Goal: Task Accomplishment & Management: Complete application form

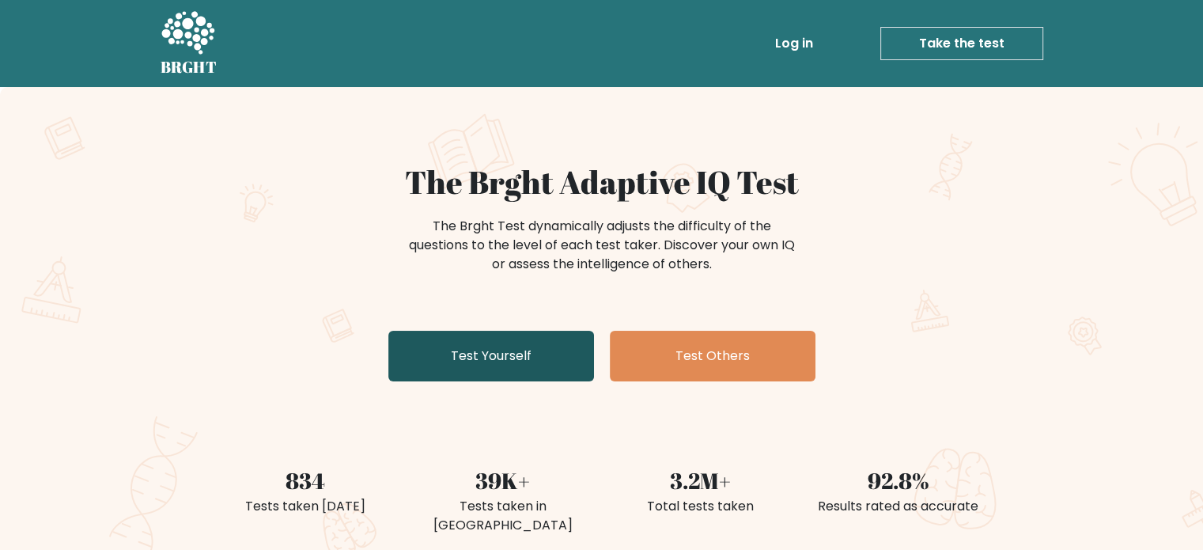
click at [465, 371] on link "Test Yourself" at bounding box center [491, 356] width 206 height 51
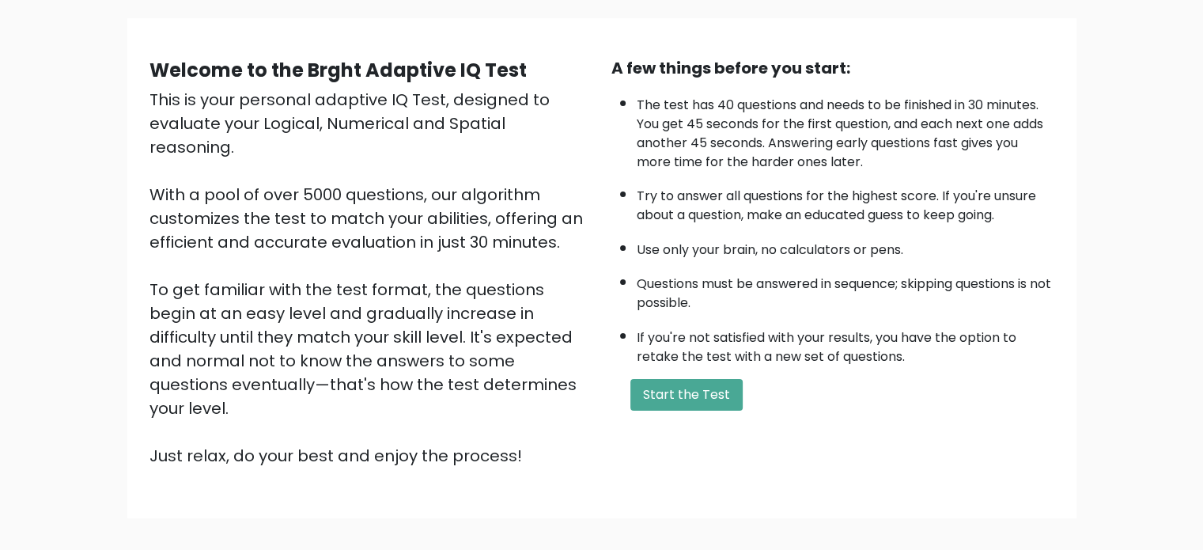
scroll to position [113, 0]
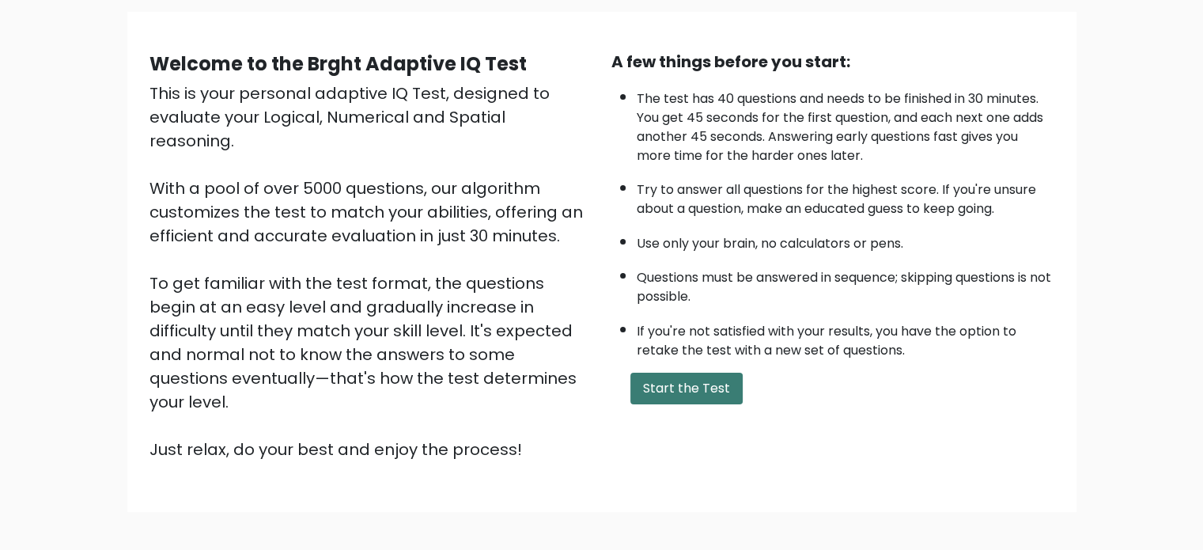
click at [699, 396] on button "Start the Test" at bounding box center [686, 388] width 112 height 32
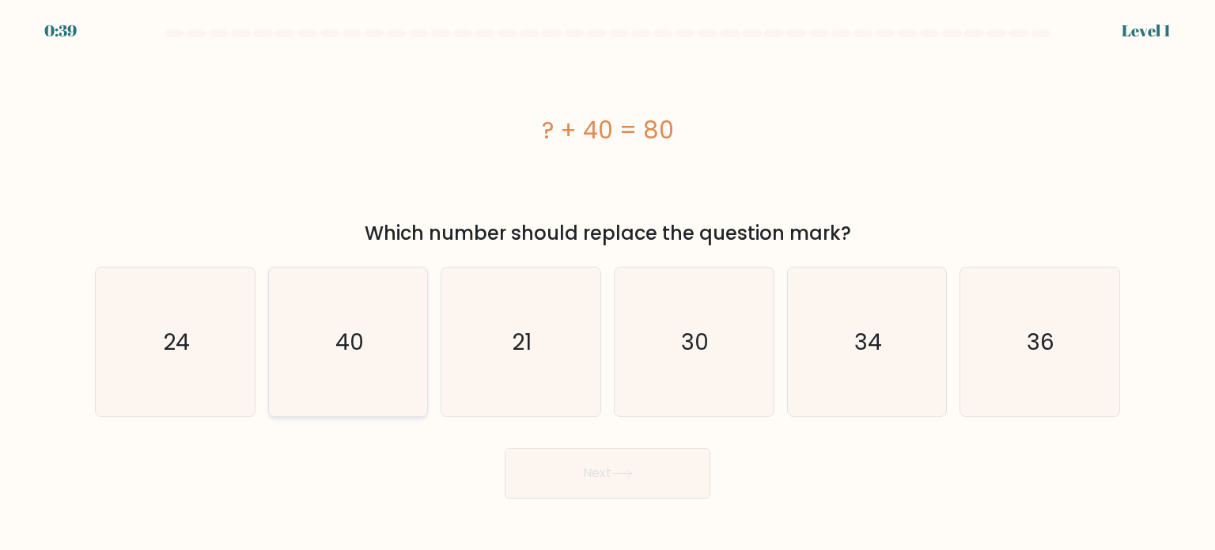
click at [305, 363] on icon "40" at bounding box center [348, 341] width 149 height 149
click at [607, 283] on input "b. 40" at bounding box center [607, 279] width 1 height 8
radio input "true"
click at [637, 510] on body "0:38 Level 1 a." at bounding box center [607, 275] width 1215 height 550
click at [630, 471] on icon at bounding box center [621, 473] width 21 height 9
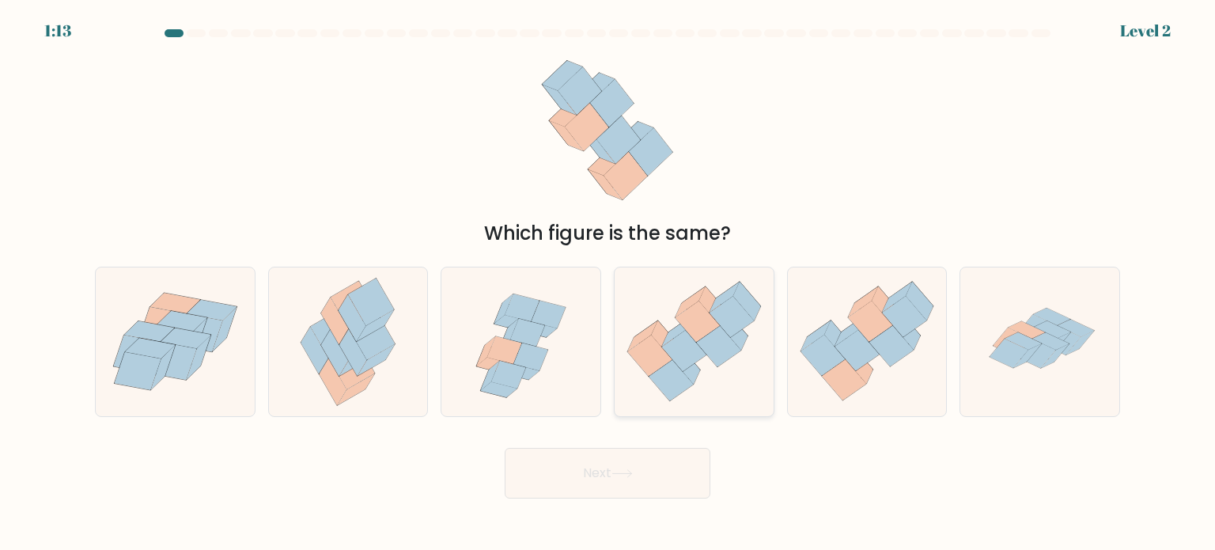
click at [723, 391] on icon at bounding box center [693, 341] width 159 height 137
click at [608, 283] on input "d." at bounding box center [607, 279] width 1 height 8
radio input "true"
click at [667, 478] on button "Next" at bounding box center [607, 473] width 206 height 51
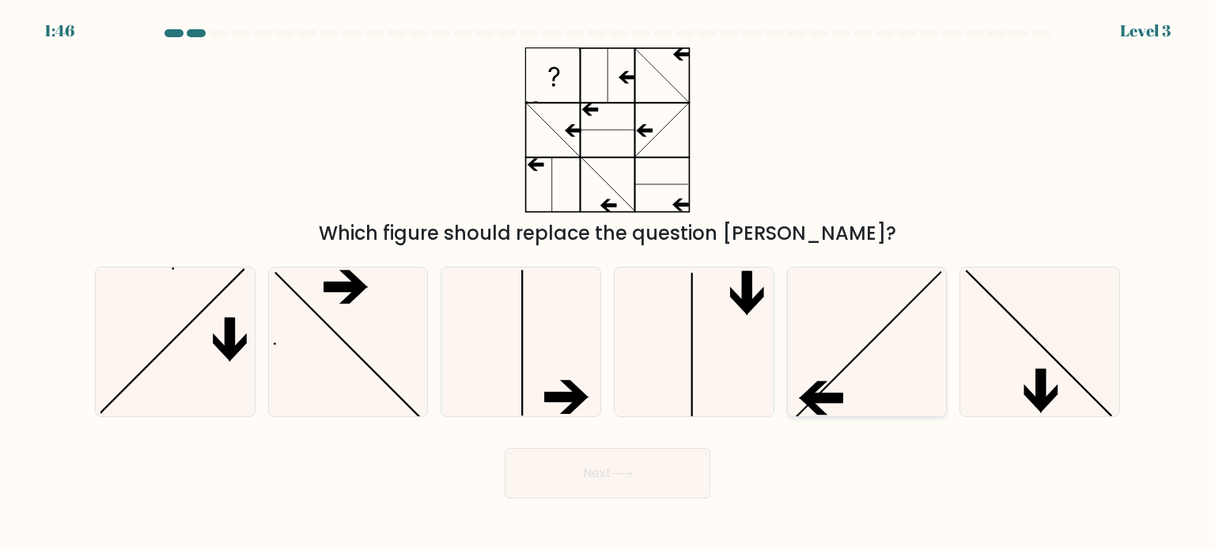
click at [927, 315] on icon at bounding box center [866, 341] width 149 height 149
click at [608, 283] on input "e." at bounding box center [607, 279] width 1 height 8
radio input "true"
click at [572, 475] on button "Next" at bounding box center [607, 473] width 206 height 51
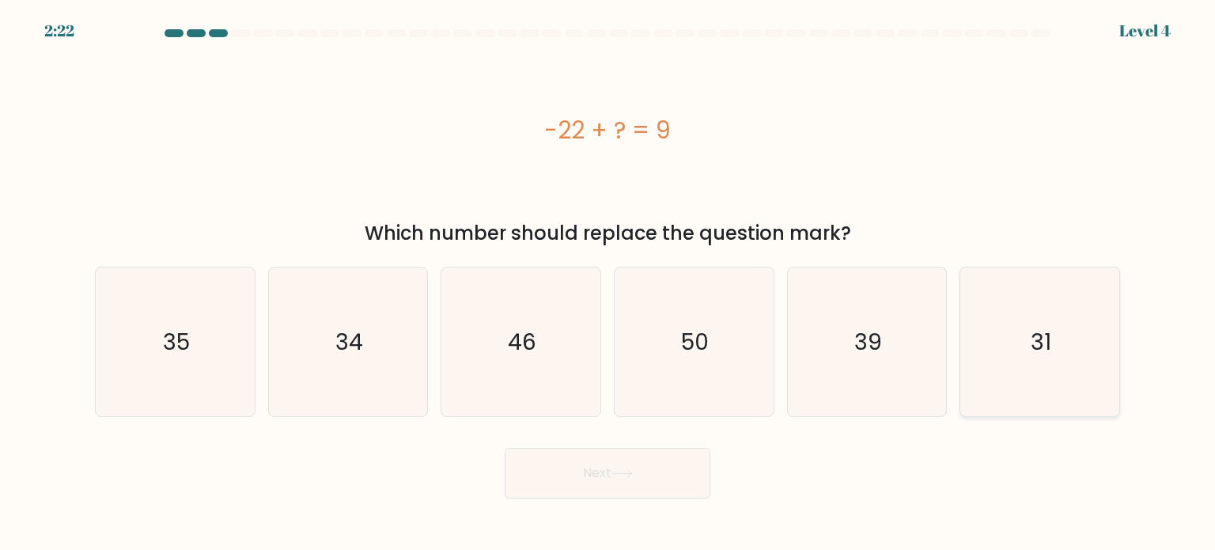
click at [996, 340] on icon "31" at bounding box center [1039, 341] width 149 height 149
click at [608, 283] on input "f. 31" at bounding box center [607, 279] width 1 height 8
radio input "true"
click at [610, 478] on button "Next" at bounding box center [607, 473] width 206 height 51
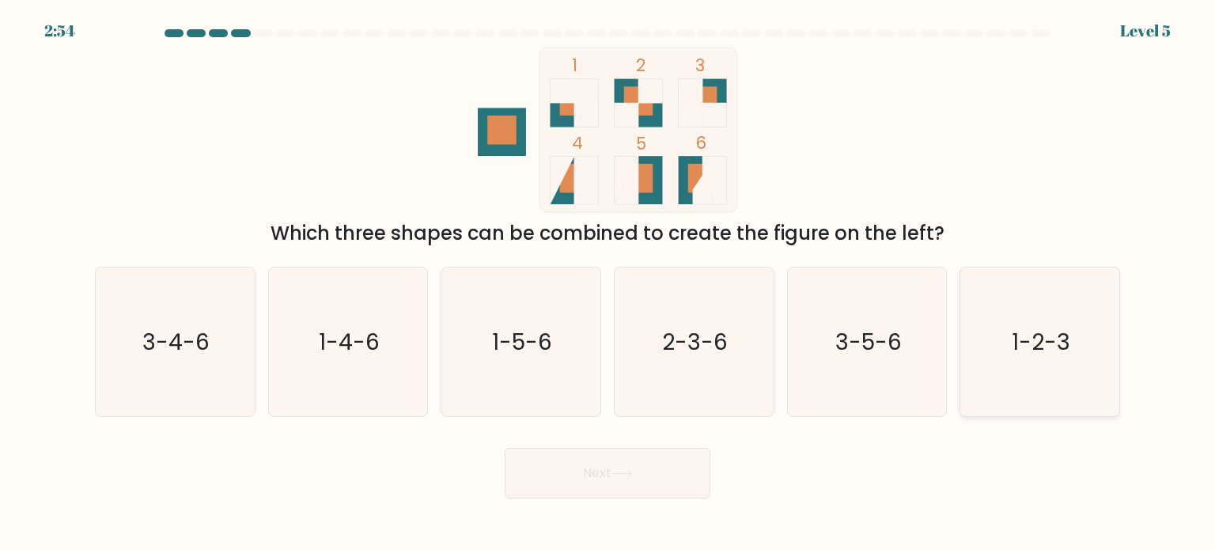
click at [1013, 389] on icon "1-2-3" at bounding box center [1039, 341] width 149 height 149
click at [608, 283] on input "f. 1-2-3" at bounding box center [607, 279] width 1 height 8
radio input "true"
click at [666, 460] on button "Next" at bounding box center [607, 473] width 206 height 51
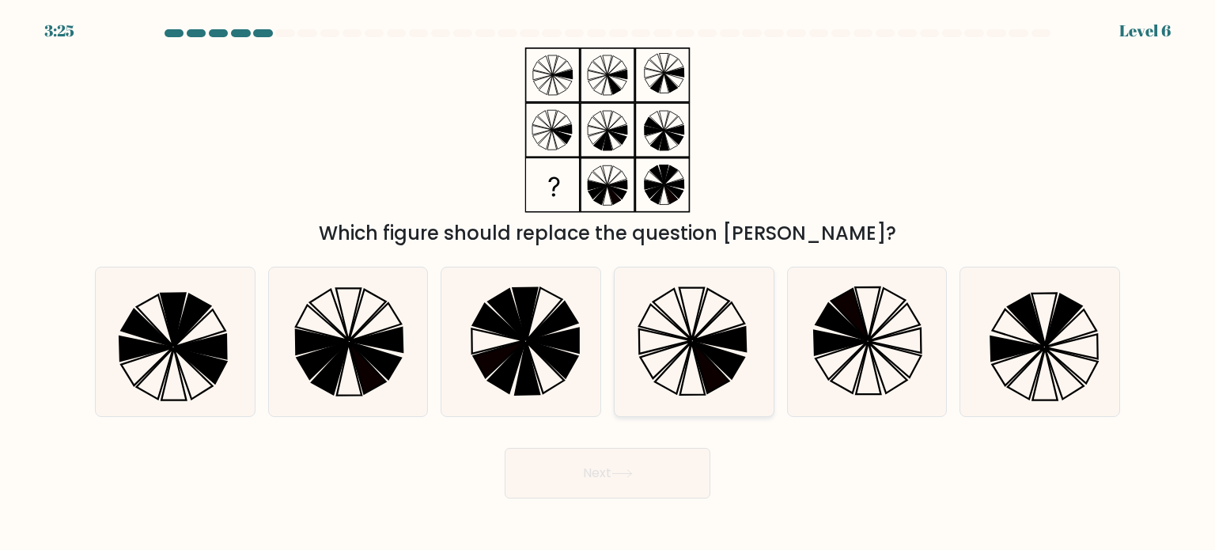
click at [696, 306] on icon at bounding box center [693, 341] width 149 height 149
click at [608, 283] on input "d." at bounding box center [607, 279] width 1 height 8
radio input "true"
click at [643, 455] on button "Next" at bounding box center [607, 473] width 206 height 51
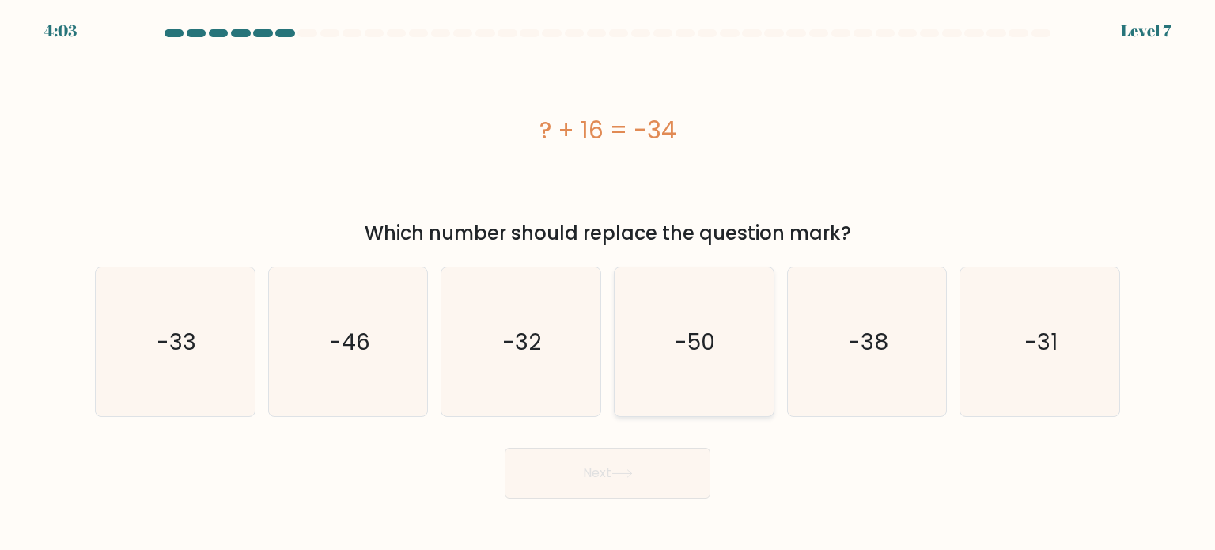
click at [735, 349] on icon "-50" at bounding box center [693, 341] width 149 height 149
click at [608, 283] on input "d. -50" at bounding box center [607, 279] width 1 height 8
radio input "true"
click at [657, 459] on button "Next" at bounding box center [607, 473] width 206 height 51
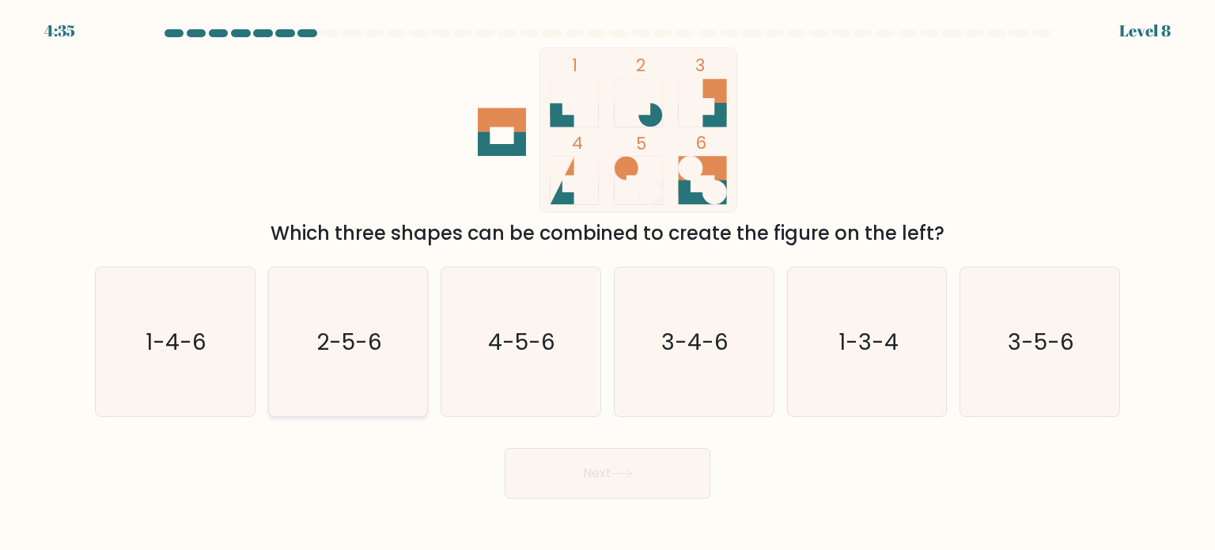
click at [426, 353] on div "2-5-6" at bounding box center [348, 341] width 161 height 150
click at [607, 283] on input "b. 2-5-6" at bounding box center [607, 279] width 1 height 8
radio input "true"
click at [617, 470] on icon at bounding box center [621, 473] width 21 height 9
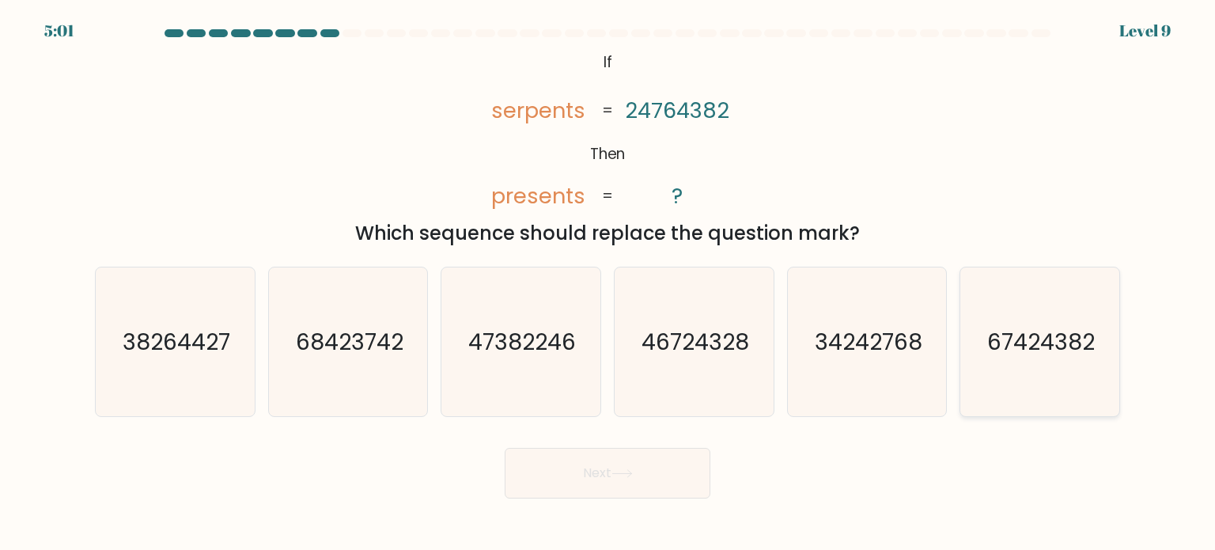
click at [1038, 341] on text "67424382" at bounding box center [1041, 341] width 108 height 32
click at [608, 283] on input "f. 67424382" at bounding box center [607, 279] width 1 height 8
radio input "true"
click at [584, 474] on button "Next" at bounding box center [607, 473] width 206 height 51
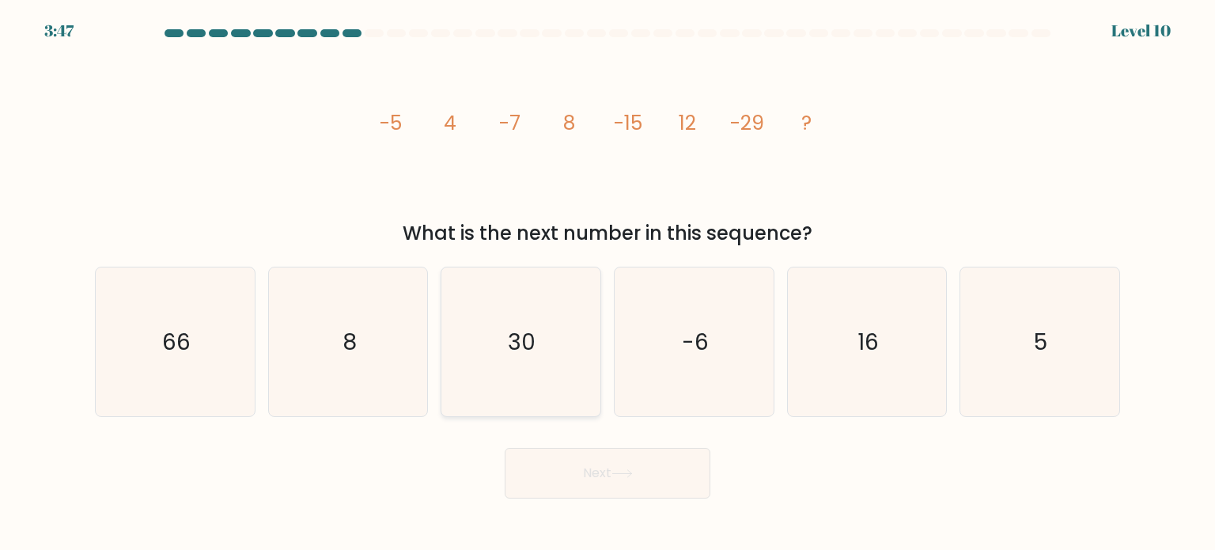
click at [519, 387] on icon "30" at bounding box center [520, 341] width 149 height 149
click at [607, 283] on input "c. 30" at bounding box center [607, 279] width 1 height 8
radio input "true"
click at [652, 474] on button "Next" at bounding box center [607, 473] width 206 height 51
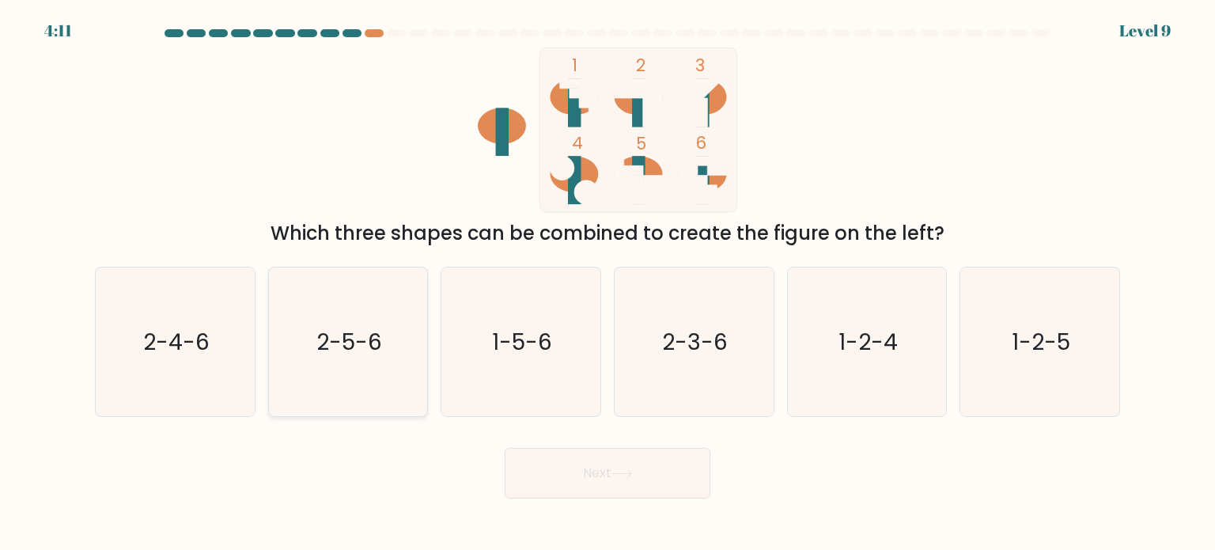
click at [403, 393] on icon "2-5-6" at bounding box center [348, 341] width 149 height 149
click at [607, 283] on input "b. 2-5-6" at bounding box center [607, 279] width 1 height 8
radio input "true"
click at [557, 482] on button "Next" at bounding box center [607, 473] width 206 height 51
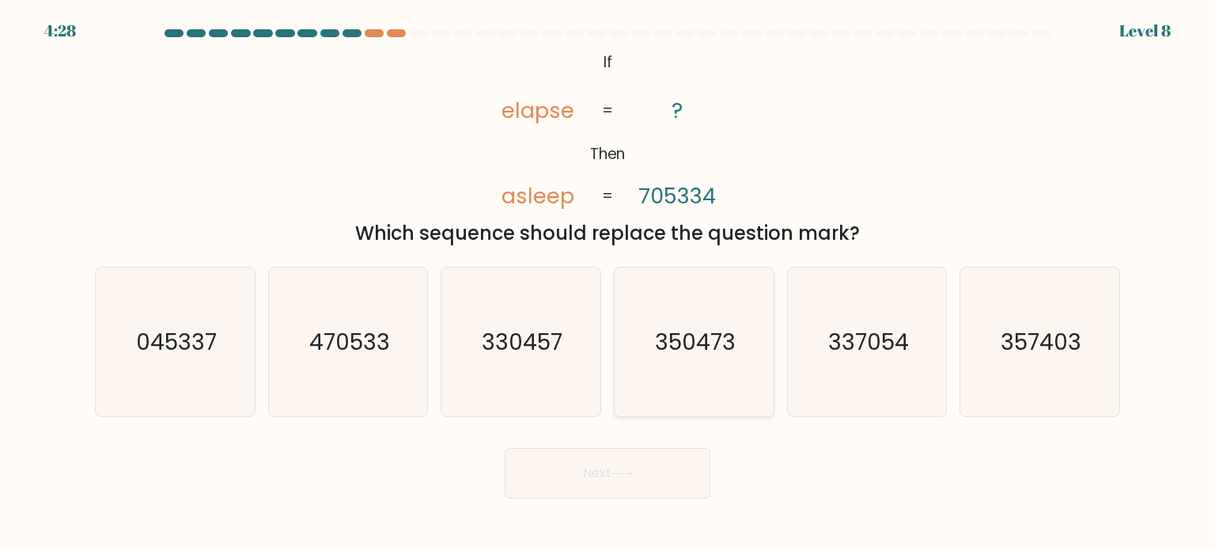
click at [697, 370] on icon "350473" at bounding box center [693, 341] width 149 height 149
click at [608, 283] on input "d. 350473" at bounding box center [607, 279] width 1 height 8
radio input "true"
click at [1020, 401] on icon "357403" at bounding box center [1039, 341] width 149 height 149
click at [608, 283] on input "f. 357403" at bounding box center [607, 279] width 1 height 8
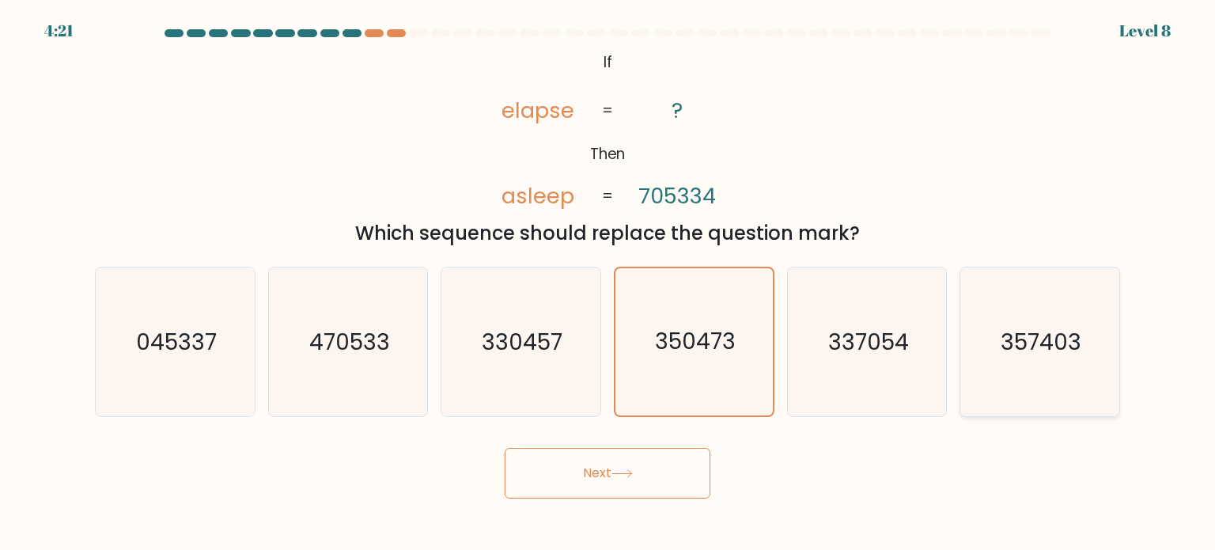
radio input "true"
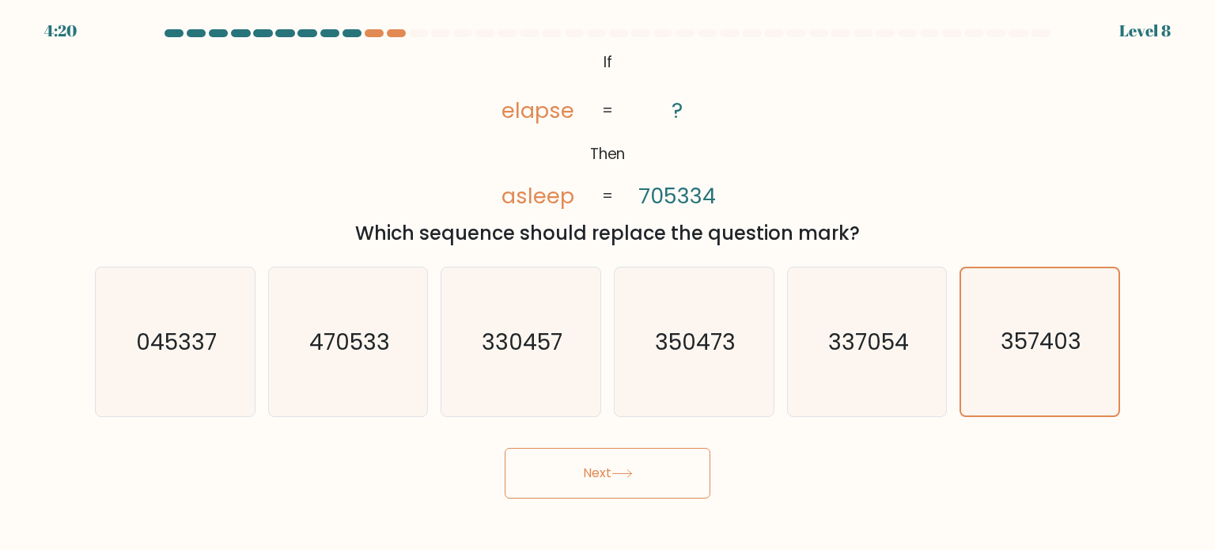
click at [645, 481] on button "Next" at bounding box center [607, 473] width 206 height 51
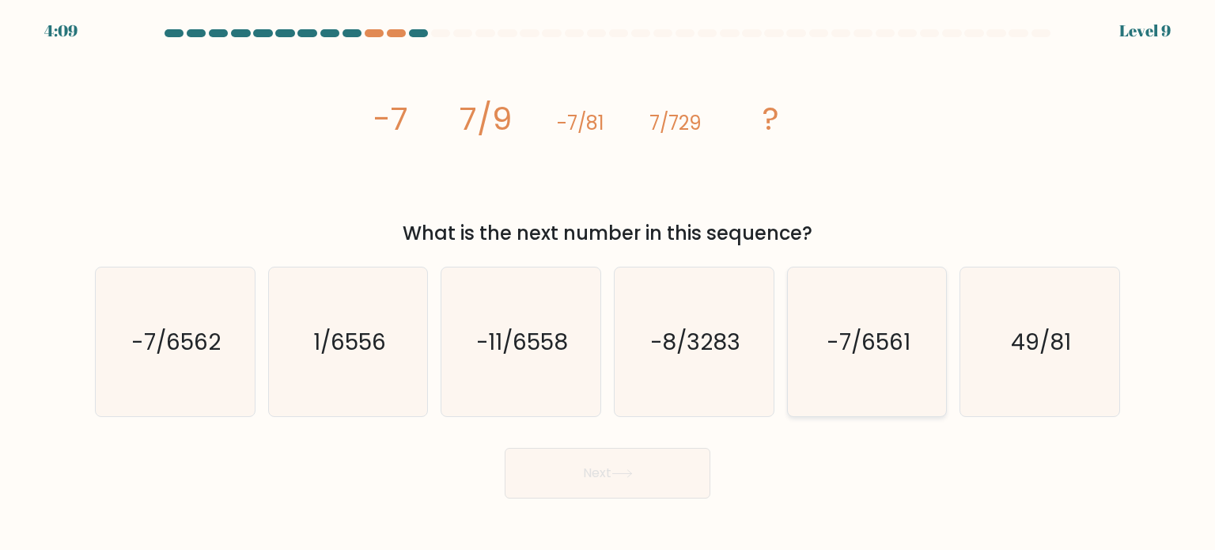
click at [892, 387] on icon "-7/6561" at bounding box center [866, 341] width 149 height 149
click at [608, 283] on input "e. -7/6561" at bounding box center [607, 279] width 1 height 8
radio input "true"
click at [637, 475] on button "Next" at bounding box center [607, 473] width 206 height 51
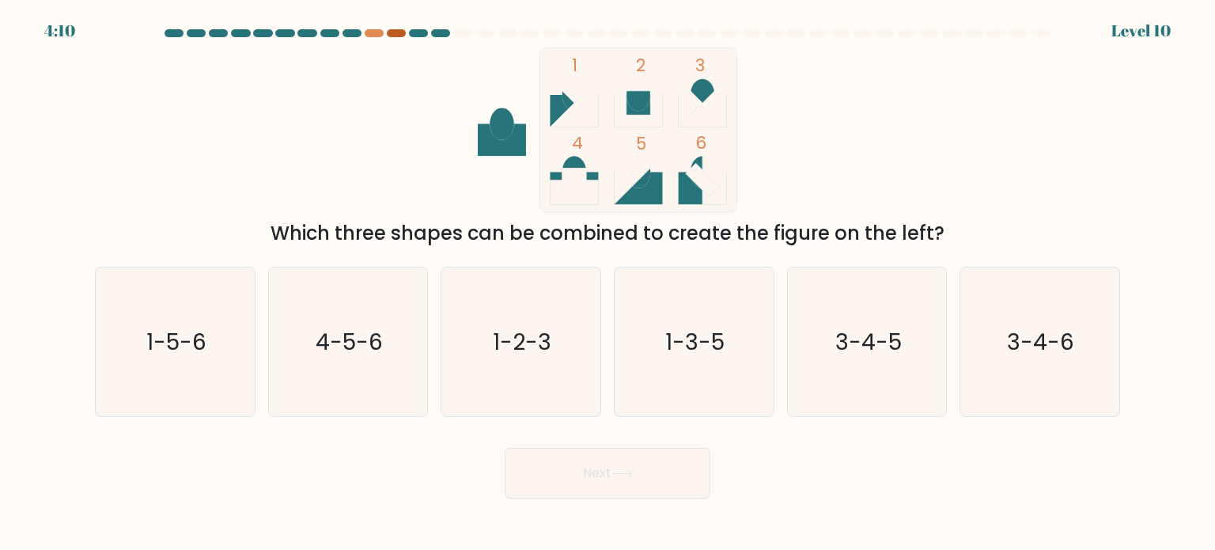
click at [397, 34] on div at bounding box center [396, 33] width 19 height 8
click at [378, 36] on div at bounding box center [374, 33] width 19 height 8
click at [710, 329] on text "1-3-5" at bounding box center [695, 341] width 59 height 32
click at [608, 283] on input "d. 1-3-5" at bounding box center [607, 279] width 1 height 8
radio input "true"
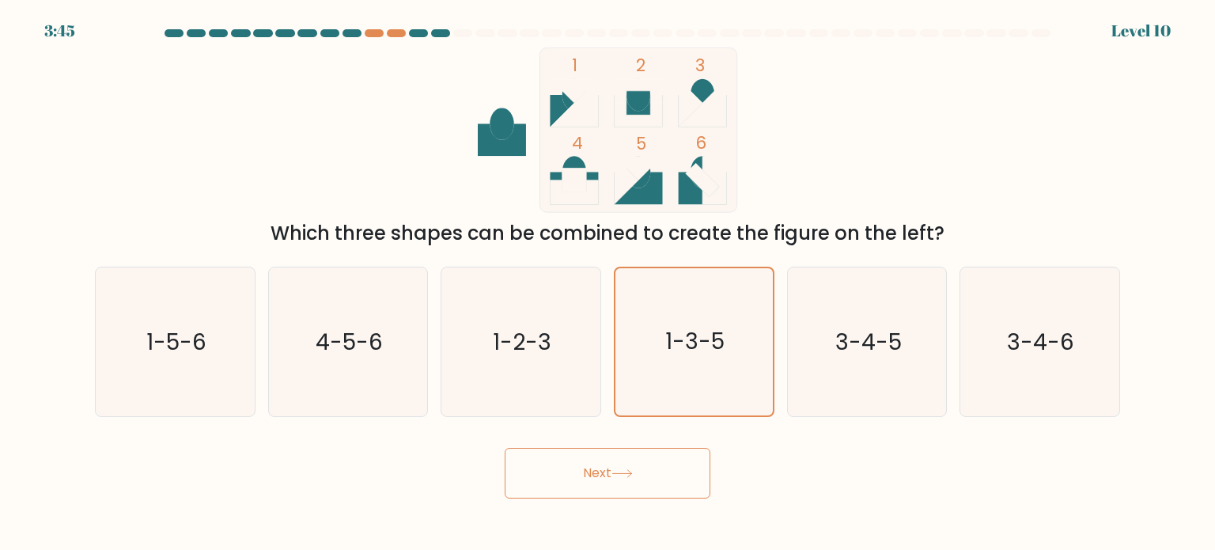
click at [595, 482] on button "Next" at bounding box center [607, 473] width 206 height 51
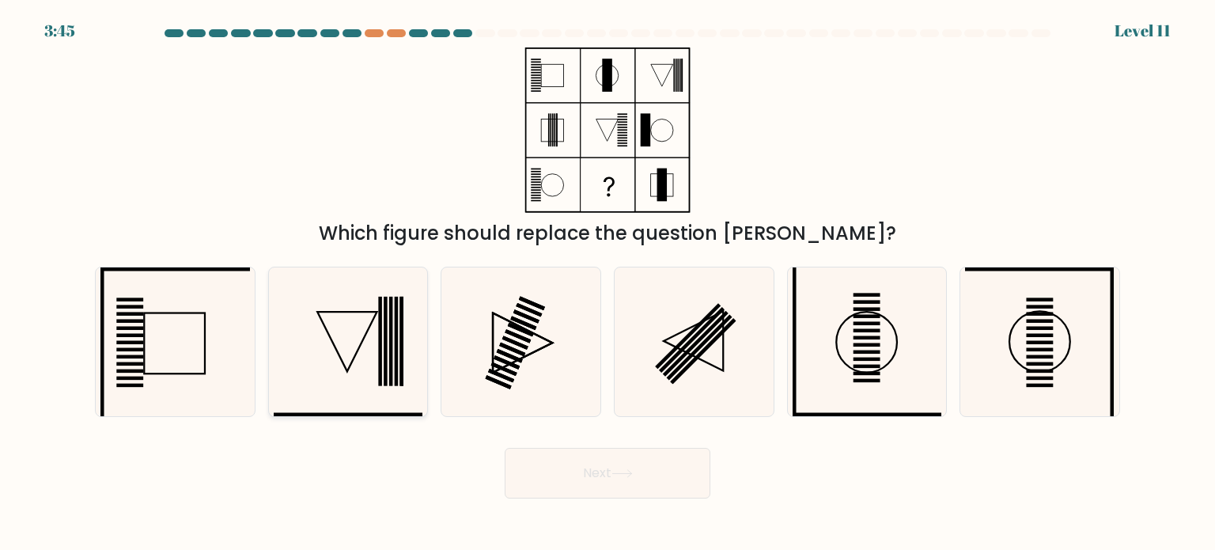
click at [378, 293] on icon at bounding box center [348, 341] width 149 height 149
click at [607, 283] on input "b." at bounding box center [607, 279] width 1 height 8
radio input "true"
click at [609, 497] on button "Next" at bounding box center [607, 473] width 206 height 51
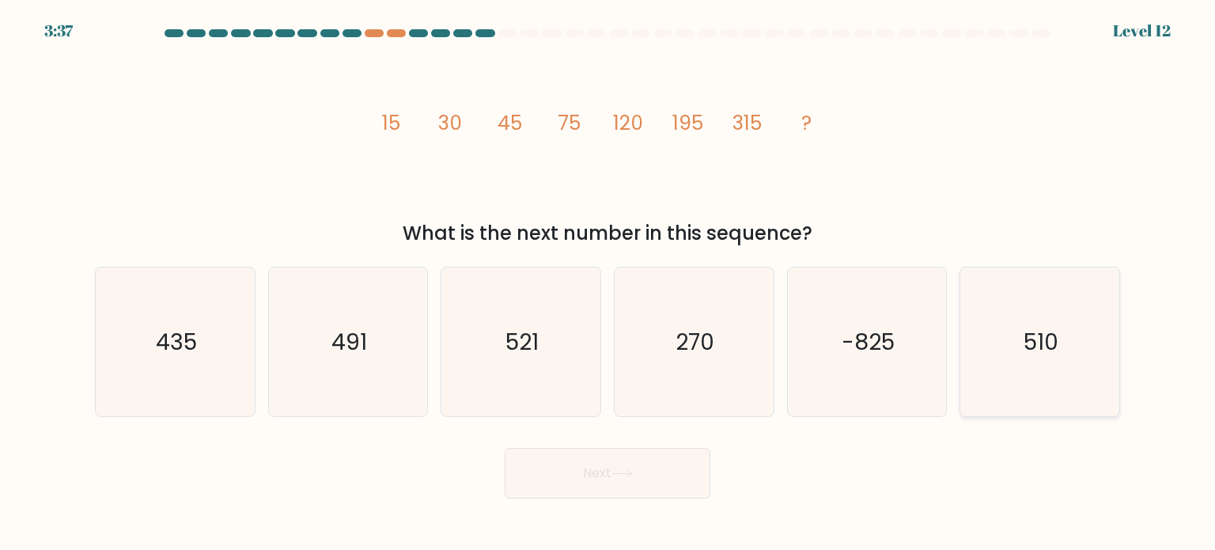
click at [1055, 344] on text "510" at bounding box center [1040, 341] width 35 height 32
click at [608, 283] on input "f. 510" at bounding box center [607, 279] width 1 height 8
radio input "true"
click at [671, 496] on body "3:36 Level 12" at bounding box center [607, 275] width 1215 height 550
click at [623, 477] on icon at bounding box center [621, 473] width 21 height 9
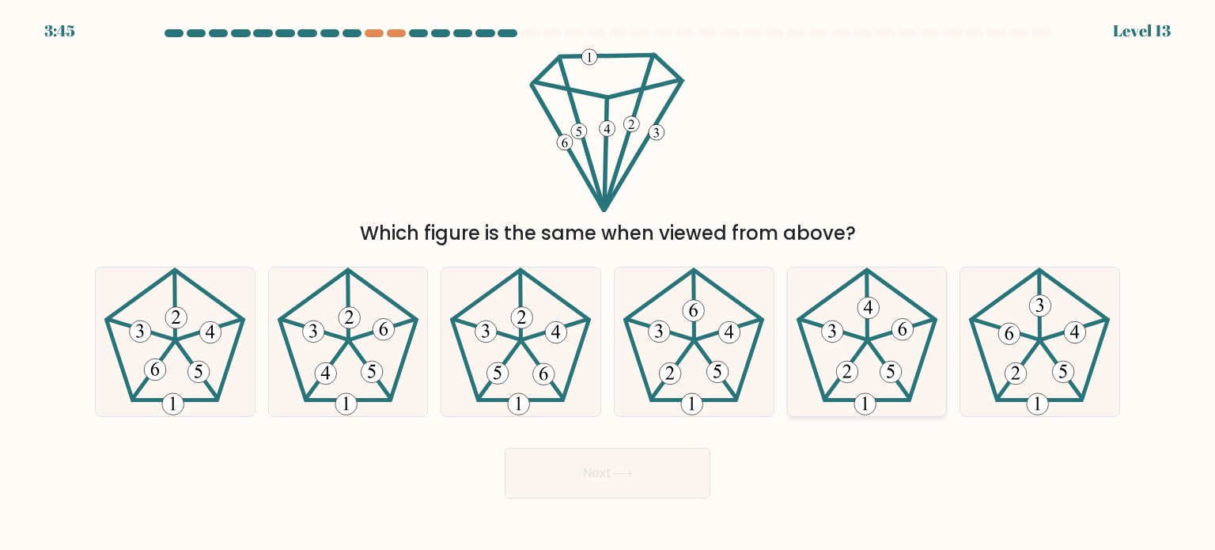
click at [901, 390] on icon at bounding box center [866, 341] width 149 height 149
click at [608, 283] on input "e." at bounding box center [607, 279] width 1 height 8
radio input "true"
click at [633, 470] on icon at bounding box center [621, 473] width 21 height 9
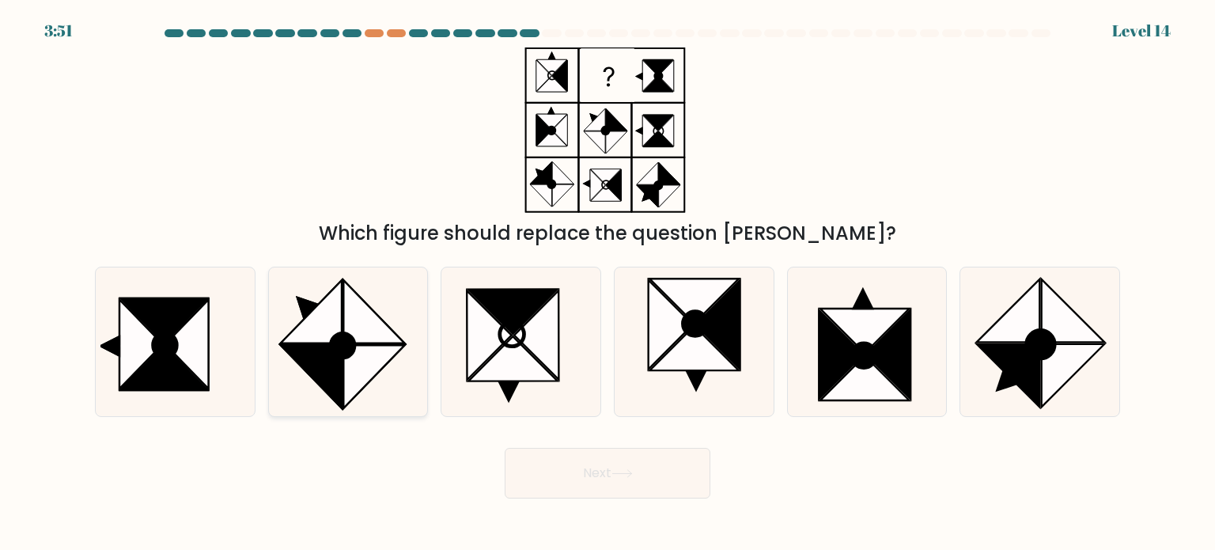
click at [344, 355] on circle at bounding box center [342, 345] width 33 height 34
click at [607, 283] on input "b." at bounding box center [607, 279] width 1 height 8
radio input "true"
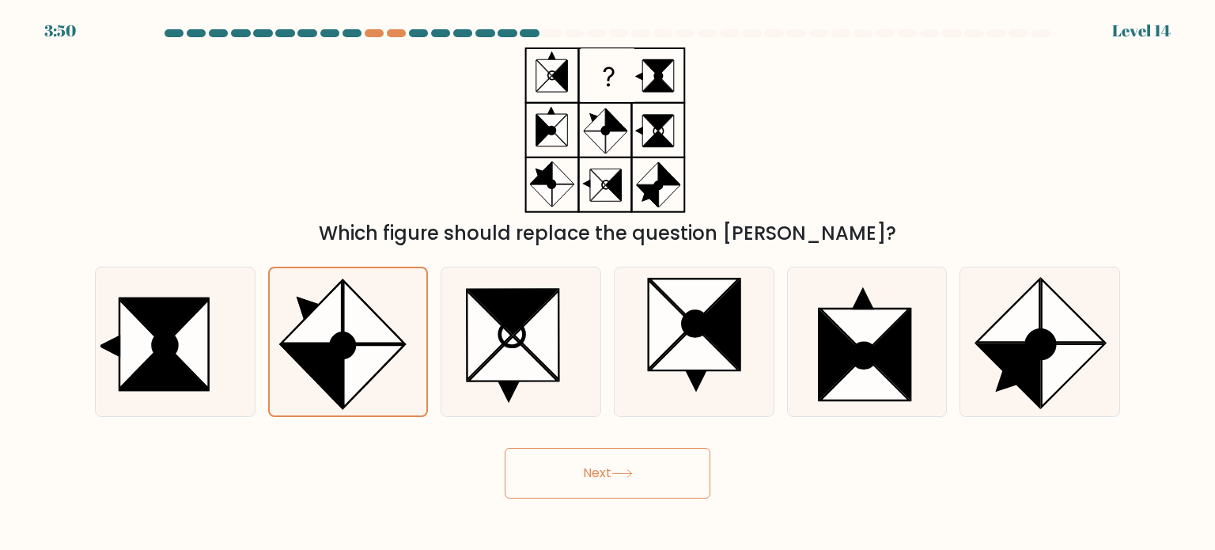
click at [598, 478] on button "Next" at bounding box center [607, 473] width 206 height 51
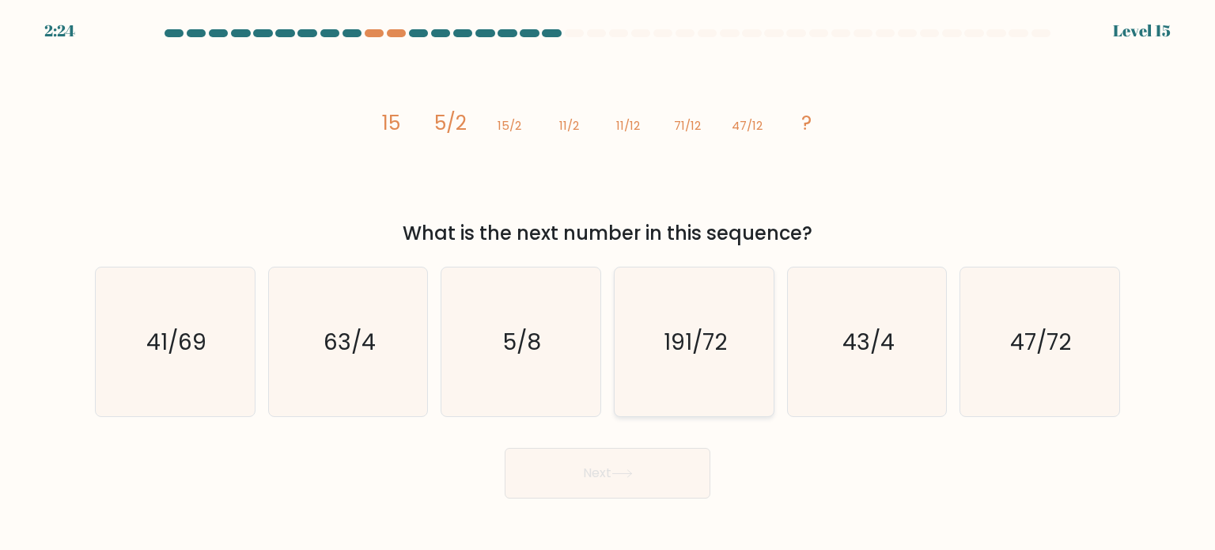
click at [728, 351] on icon "191/72" at bounding box center [693, 341] width 149 height 149
click at [608, 283] on input "d. 191/72" at bounding box center [607, 279] width 1 height 8
radio input "true"
click at [662, 473] on button "Next" at bounding box center [607, 473] width 206 height 51
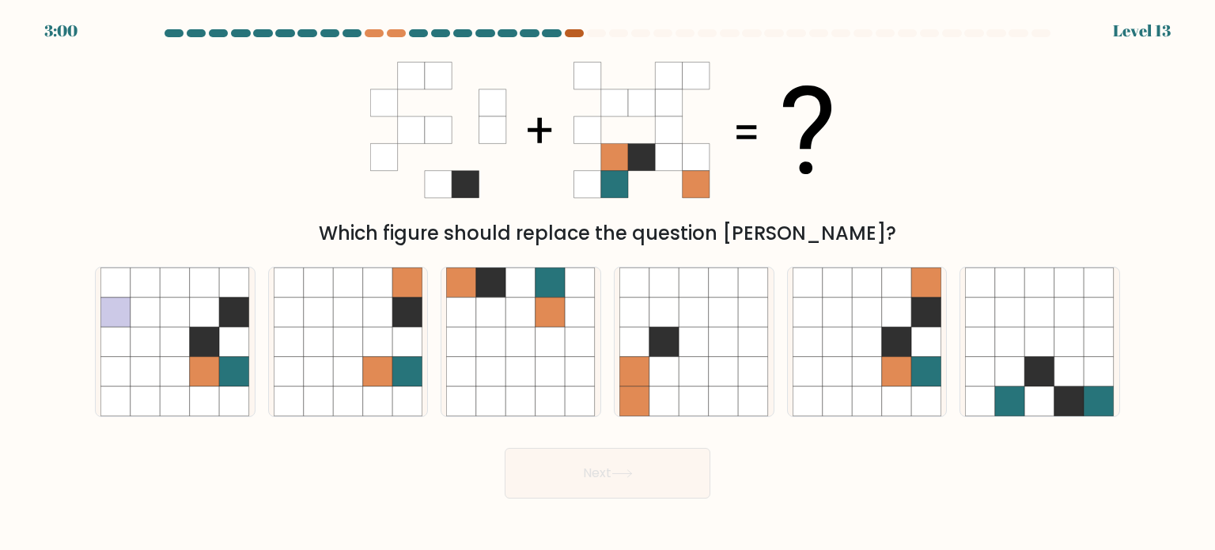
click at [569, 33] on div at bounding box center [574, 33] width 19 height 8
click at [1009, 367] on icon at bounding box center [1010, 371] width 30 height 30
click at [608, 283] on input "f." at bounding box center [607, 279] width 1 height 8
radio input "true"
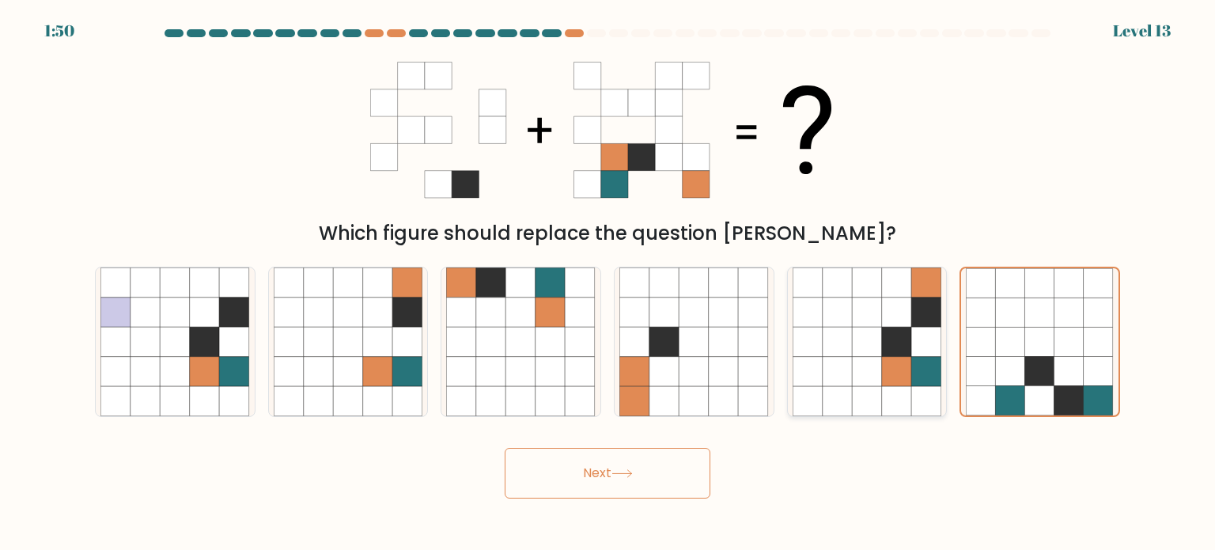
click at [875, 366] on icon at bounding box center [867, 371] width 30 height 30
click at [608, 283] on input "e." at bounding box center [607, 279] width 1 height 8
radio input "true"
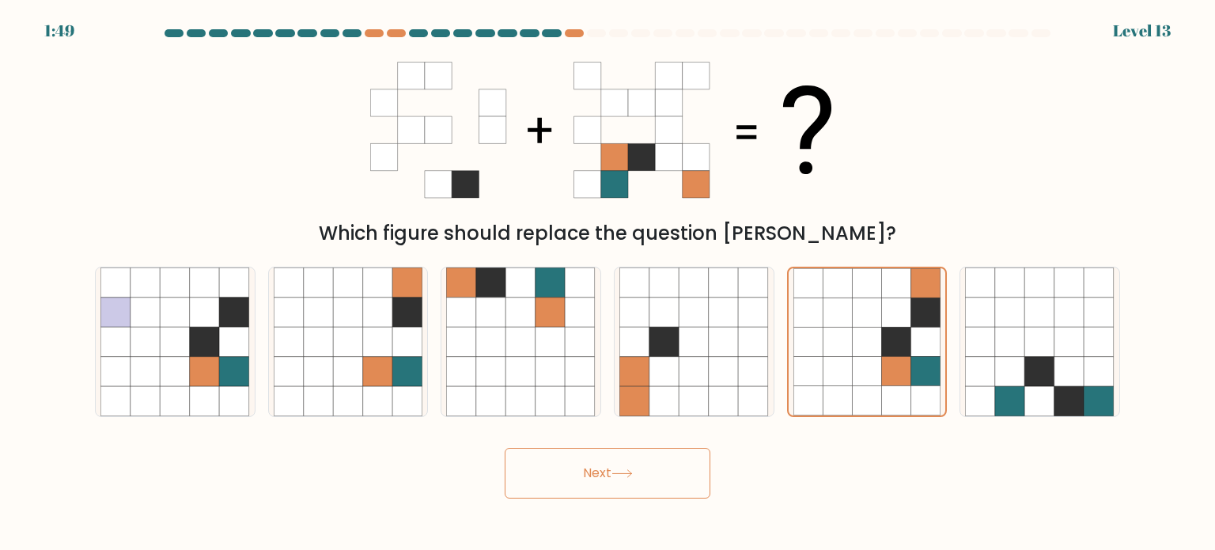
click at [564, 478] on button "Next" at bounding box center [607, 473] width 206 height 51
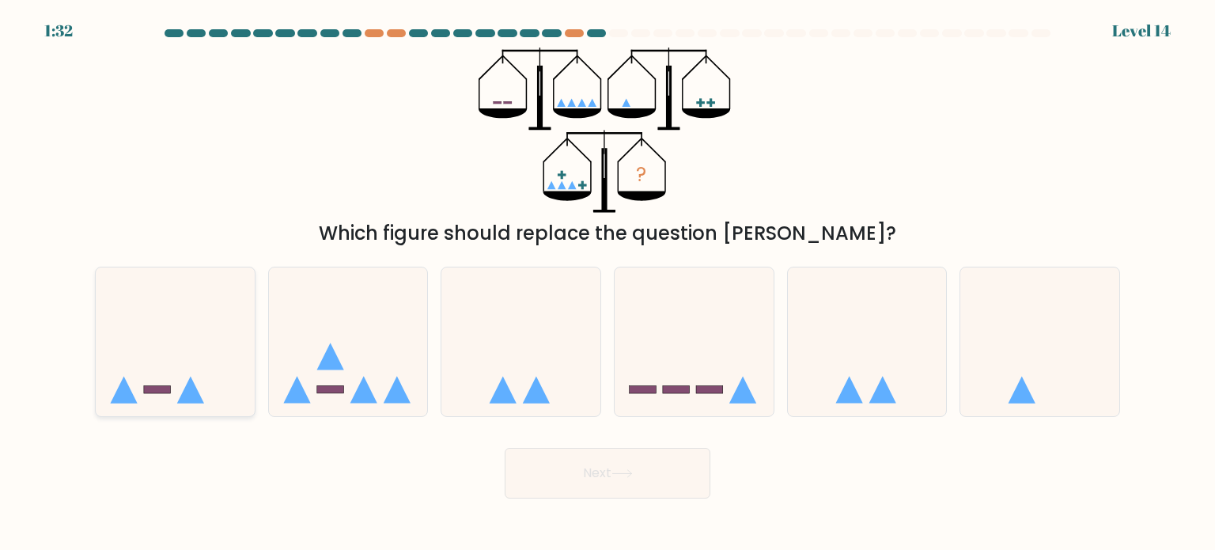
click at [98, 389] on icon at bounding box center [175, 341] width 159 height 131
click at [607, 283] on input "a." at bounding box center [607, 279] width 1 height 8
radio input "true"
click at [629, 464] on button "Next" at bounding box center [607, 473] width 206 height 51
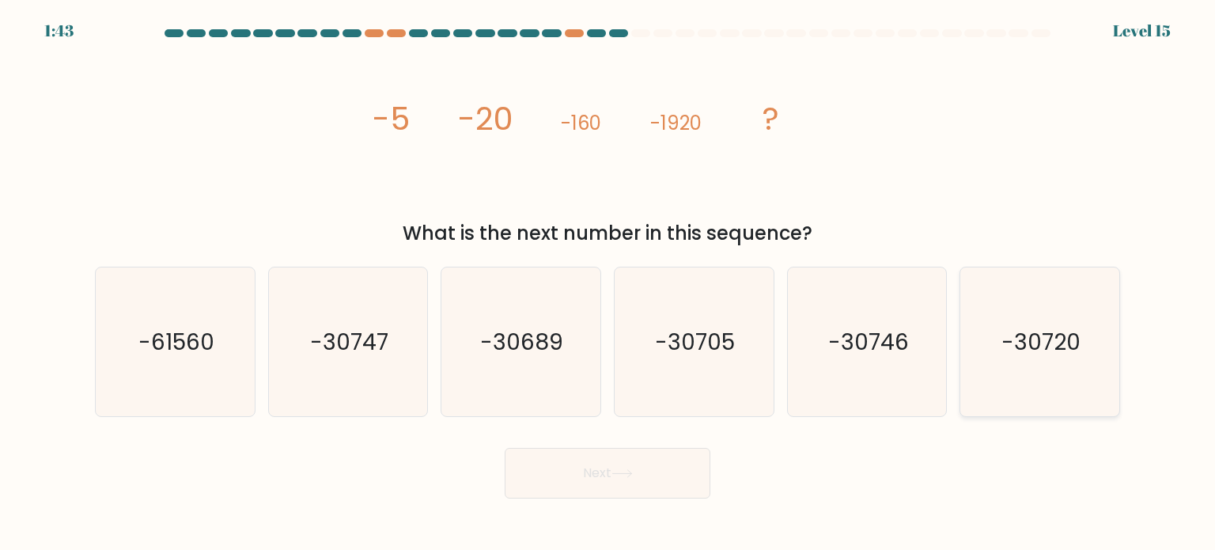
click at [996, 383] on icon "-30720" at bounding box center [1039, 341] width 149 height 149
click at [608, 283] on input "f. -30720" at bounding box center [607, 279] width 1 height 8
radio input "true"
click at [598, 455] on button "Next" at bounding box center [607, 473] width 206 height 51
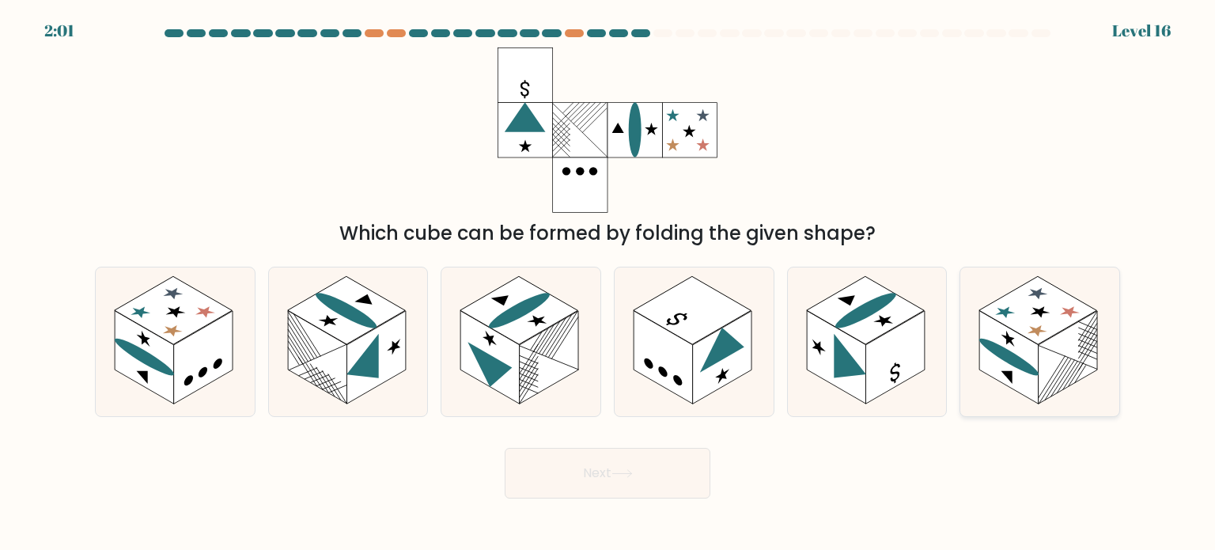
click at [1072, 290] on icon at bounding box center [1039, 341] width 159 height 149
click at [608, 283] on input "f." at bounding box center [607, 279] width 1 height 8
radio input "true"
click at [604, 477] on button "Next" at bounding box center [607, 473] width 206 height 51
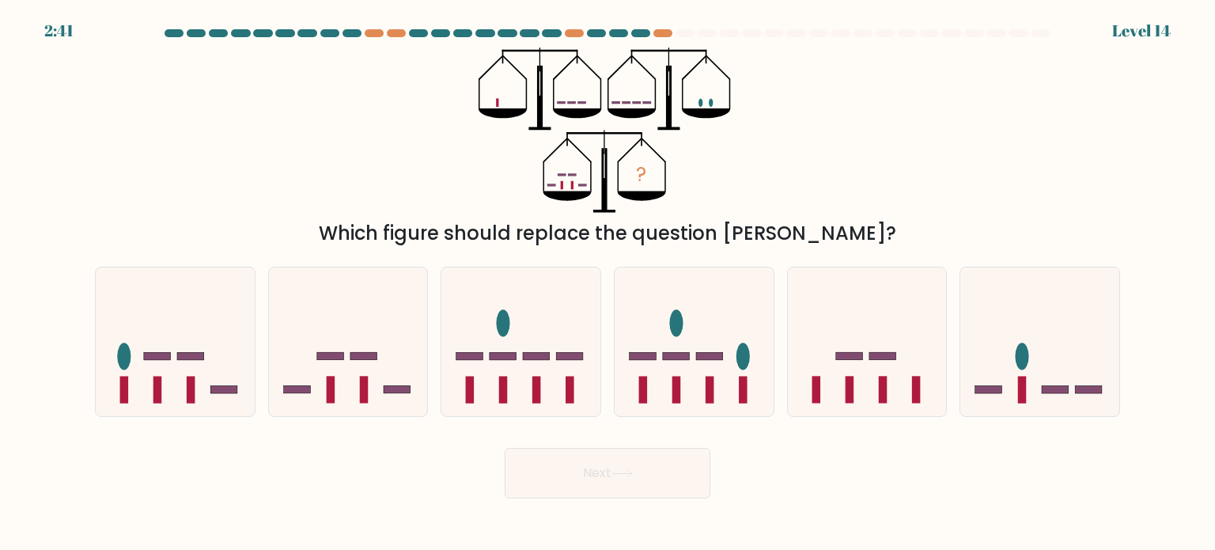
click at [517, 244] on div "Which figure should replace the question mark?" at bounding box center [607, 233] width 1006 height 28
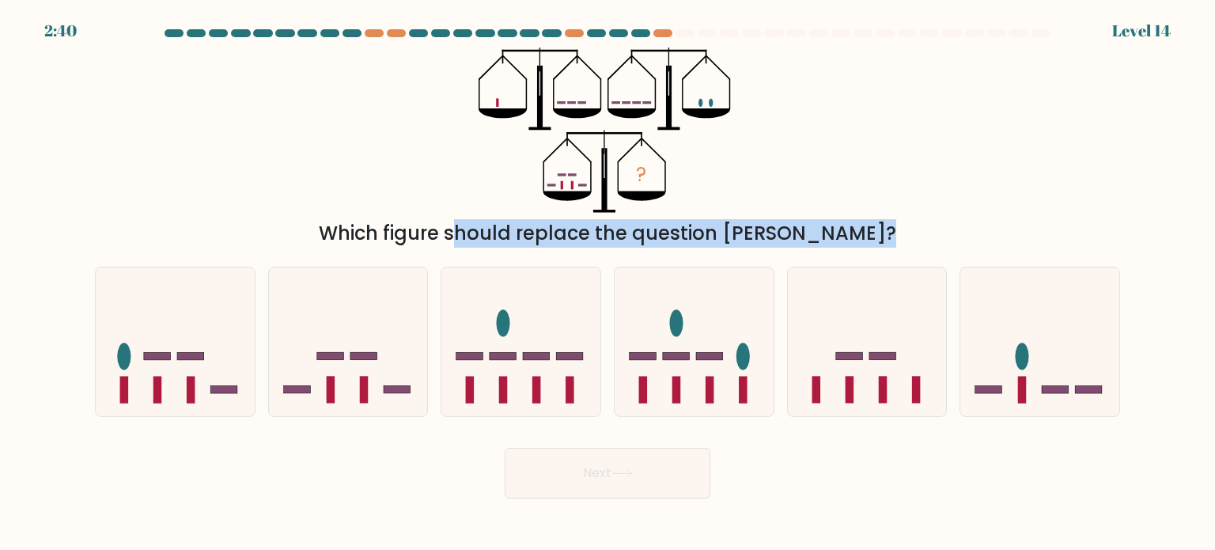
click at [517, 244] on div "Which figure should replace the question mark?" at bounding box center [607, 233] width 1006 height 28
click at [935, 219] on div "Which figure should replace the question mark?" at bounding box center [607, 233] width 1006 height 28
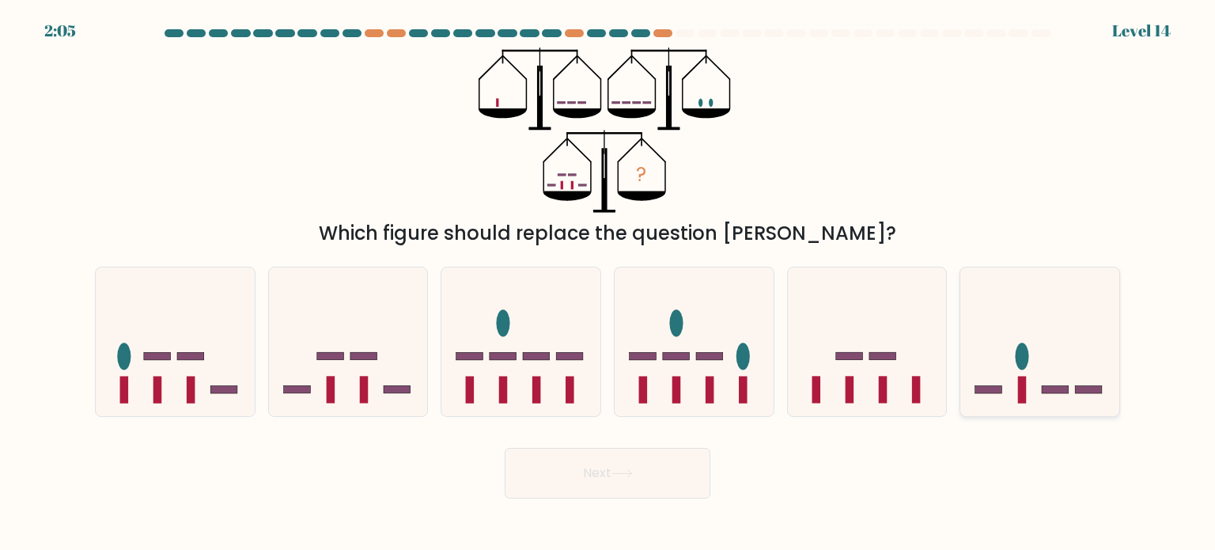
click at [1043, 373] on icon at bounding box center [1039, 341] width 159 height 131
click at [608, 283] on input "f." at bounding box center [607, 279] width 1 height 8
radio input "true"
click at [727, 459] on div "Next" at bounding box center [607, 467] width 1044 height 62
click at [684, 463] on button "Next" at bounding box center [607, 473] width 206 height 51
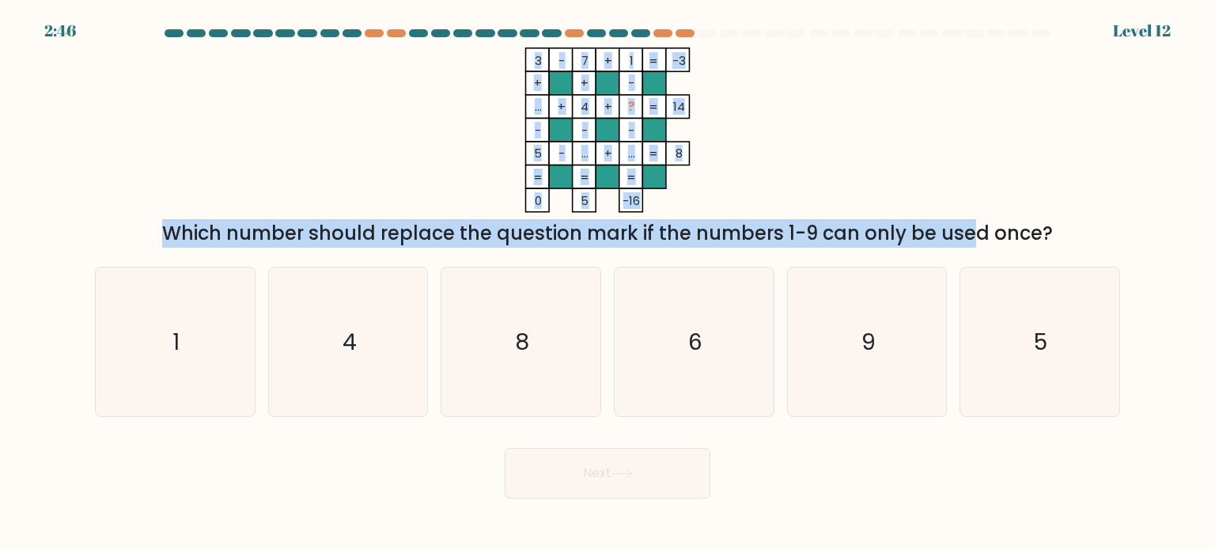
drag, startPoint x: 592, startPoint y: 130, endPoint x: 832, endPoint y: 220, distance: 256.0
click at [832, 220] on div "3 - 7 + 1 -3 + + - ... + 4 + ? 14 - - - 5 - ... + ... = 8 = = = = 0 5 -16 = Whi…" at bounding box center [607, 147] width 1044 height 200
click at [832, 220] on div "Which number should replace the question mark if the numbers 1-9 can only be us…" at bounding box center [607, 233] width 1006 height 28
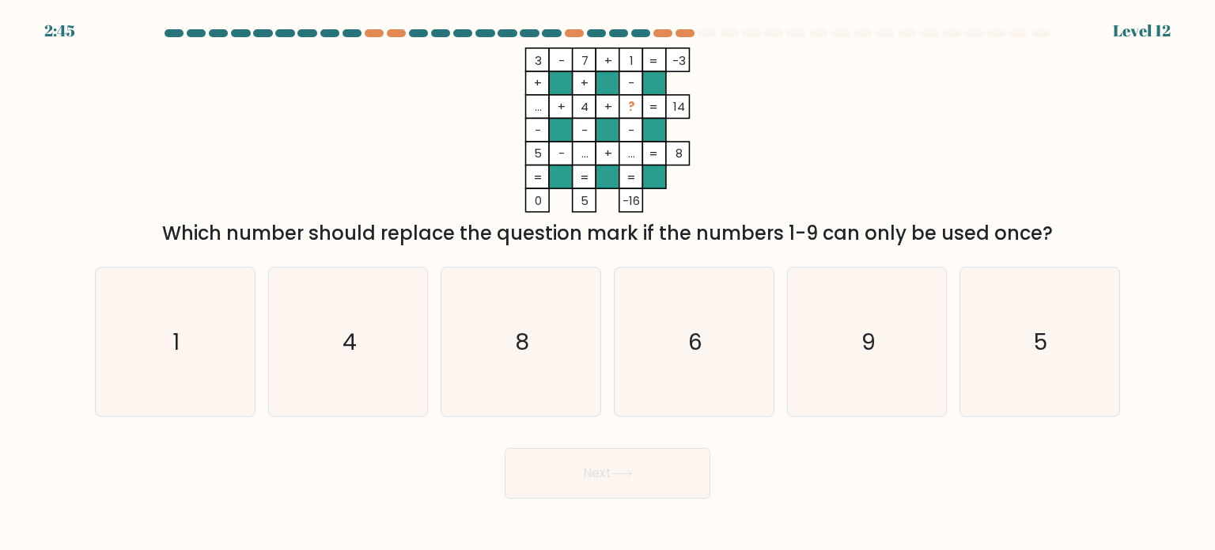
click at [832, 220] on div "Which number should replace the question mark if the numbers 1-9 can only be us…" at bounding box center [607, 233] width 1006 height 28
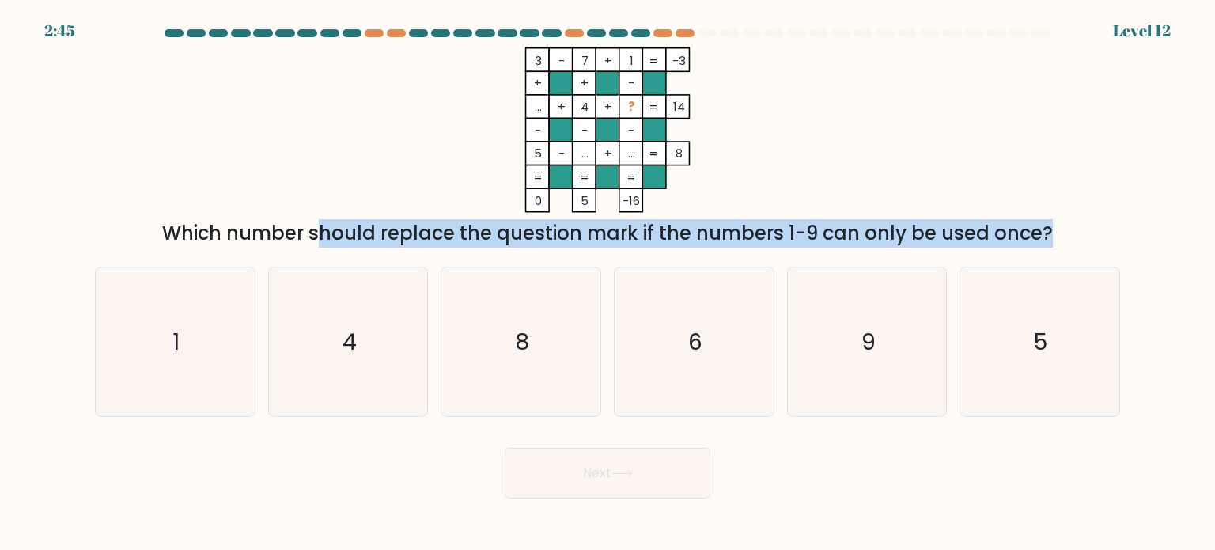
click at [832, 220] on div "Which number should replace the question mark if the numbers 1-9 can only be us…" at bounding box center [607, 233] width 1006 height 28
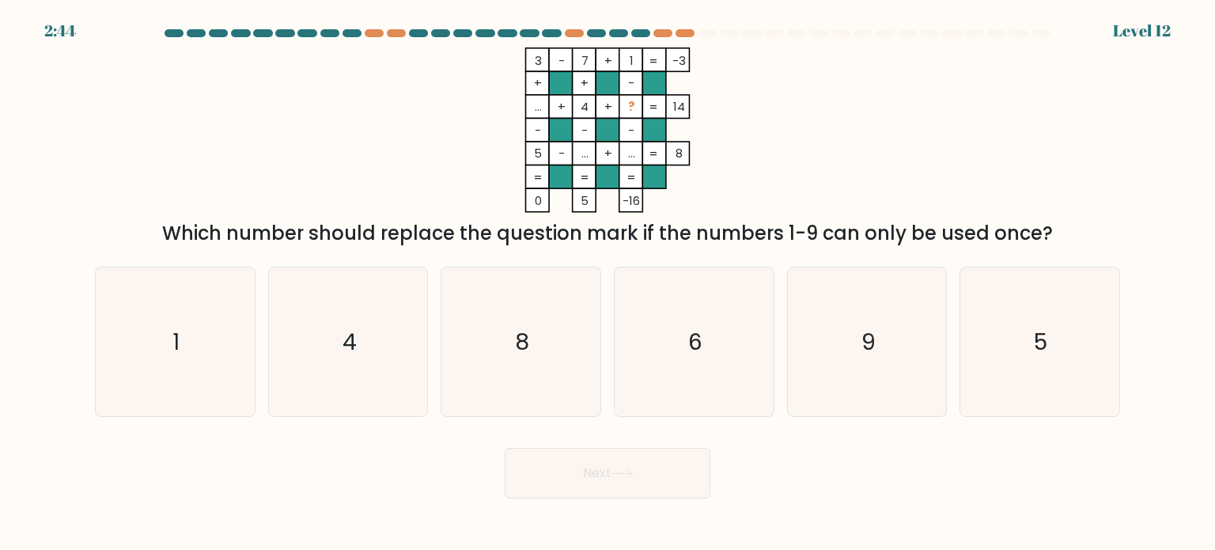
click at [822, 179] on icon "3 - 7 + 1 -3 + + - ... + 4 + ? 14 - - - 5 - ... + ... = 8 = = = = 0 5 -16 =" at bounding box center [607, 129] width 474 height 165
drag, startPoint x: 860, startPoint y: 359, endPoint x: 844, endPoint y: 427, distance: 70.0
click at [844, 427] on form at bounding box center [607, 263] width 1215 height 469
click at [686, 368] on icon "6" at bounding box center [693, 341] width 149 height 149
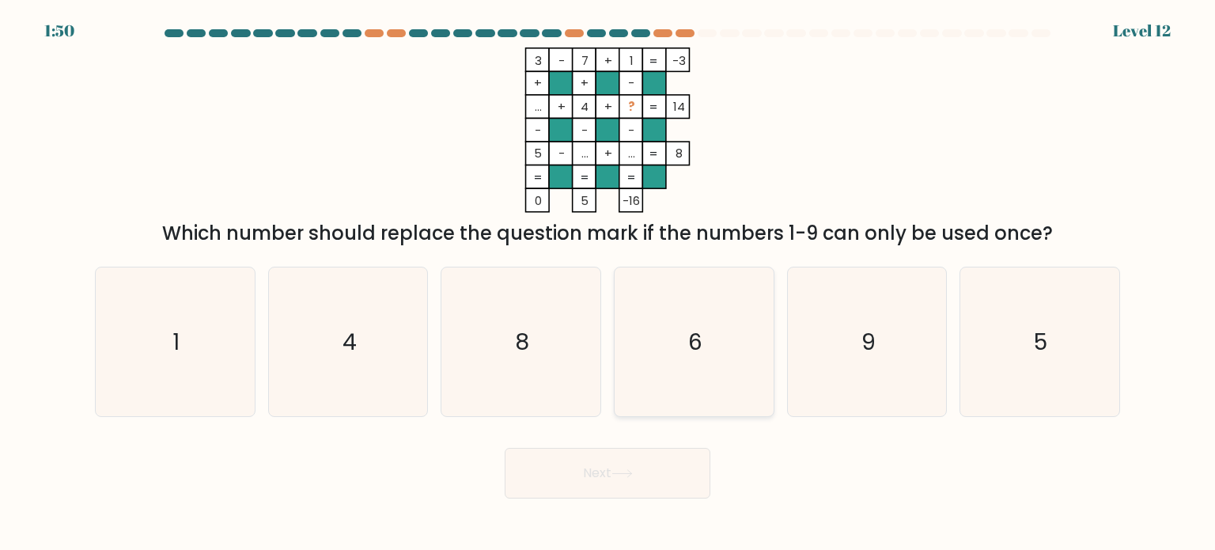
click at [608, 283] on input "d. 6" at bounding box center [607, 279] width 1 height 8
radio input "true"
click at [639, 478] on button "Next" at bounding box center [607, 473] width 206 height 51
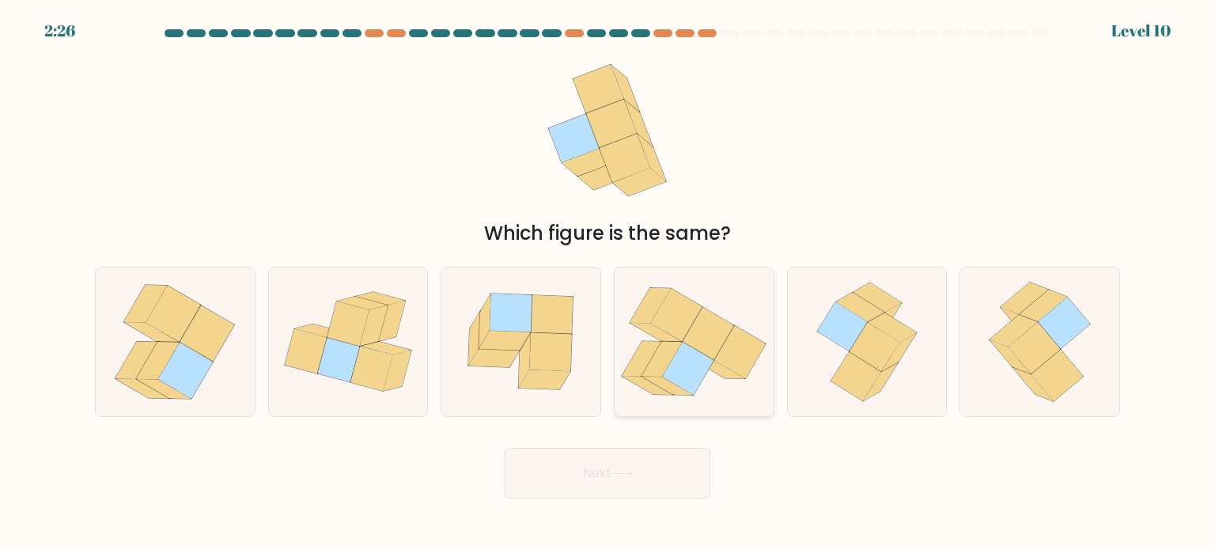
click at [714, 339] on icon at bounding box center [707, 334] width 51 height 53
click at [608, 283] on input "d." at bounding box center [607, 279] width 1 height 8
radio input "true"
click at [627, 470] on icon at bounding box center [621, 473] width 21 height 9
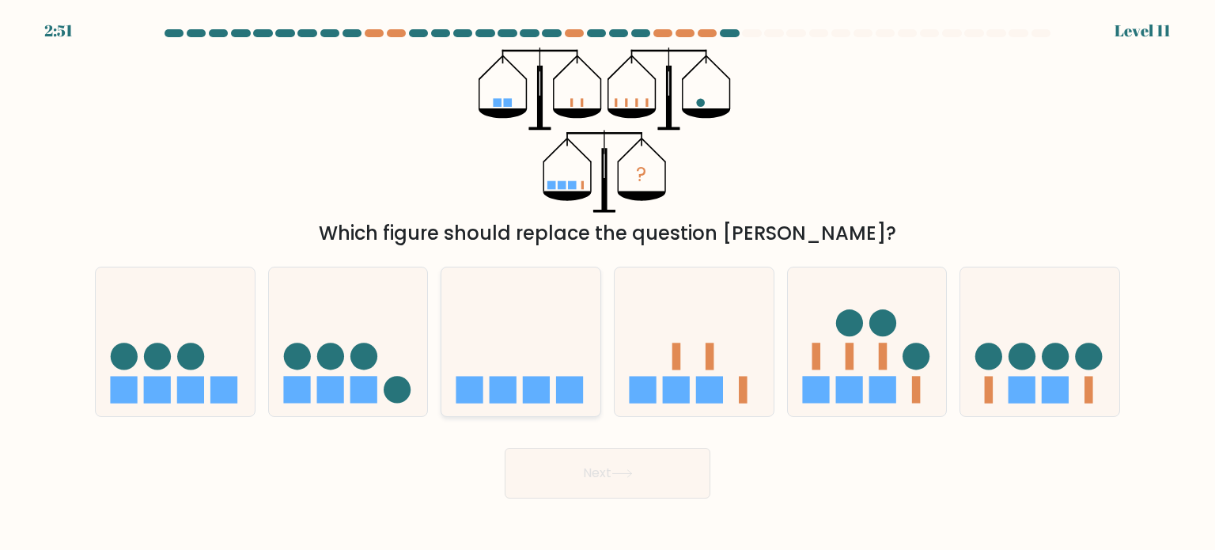
click at [549, 373] on icon at bounding box center [520, 341] width 159 height 131
click at [607, 283] on input "c." at bounding box center [607, 279] width 1 height 8
radio input "true"
click at [618, 486] on button "Next" at bounding box center [607, 473] width 206 height 51
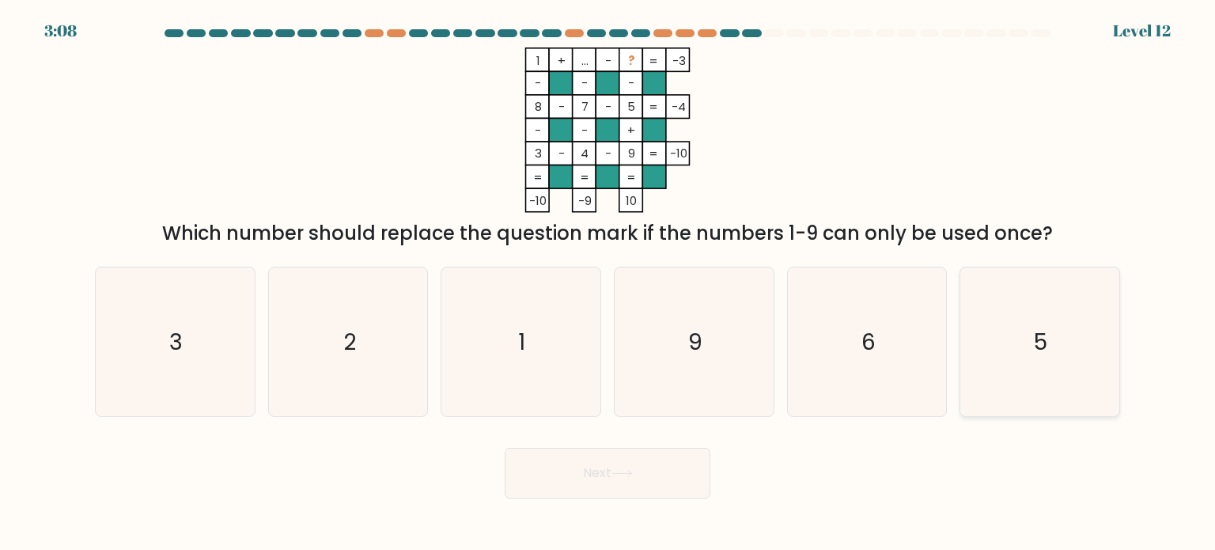
click at [1079, 355] on icon "5" at bounding box center [1039, 341] width 149 height 149
click at [608, 283] on input "f. 5" at bounding box center [607, 279] width 1 height 8
radio input "true"
click at [620, 498] on body "3:08 Level 12" at bounding box center [607, 275] width 1215 height 550
click at [620, 498] on body "3:05 Level 12" at bounding box center [607, 275] width 1215 height 550
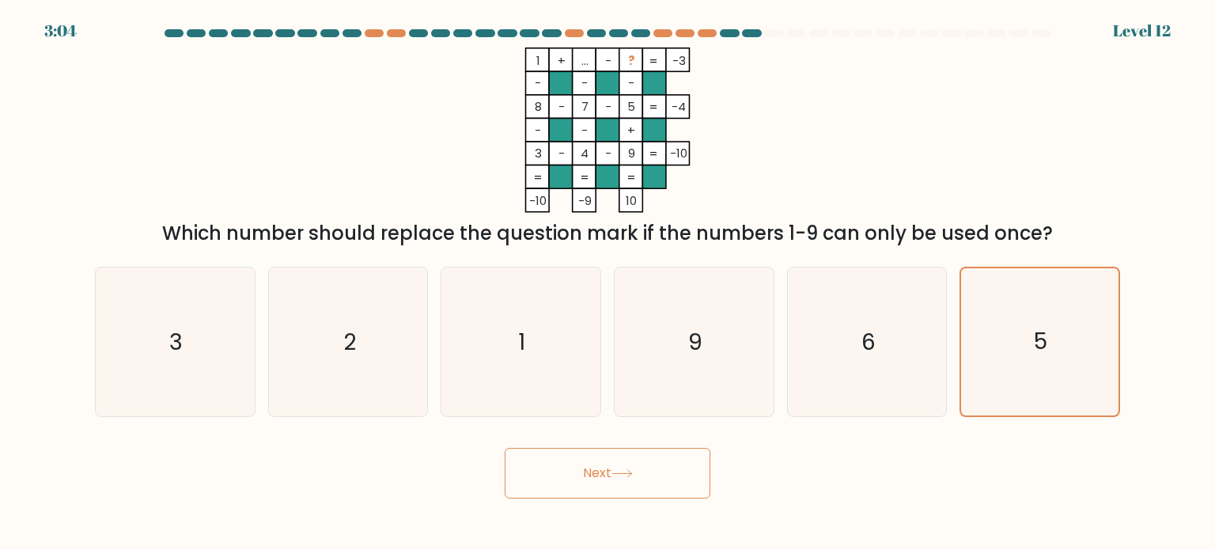
click at [625, 486] on button "Next" at bounding box center [607, 473] width 206 height 51
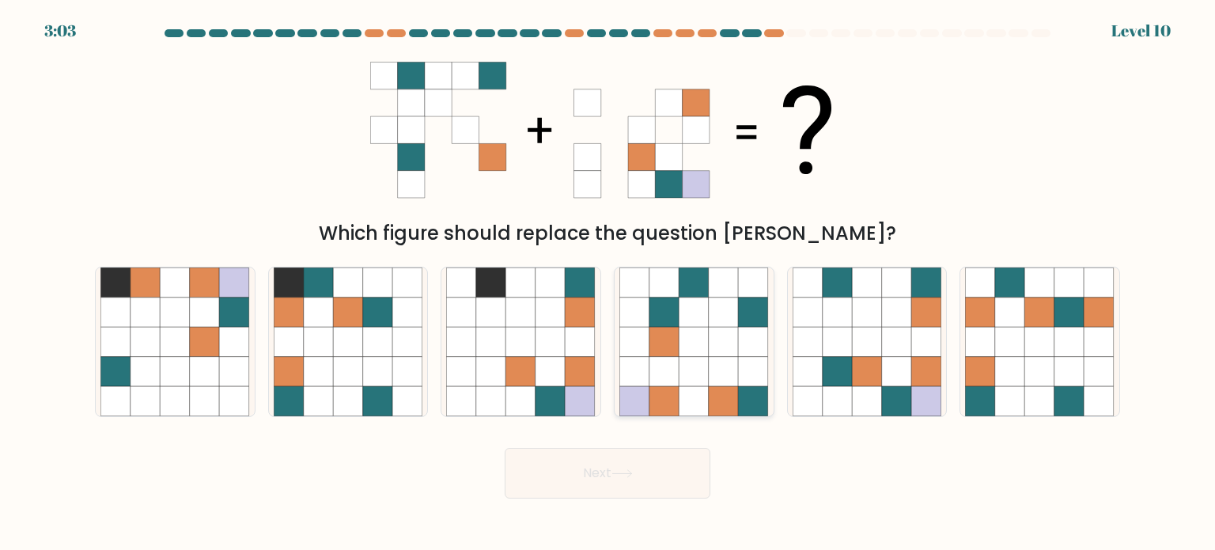
click at [740, 401] on icon at bounding box center [754, 401] width 30 height 30
click at [608, 283] on input "d." at bounding box center [607, 279] width 1 height 8
radio input "true"
click at [663, 523] on body "3:03 Level 10" at bounding box center [607, 275] width 1215 height 550
click at [644, 466] on button "Next" at bounding box center [607, 473] width 206 height 51
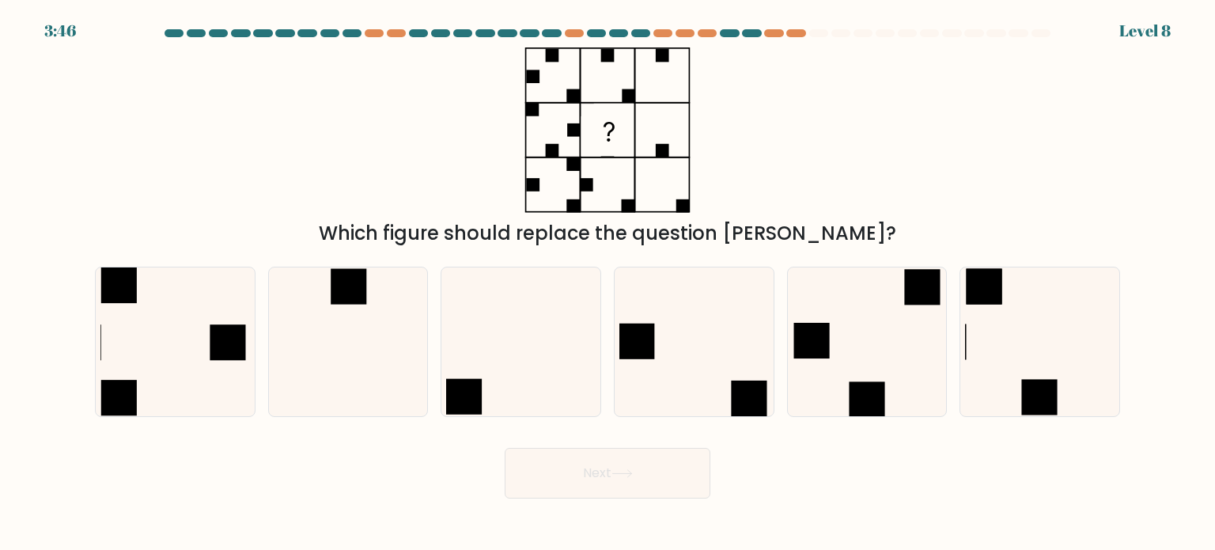
click at [594, 198] on icon at bounding box center [607, 129] width 198 height 165
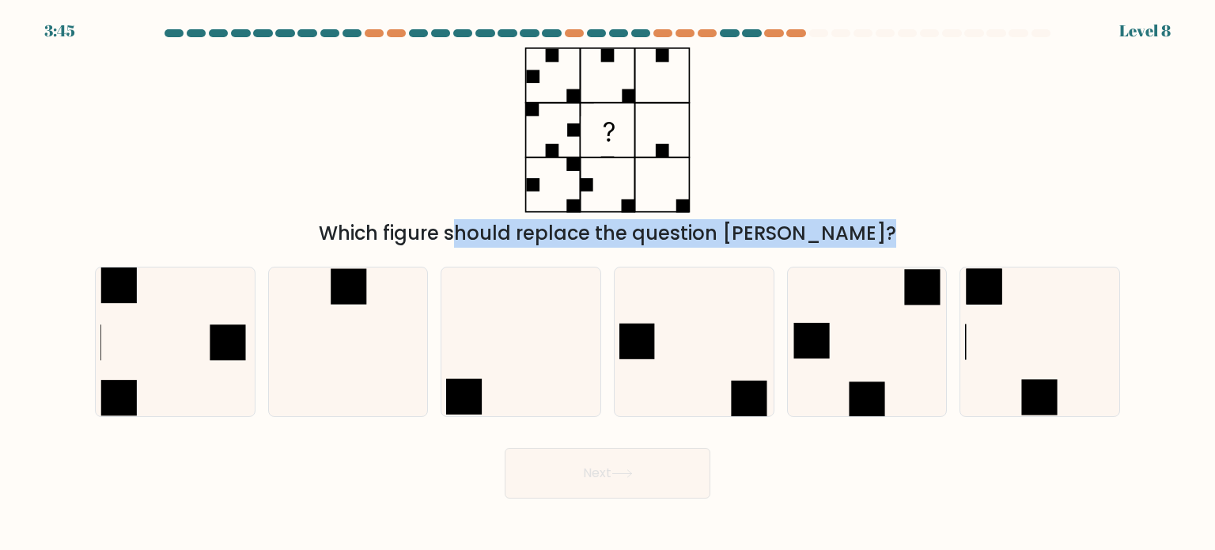
click at [594, 198] on icon at bounding box center [607, 129] width 198 height 165
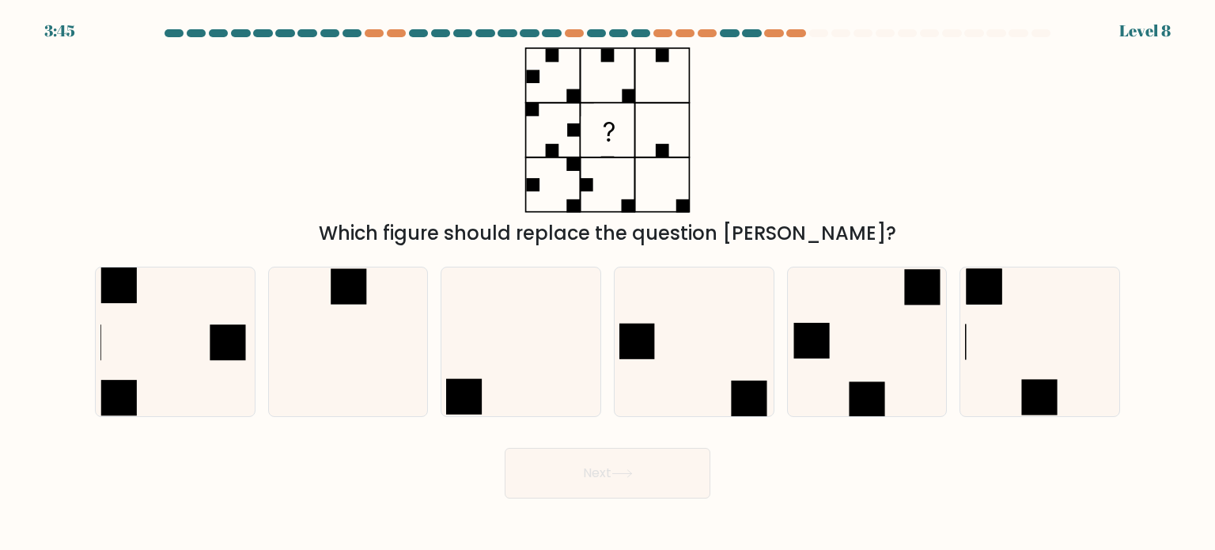
click at [807, 205] on div "Which figure should replace the question mark?" at bounding box center [607, 147] width 1044 height 200
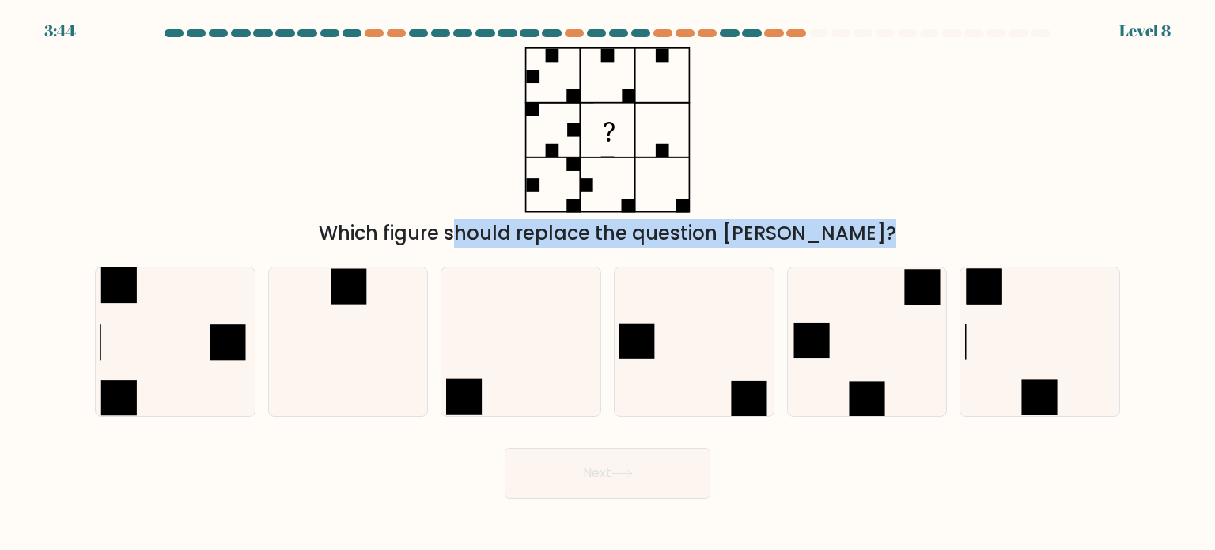
click at [807, 205] on div "Which figure should replace the question mark?" at bounding box center [607, 147] width 1044 height 200
drag, startPoint x: 807, startPoint y: 205, endPoint x: 856, endPoint y: 221, distance: 51.8
click at [856, 221] on div "Which figure should replace the question mark?" at bounding box center [607, 147] width 1044 height 200
click at [856, 221] on div "Which figure should replace the question mark?" at bounding box center [607, 233] width 1006 height 28
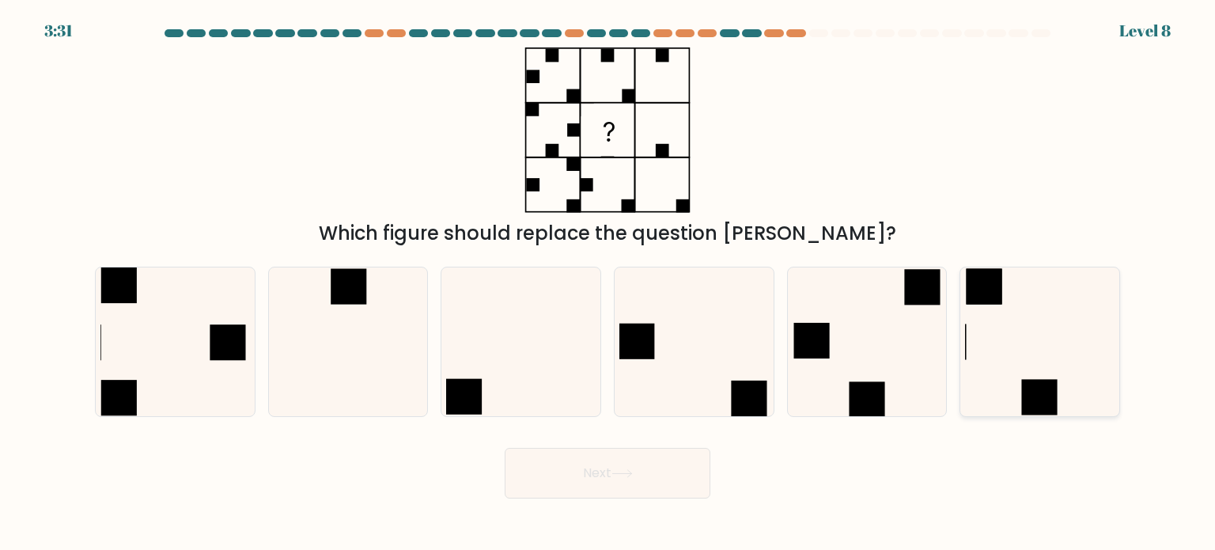
click at [1033, 340] on icon at bounding box center [1039, 341] width 149 height 149
click at [608, 283] on input "f." at bounding box center [607, 279] width 1 height 8
radio input "true"
click at [661, 467] on button "Next" at bounding box center [607, 473] width 206 height 51
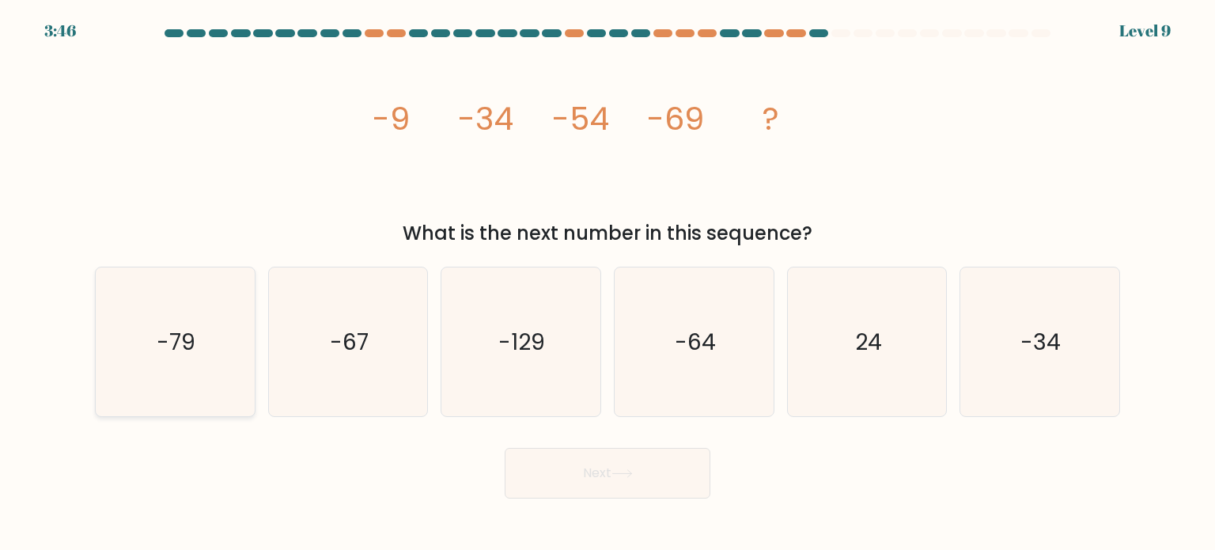
click at [158, 334] on text "-79" at bounding box center [176, 341] width 39 height 32
click at [607, 283] on input "a. -79" at bounding box center [607, 279] width 1 height 8
radio input "true"
click at [563, 482] on button "Next" at bounding box center [607, 473] width 206 height 51
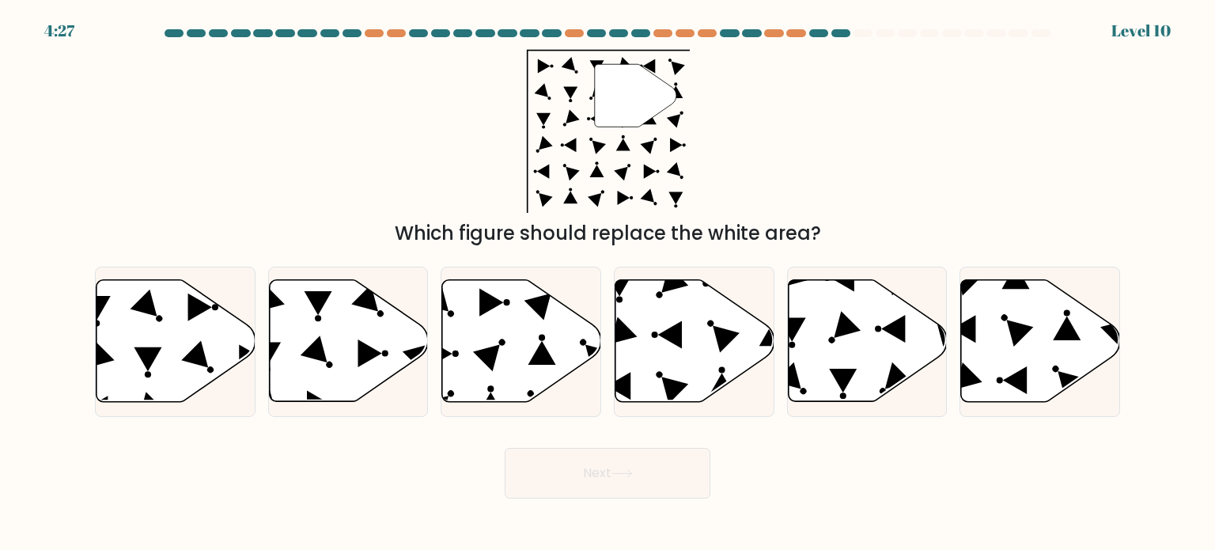
click at [862, 32] on div at bounding box center [862, 33] width 19 height 8
click at [892, 28] on div "4:26 Level 10" at bounding box center [607, 21] width 1215 height 43
click at [920, 43] on div at bounding box center [607, 36] width 1044 height 14
click at [941, 31] on at bounding box center [607, 33] width 889 height 8
click at [1046, 323] on icon at bounding box center [1040, 341] width 159 height 122
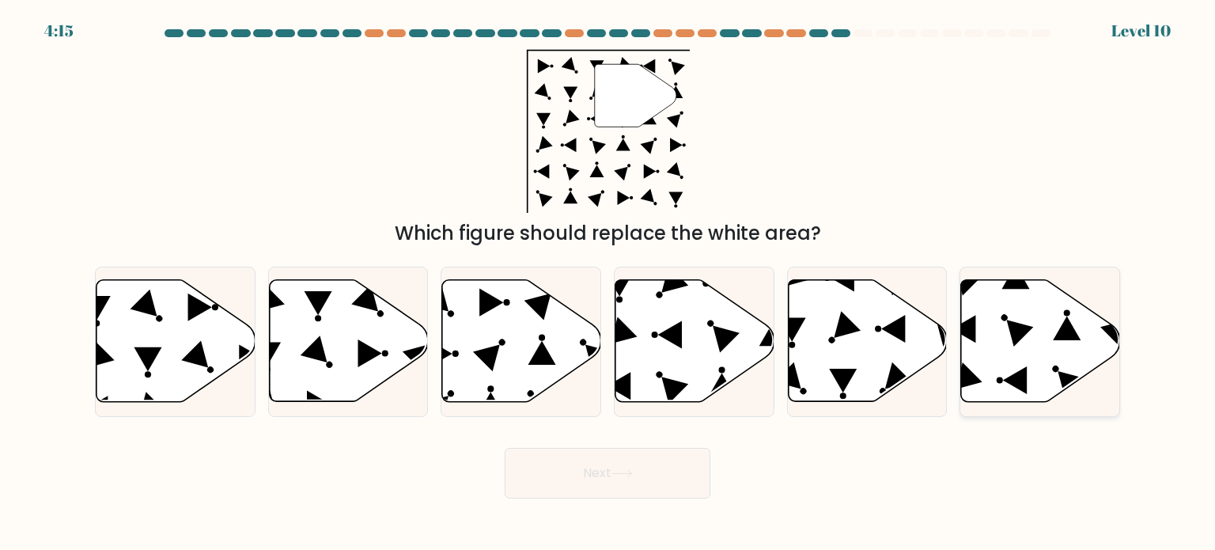
click at [608, 283] on input "f." at bounding box center [607, 279] width 1 height 8
radio input "true"
click at [634, 468] on button "Next" at bounding box center [607, 473] width 206 height 51
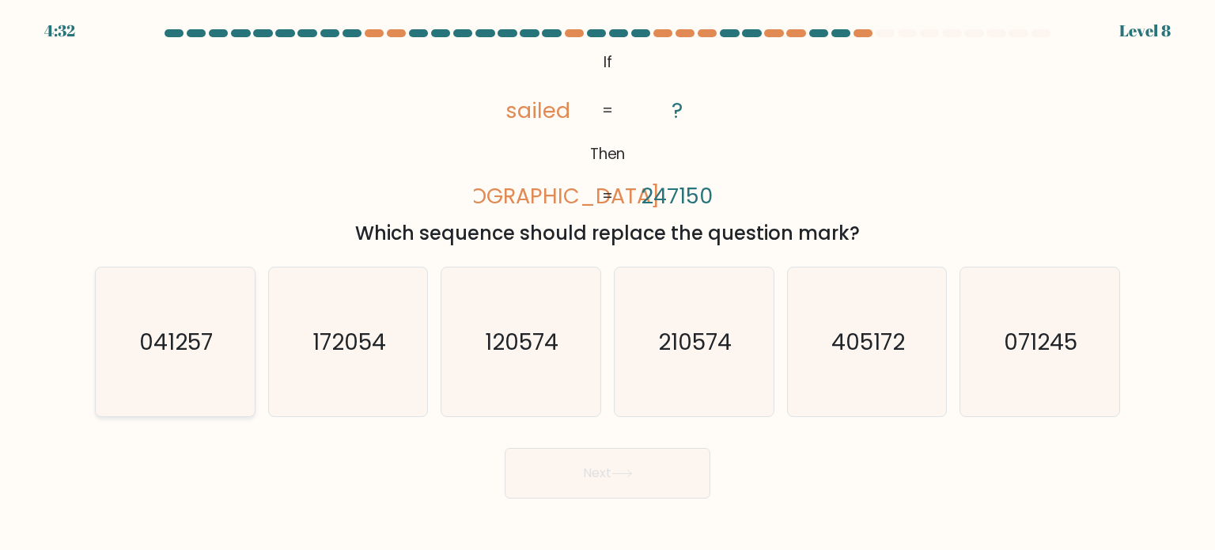
click at [156, 383] on icon "041257" at bounding box center [174, 341] width 149 height 149
click at [607, 283] on input "a. 041257" at bounding box center [607, 279] width 1 height 8
radio input "true"
click at [626, 486] on button "Next" at bounding box center [607, 473] width 206 height 51
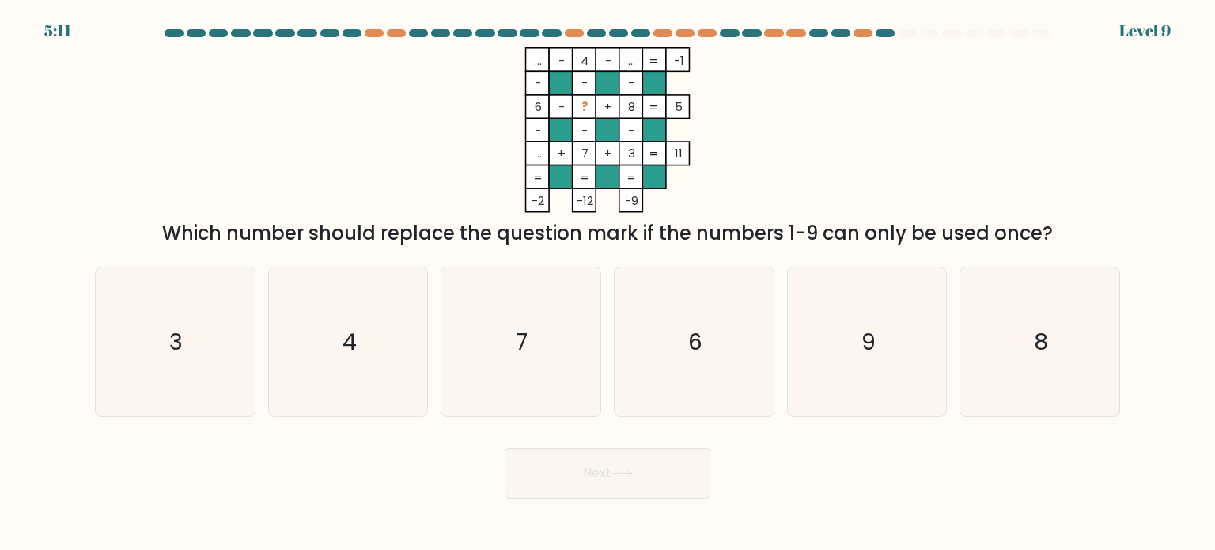
click at [518, 421] on form at bounding box center [607, 263] width 1215 height 469
click at [516, 404] on icon "7" at bounding box center [520, 341] width 149 height 149
click at [607, 283] on input "c. 7" at bounding box center [607, 279] width 1 height 8
radio input "true"
click at [584, 477] on button "Next" at bounding box center [607, 473] width 206 height 51
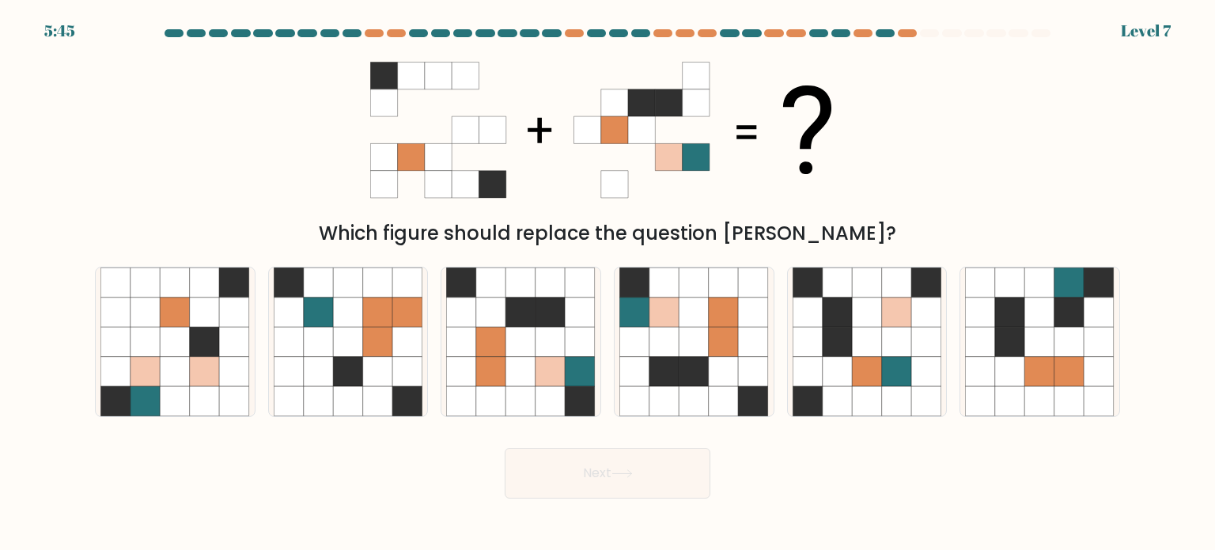
click at [1158, 349] on form at bounding box center [607, 263] width 1215 height 469
click at [1057, 360] on icon at bounding box center [1069, 371] width 30 height 30
click at [608, 283] on input "f." at bounding box center [607, 279] width 1 height 8
radio input "true"
click at [664, 455] on button "Next" at bounding box center [607, 473] width 206 height 51
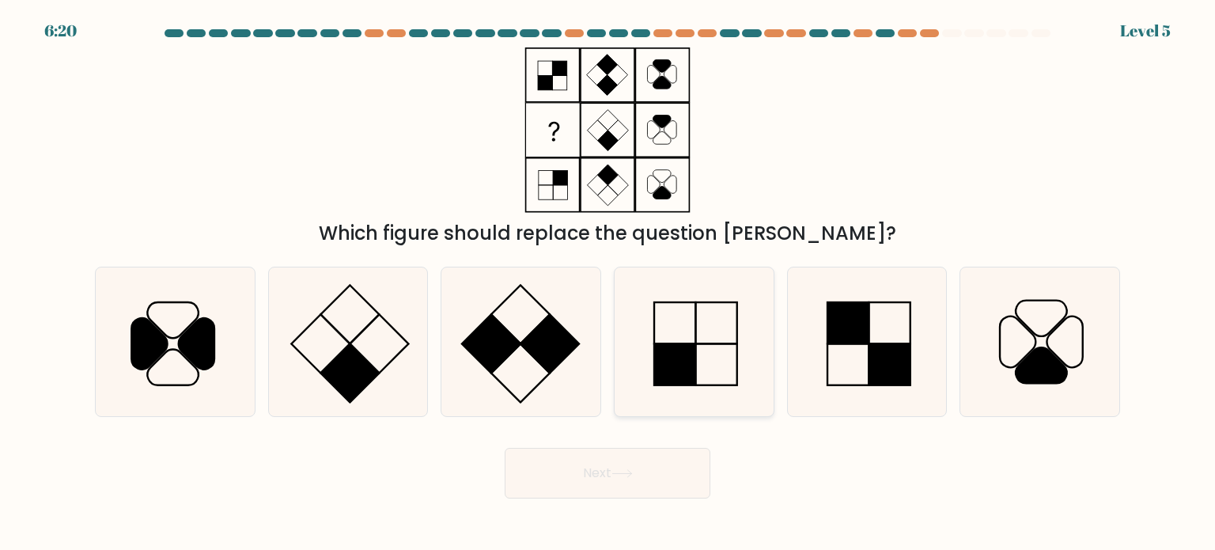
click at [677, 343] on rect at bounding box center [674, 322] width 41 height 41
click at [608, 283] on input "d." at bounding box center [607, 279] width 1 height 8
radio input "true"
click at [632, 483] on button "Next" at bounding box center [607, 473] width 206 height 51
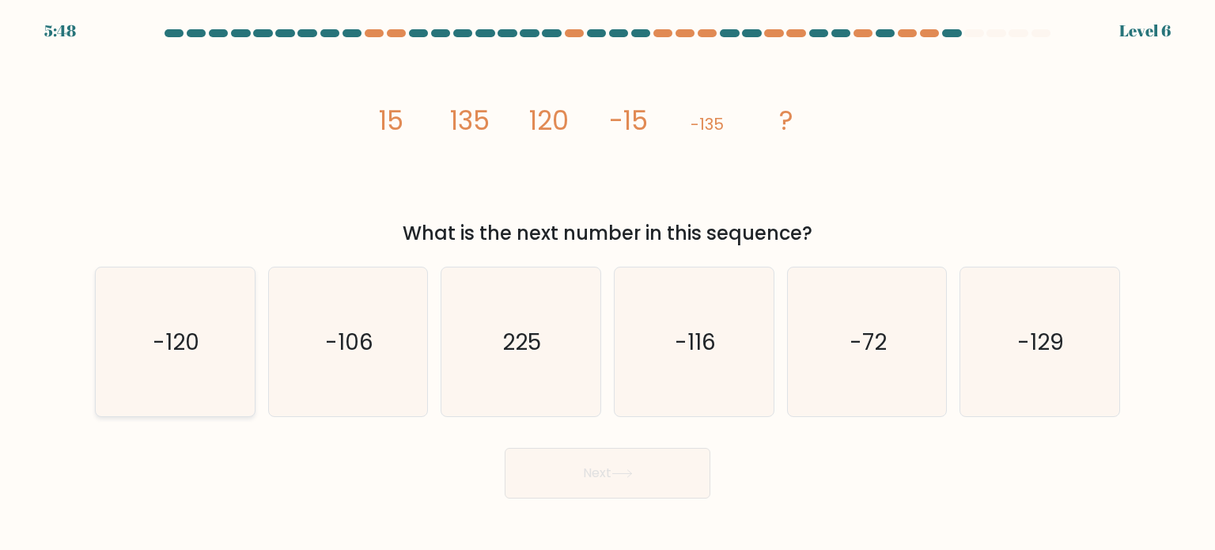
click at [183, 382] on icon "-120" at bounding box center [174, 341] width 149 height 149
click at [607, 283] on input "a. -120" at bounding box center [607, 279] width 1 height 8
radio input "true"
click at [655, 480] on button "Next" at bounding box center [607, 473] width 206 height 51
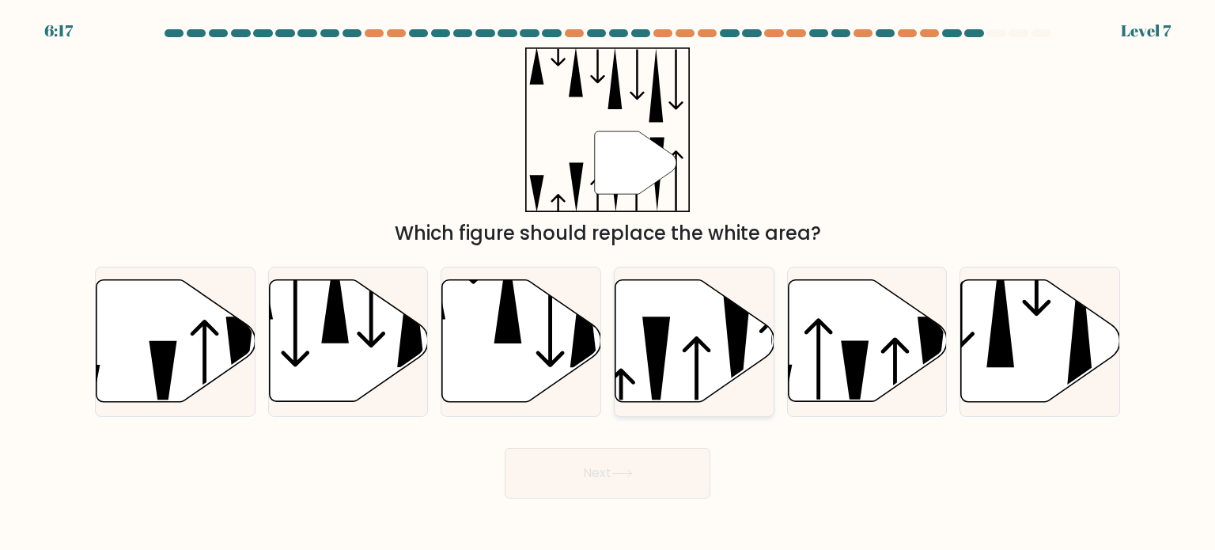
click at [686, 366] on icon at bounding box center [694, 341] width 159 height 122
click at [608, 283] on input "d." at bounding box center [607, 279] width 1 height 8
radio input "true"
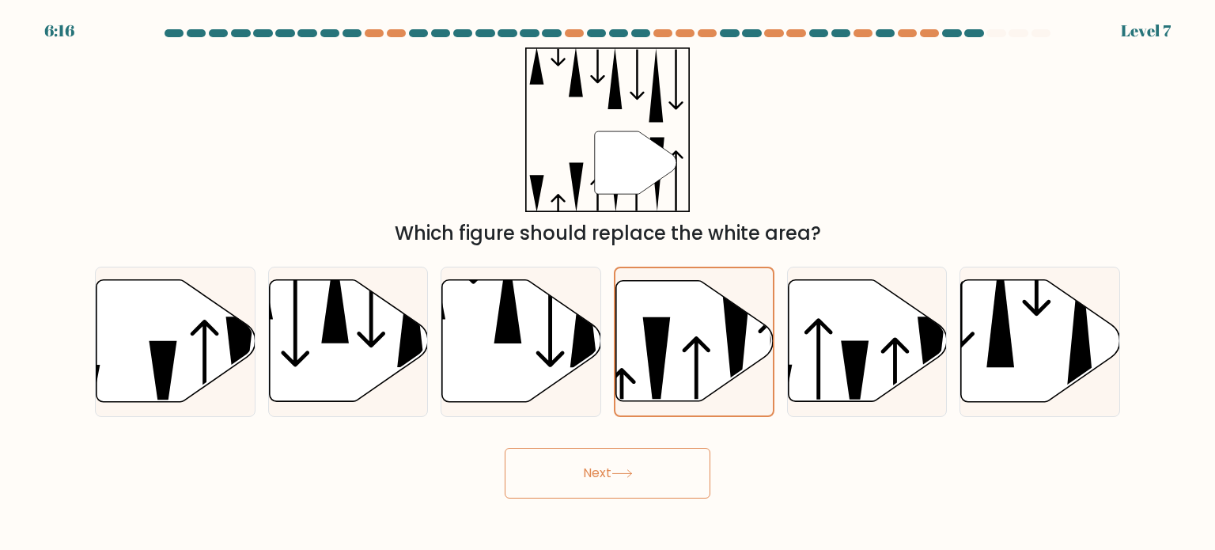
click at [616, 489] on button "Next" at bounding box center [607, 473] width 206 height 51
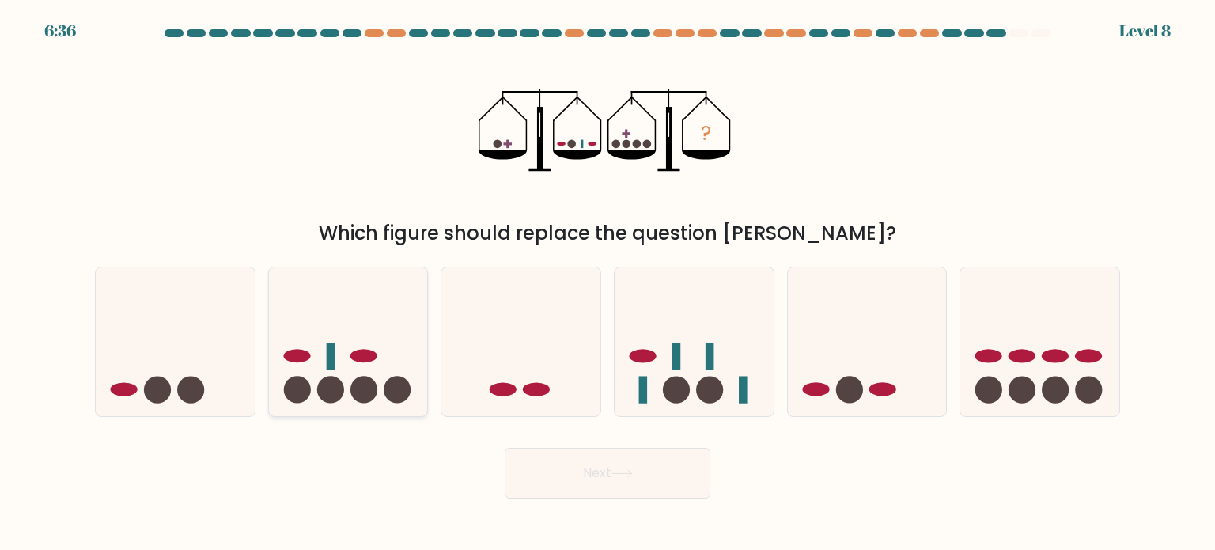
click at [367, 387] on circle at bounding box center [363, 389] width 27 height 27
click at [607, 283] on input "b." at bounding box center [607, 279] width 1 height 8
radio input "true"
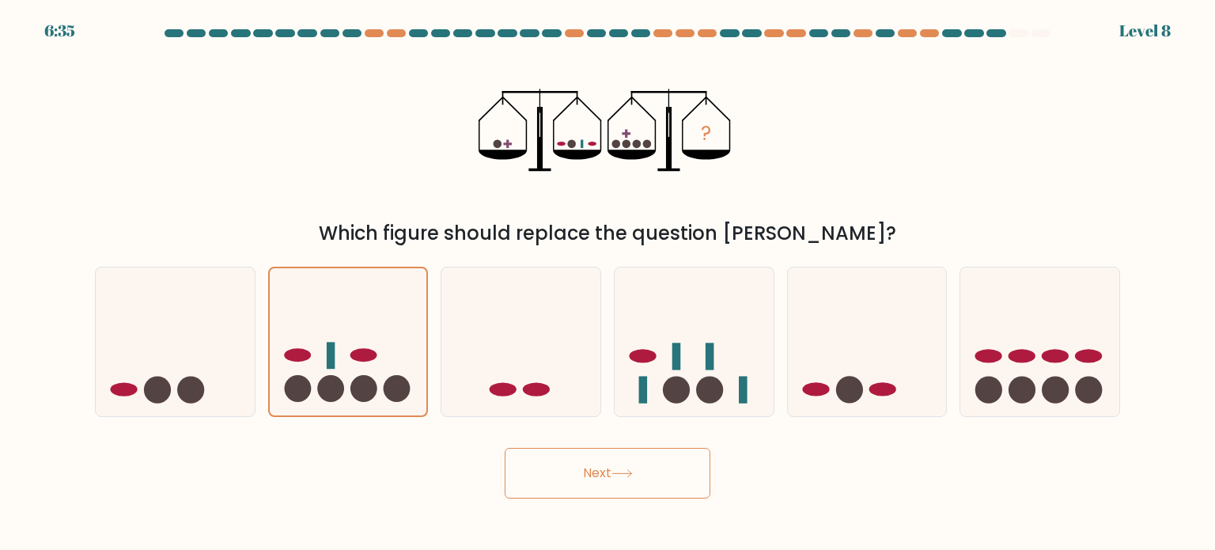
click at [609, 473] on button "Next" at bounding box center [607, 473] width 206 height 51
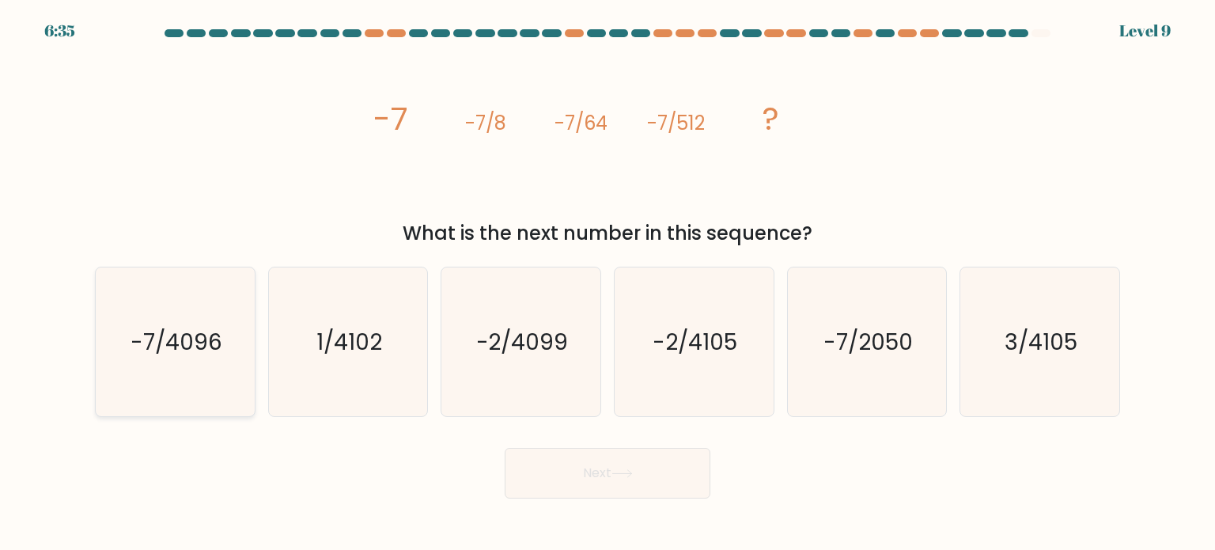
click at [233, 316] on icon "-7/4096" at bounding box center [174, 341] width 149 height 149
click at [607, 283] on input "a. -7/4096" at bounding box center [607, 279] width 1 height 8
radio input "true"
click at [600, 485] on button "Next" at bounding box center [607, 473] width 206 height 51
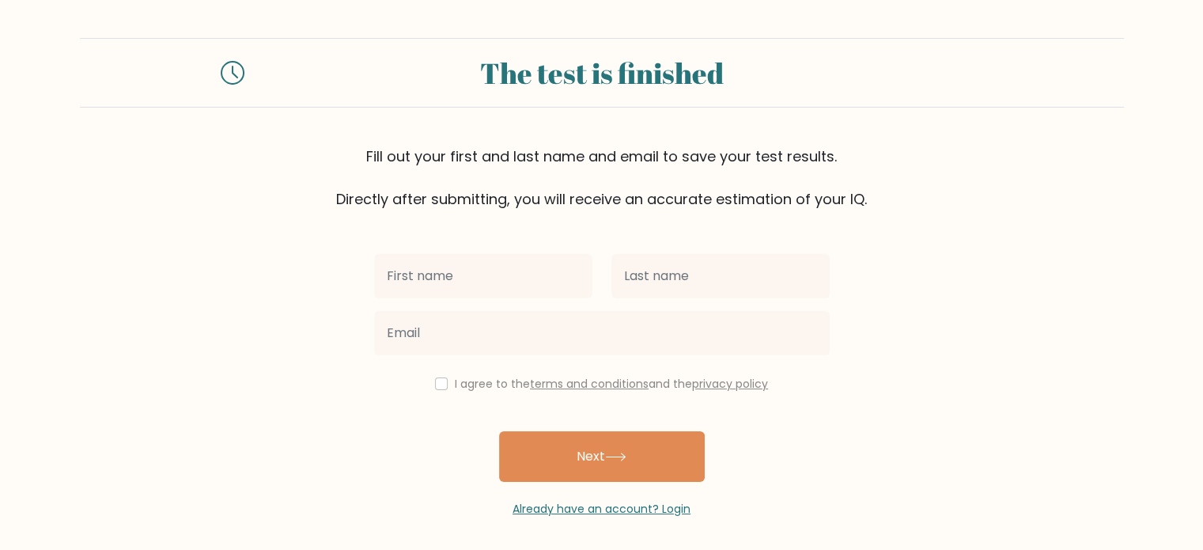
click at [512, 281] on input "text" at bounding box center [483, 276] width 218 height 44
type input "Kuyla"
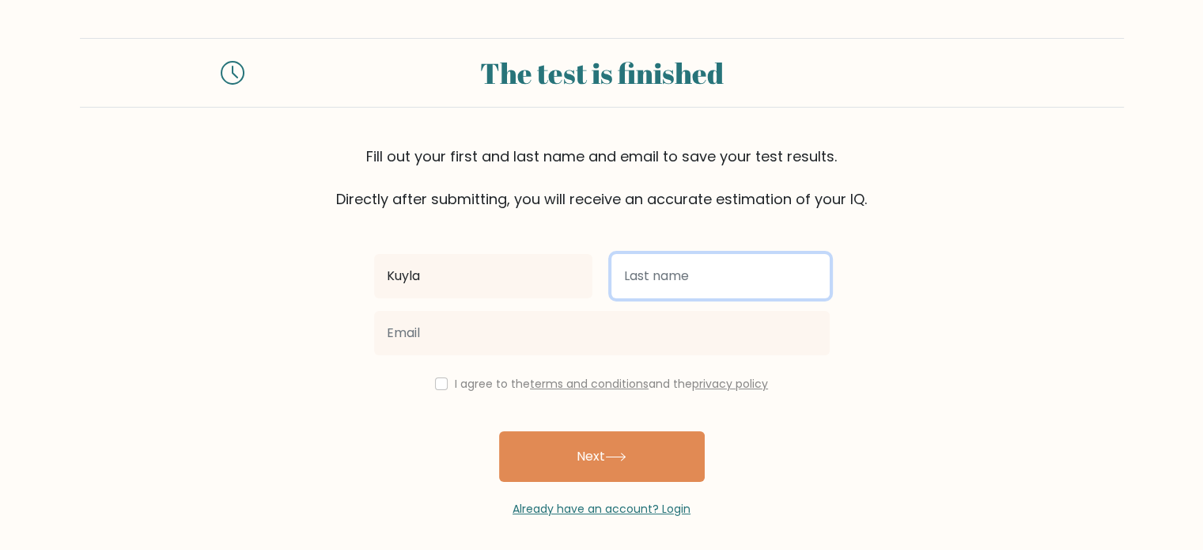
click at [618, 273] on input "text" at bounding box center [720, 276] width 218 height 44
type input "Karry"
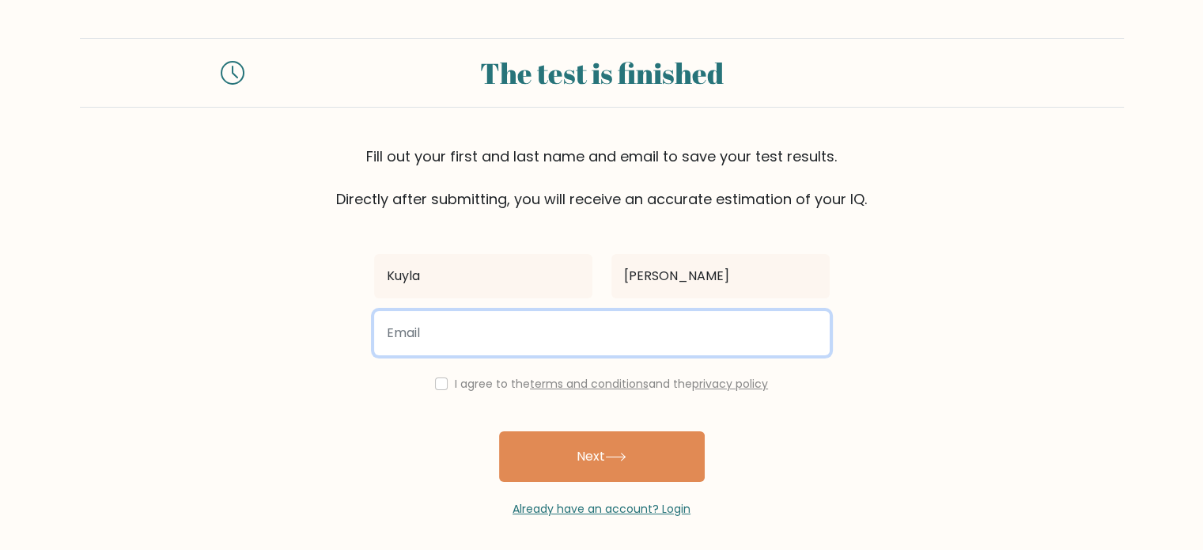
click at [591, 318] on input "email" at bounding box center [601, 333] width 455 height 44
click at [688, 331] on input "Kyula" at bounding box center [601, 333] width 455 height 44
type input "Kyula846@gmail.com"
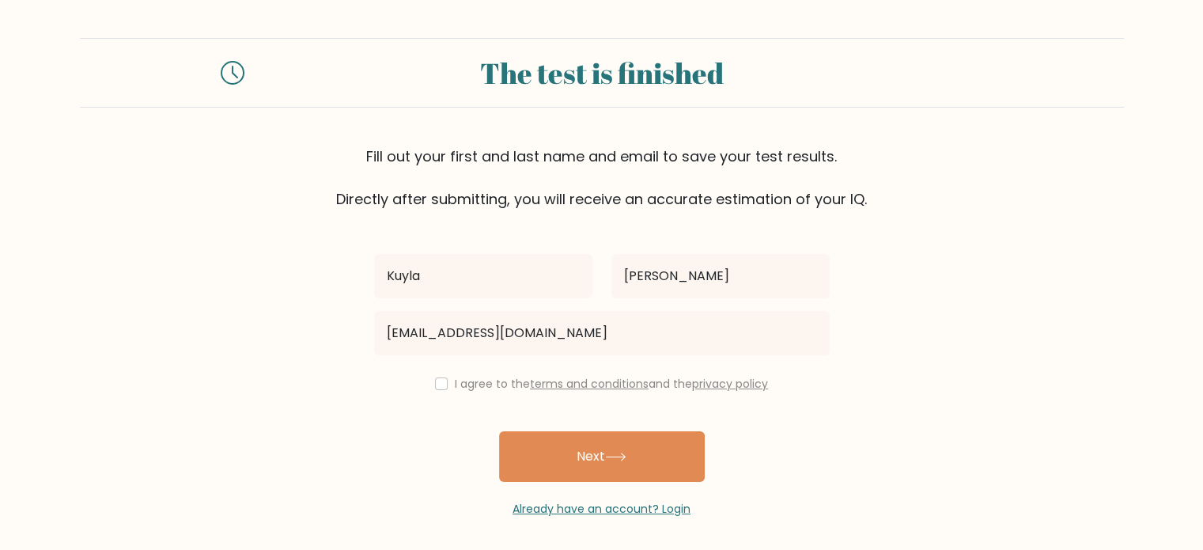
click at [430, 378] on div "I agree to the terms and conditions and the privacy policy" at bounding box center [602, 383] width 474 height 19
click at [439, 382] on input "checkbox" at bounding box center [441, 383] width 13 height 13
checkbox input "true"
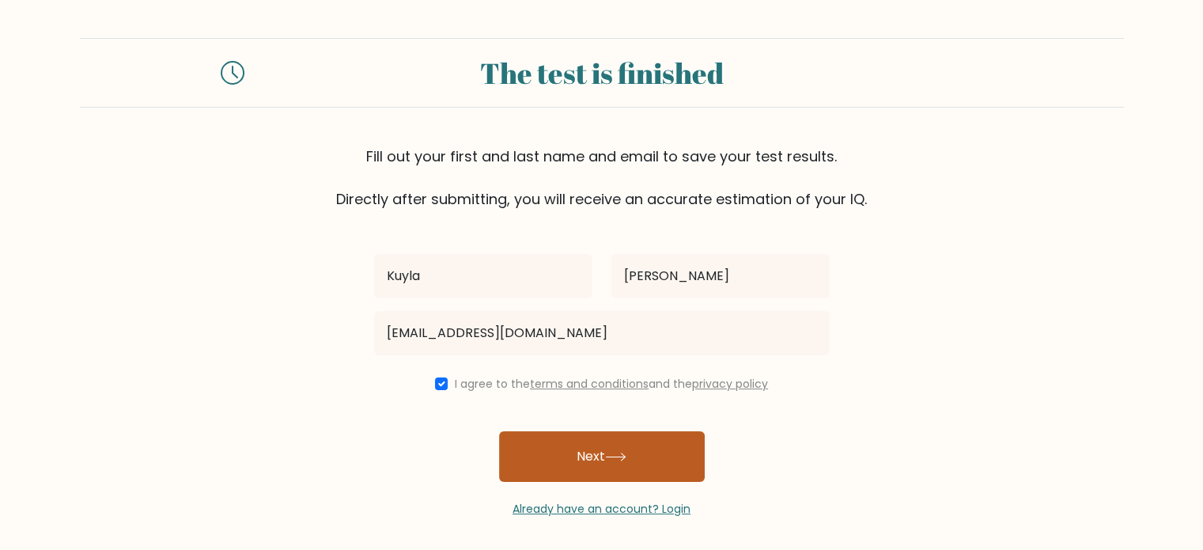
click at [604, 470] on button "Next" at bounding box center [602, 456] width 206 height 51
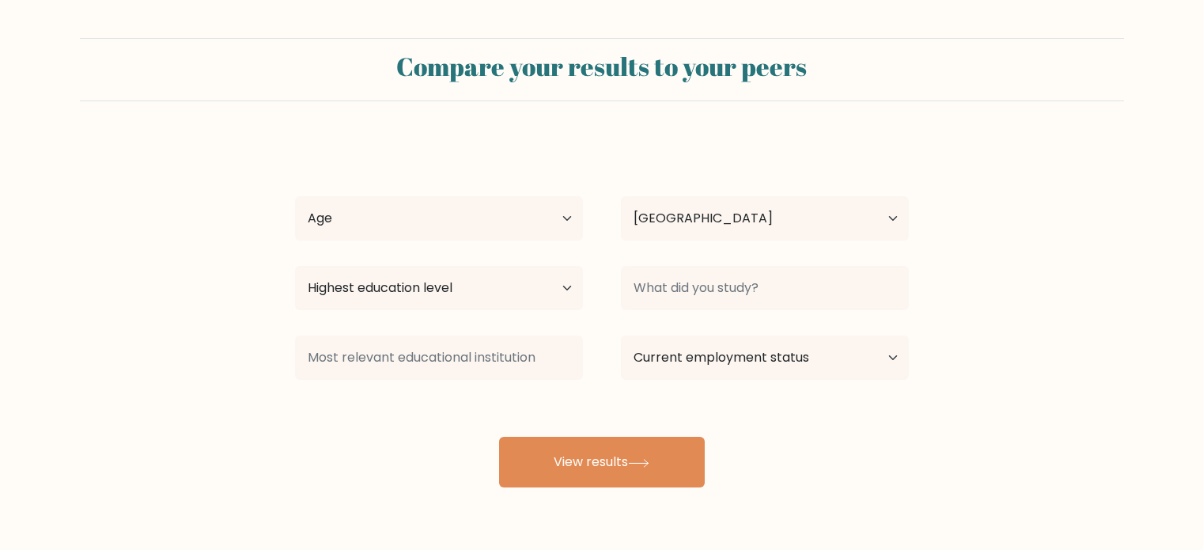
select select "CA"
click at [528, 300] on select "Highest education level No schooling Primary Lower Secondary Upper Secondary Oc…" at bounding box center [439, 288] width 288 height 44
select select "upper_secondary"
click at [295, 266] on select "Highest education level No schooling Primary Lower Secondary Upper Secondary Oc…" at bounding box center [439, 288] width 288 height 44
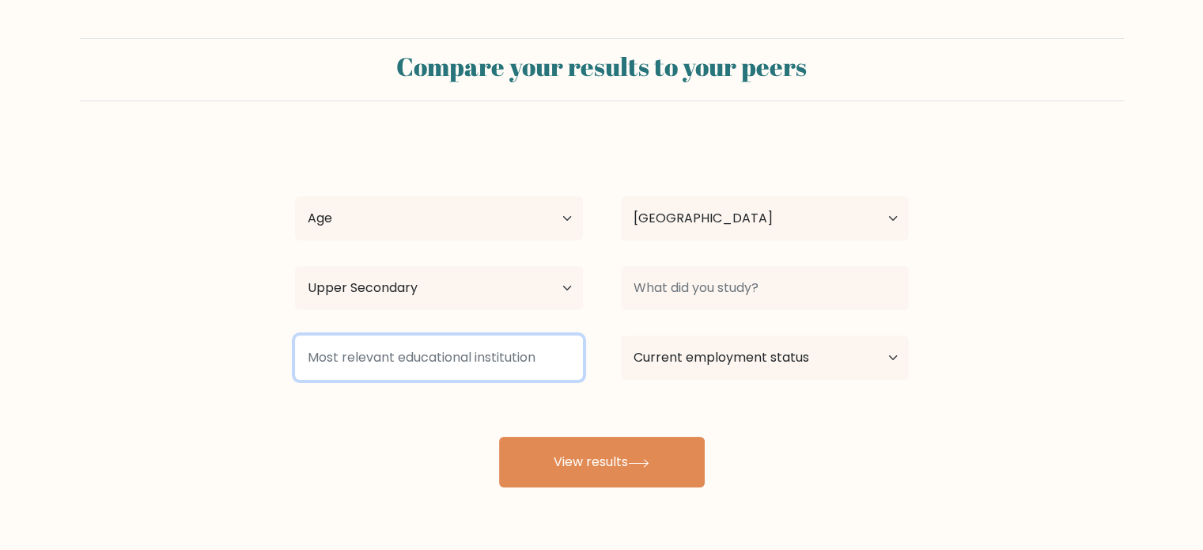
click at [476, 367] on input at bounding box center [439, 357] width 288 height 44
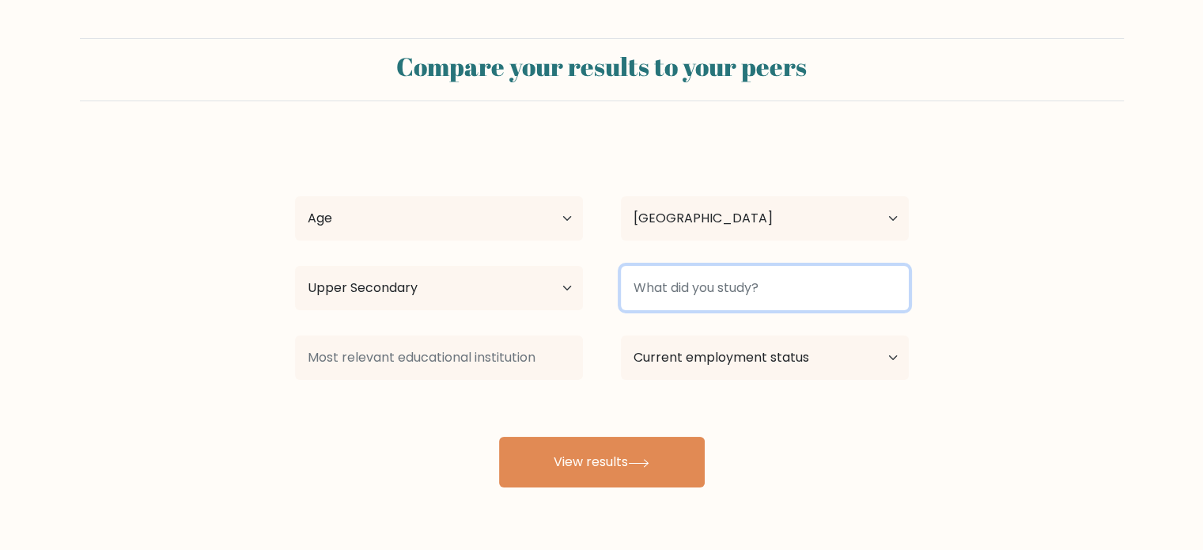
click at [671, 297] on input at bounding box center [765, 288] width 288 height 44
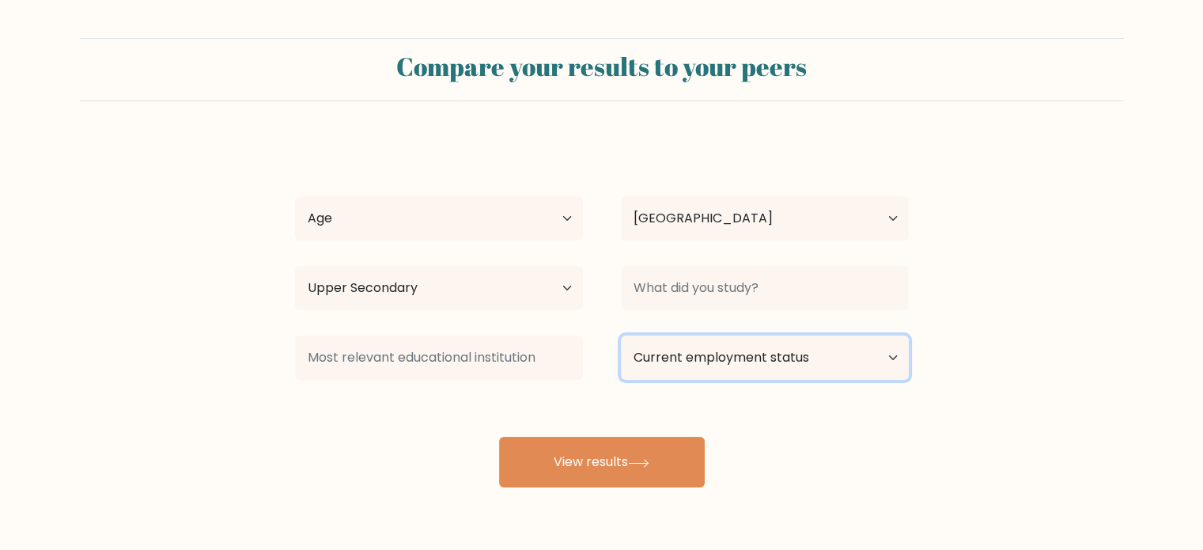
click at [708, 357] on select "Current employment status Employed Student Retired Other / prefer not to answer" at bounding box center [765, 357] width 288 height 44
select select "student"
click at [621, 335] on select "Current employment status Employed Student Retired Other / prefer not to answer" at bounding box center [765, 357] width 288 height 44
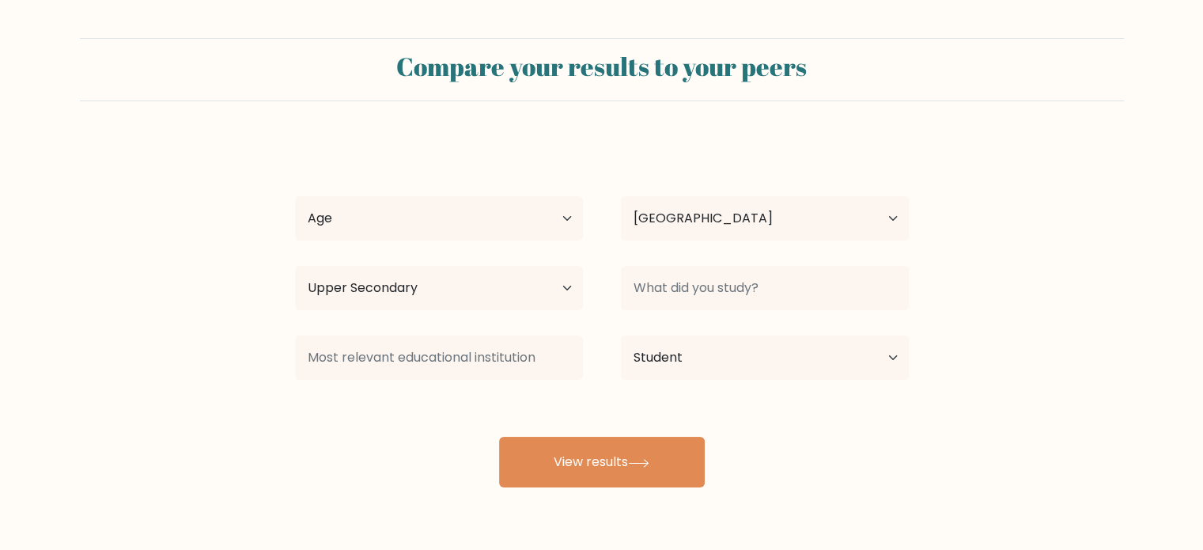
click at [721, 315] on div at bounding box center [765, 287] width 326 height 57
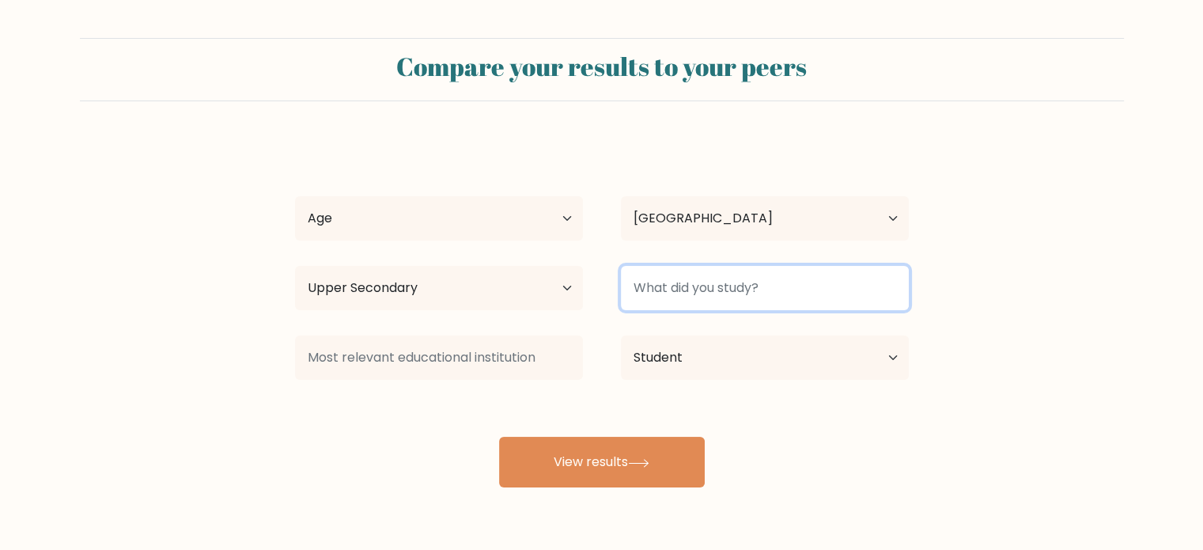
click at [702, 297] on input at bounding box center [765, 288] width 288 height 44
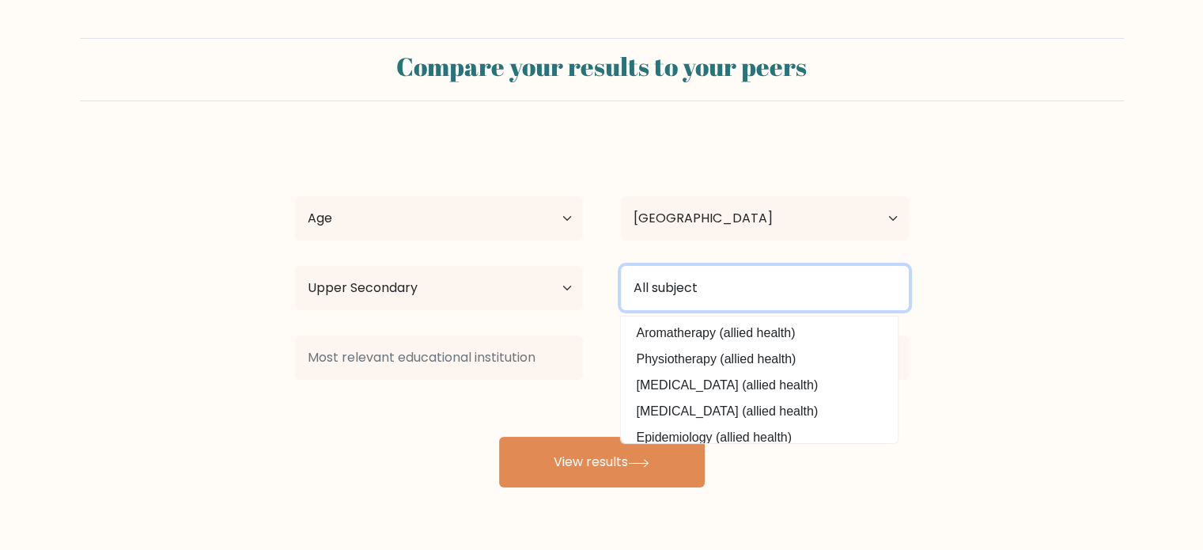
type input "All subjects"
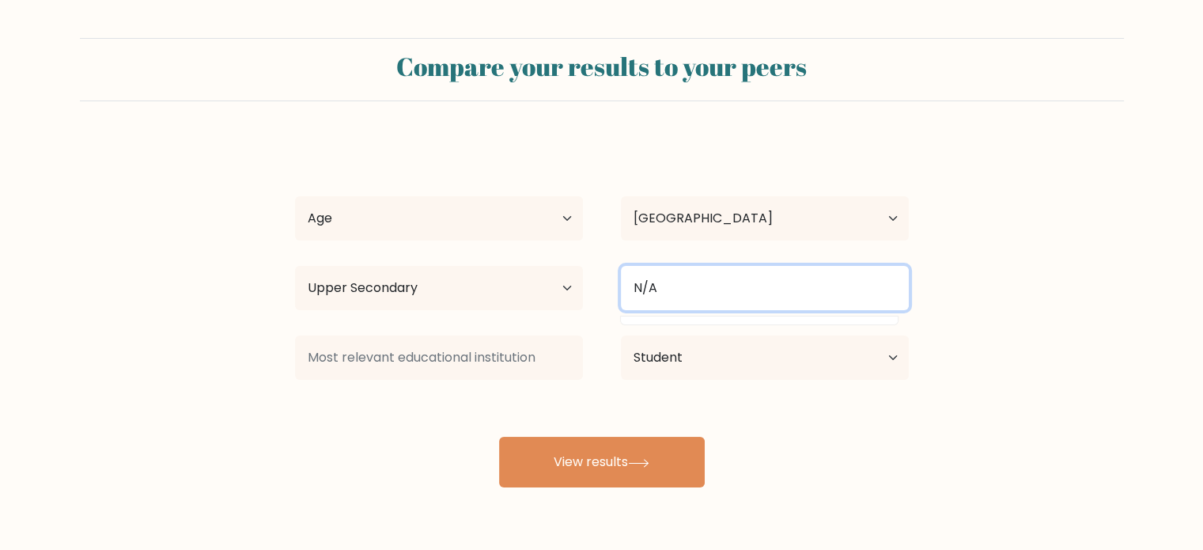
type input "N/A"
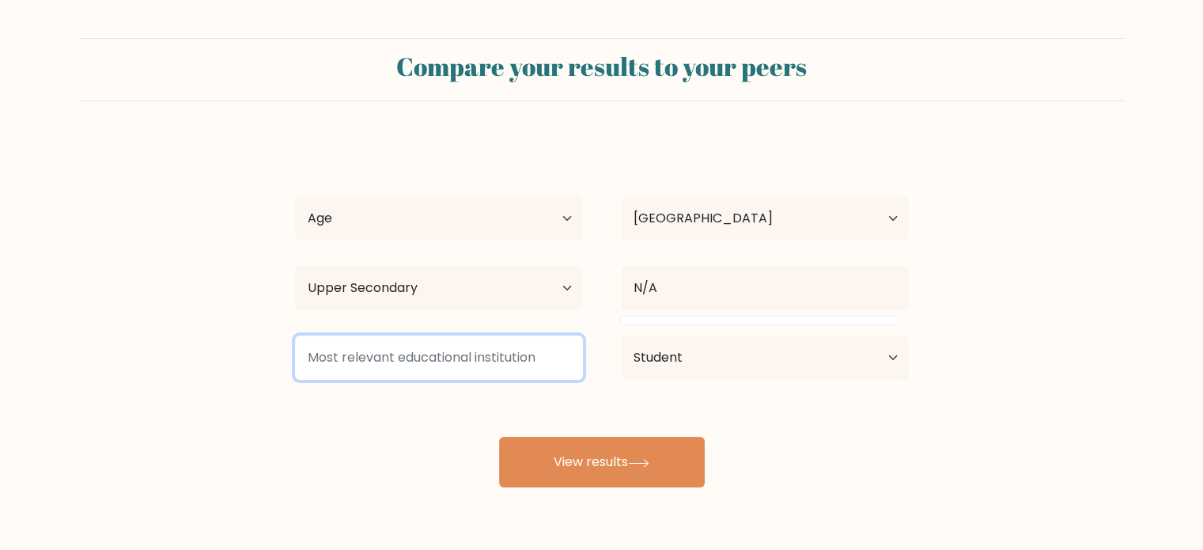
click at [500, 347] on input at bounding box center [439, 357] width 288 height 44
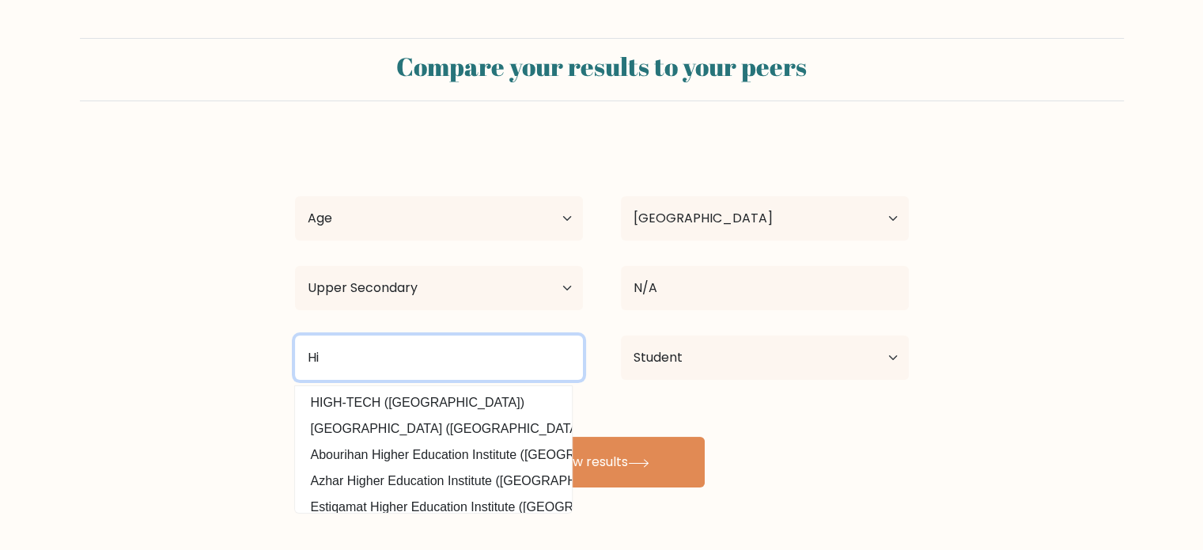
type input "H"
type input "s"
type input "u"
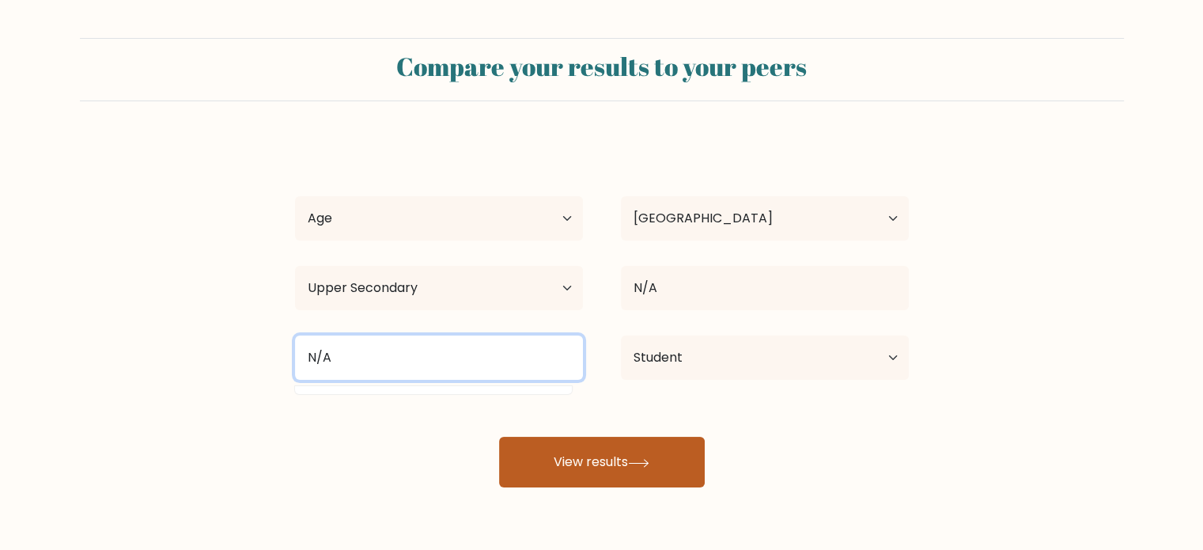
type input "N/A"
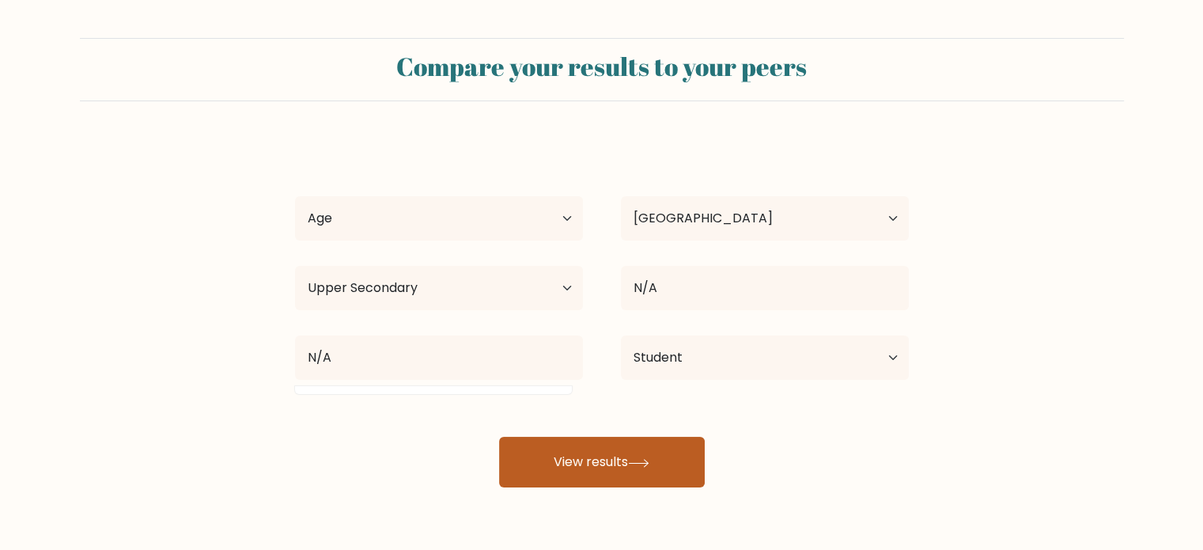
click at [589, 462] on button "View results" at bounding box center [602, 461] width 206 height 51
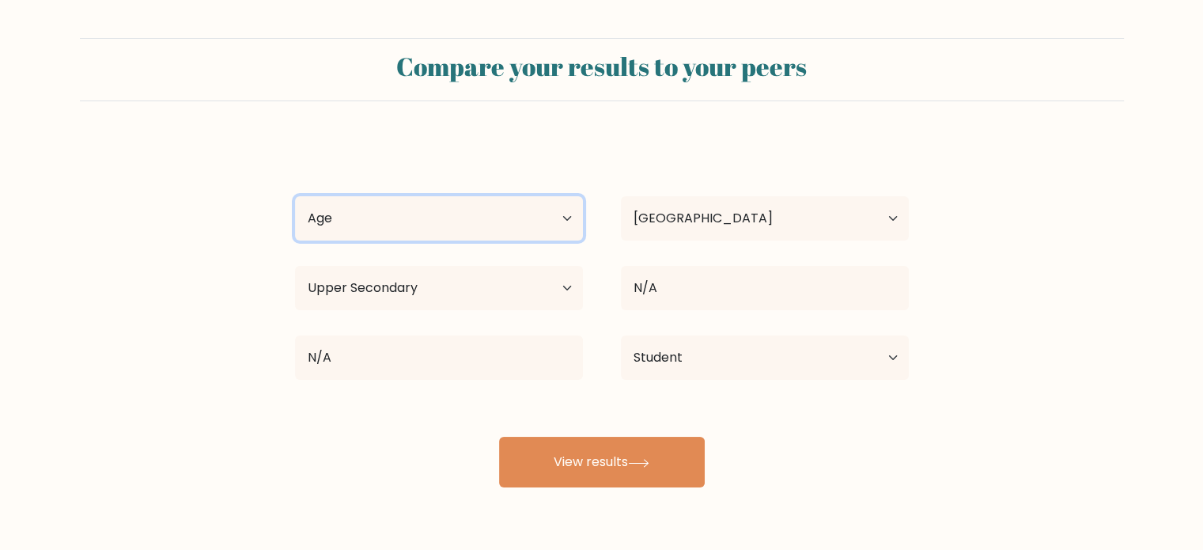
click at [465, 210] on select "Age Under 18 years old 18-24 years old 25-34 years old 35-44 years old 45-54 ye…" at bounding box center [439, 218] width 288 height 44
select select "min_18"
click at [295, 196] on select "Age Under 18 years old 18-24 years old 25-34 years old 35-44 years old 45-54 ye…" at bounding box center [439, 218] width 288 height 44
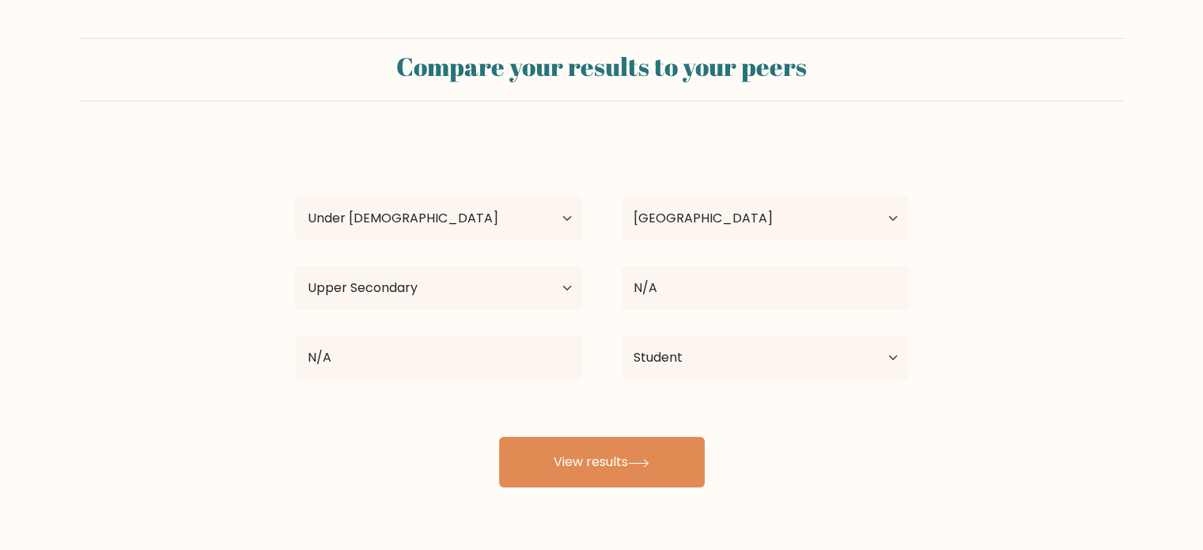
click at [575, 413] on div "Kuyla Karry Age Under 18 years old 18-24 years old 25-34 years old 35-44 years …" at bounding box center [601, 313] width 633 height 348
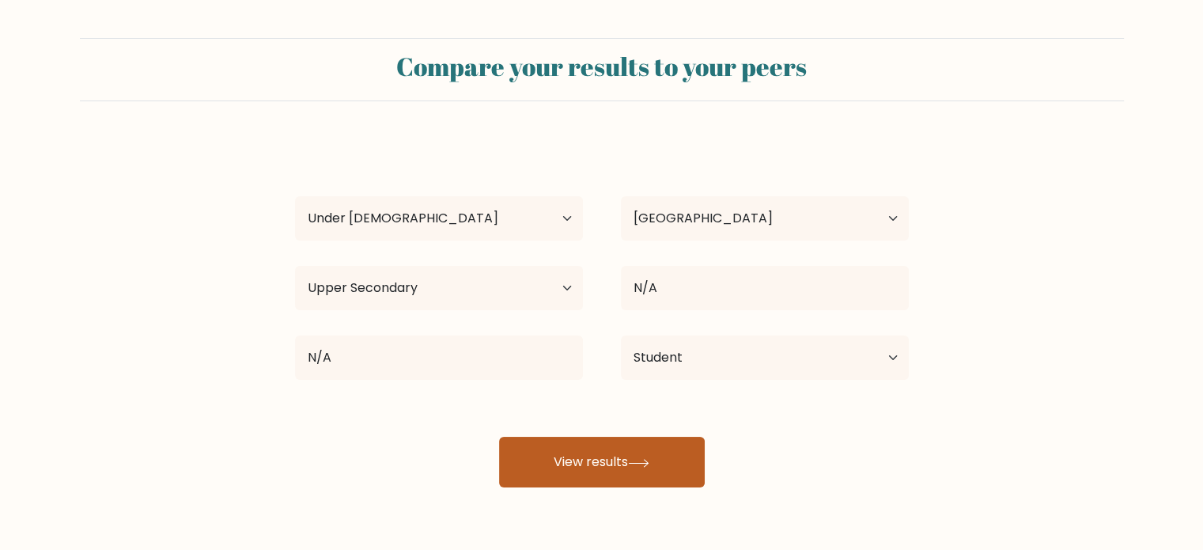
click at [603, 470] on button "View results" at bounding box center [602, 461] width 206 height 51
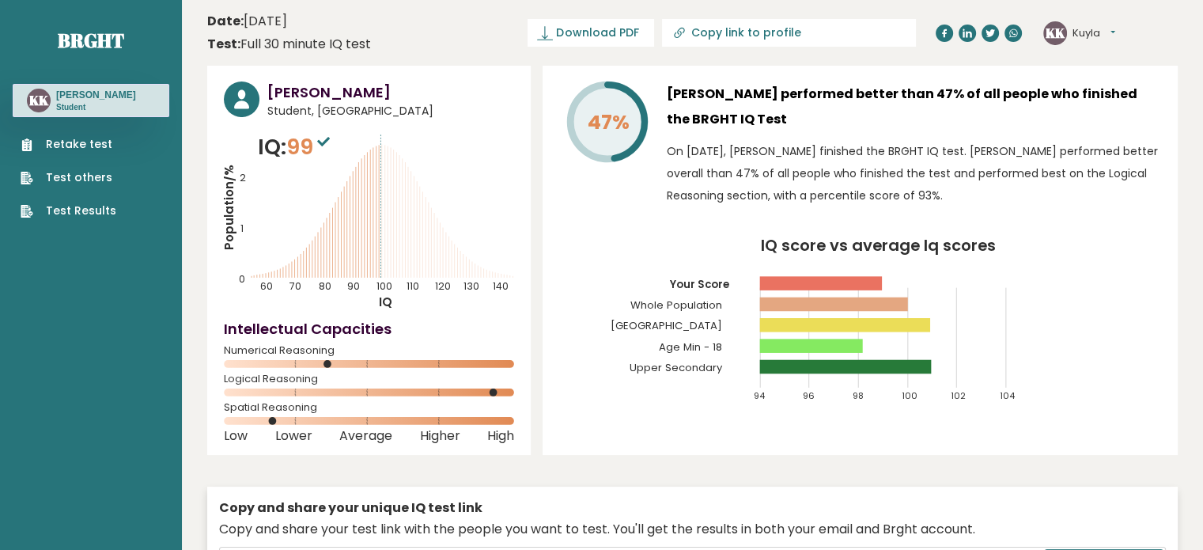
click at [810, 102] on h3 "[PERSON_NAME] performed better than 47% of all people who finished the BRGHT IQ…" at bounding box center [914, 106] width 494 height 51
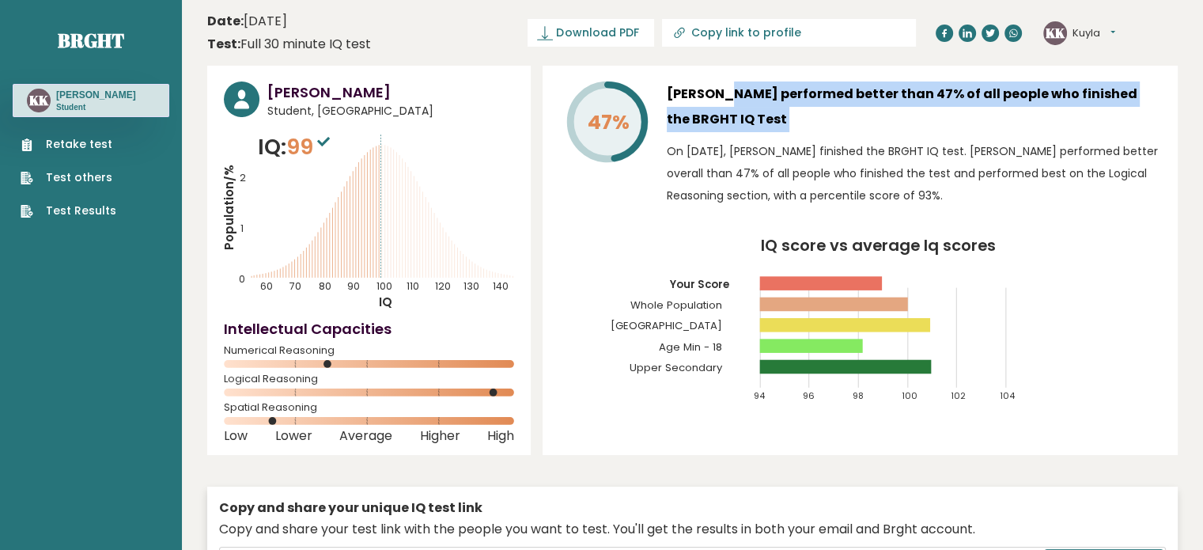
click at [810, 102] on h3 "[PERSON_NAME] performed better than 47% of all people who finished the BRGHT IQ…" at bounding box center [914, 106] width 494 height 51
drag, startPoint x: 810, startPoint y: 102, endPoint x: 829, endPoint y: 130, distance: 34.2
click at [829, 130] on h3 "[PERSON_NAME] performed better than 47% of all people who finished the BRGHT IQ…" at bounding box center [914, 106] width 494 height 51
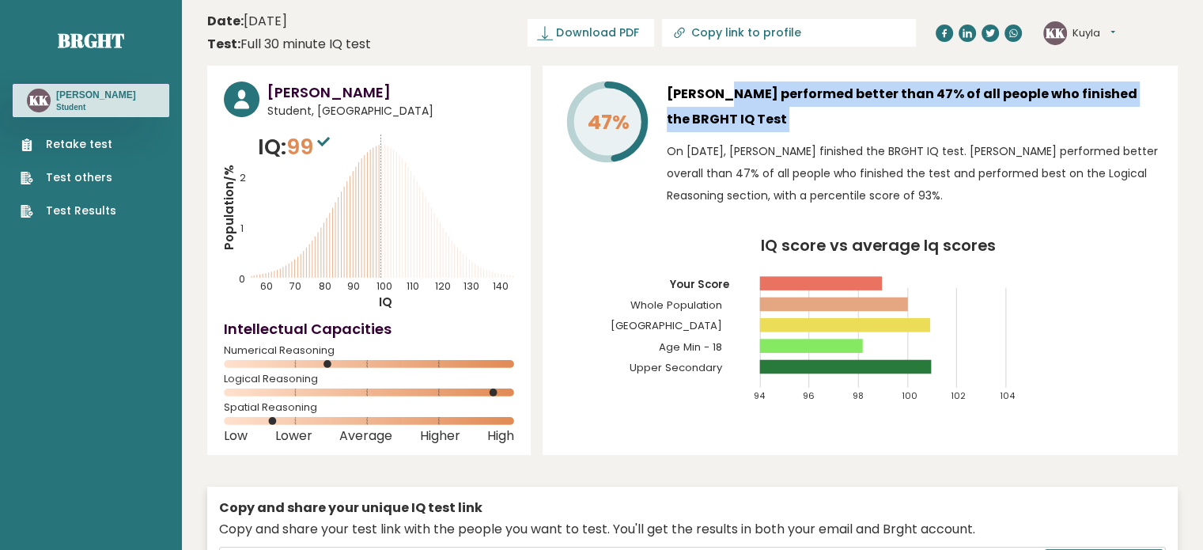
click at [829, 130] on h3 "[PERSON_NAME] performed better than 47% of all people who finished the BRGHT IQ…" at bounding box center [914, 106] width 494 height 51
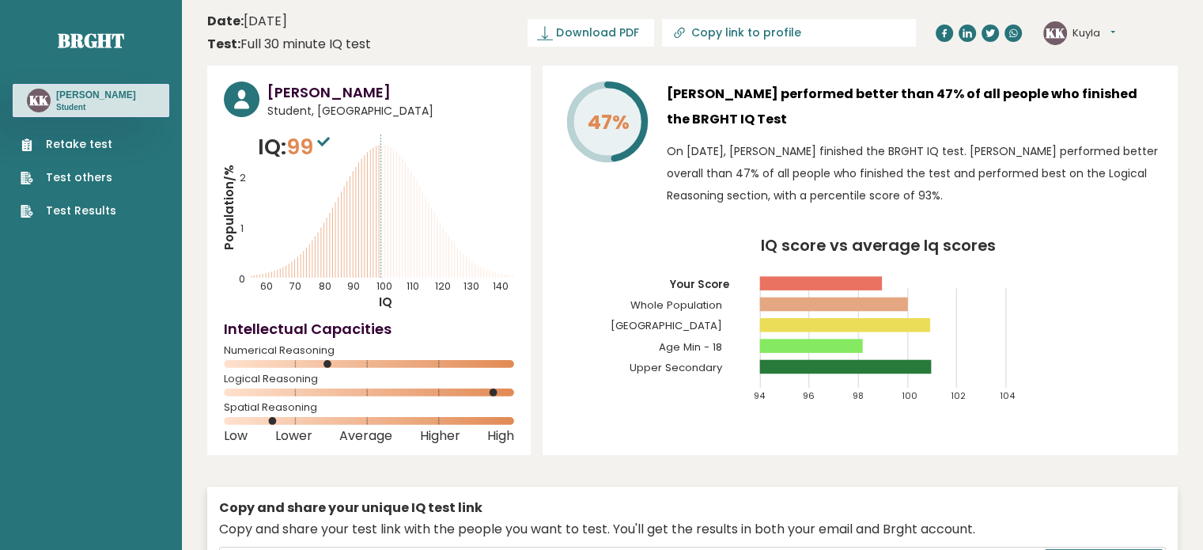
click at [829, 130] on h3 "[PERSON_NAME] performed better than 47% of all people who finished the BRGHT IQ…" at bounding box center [914, 106] width 494 height 51
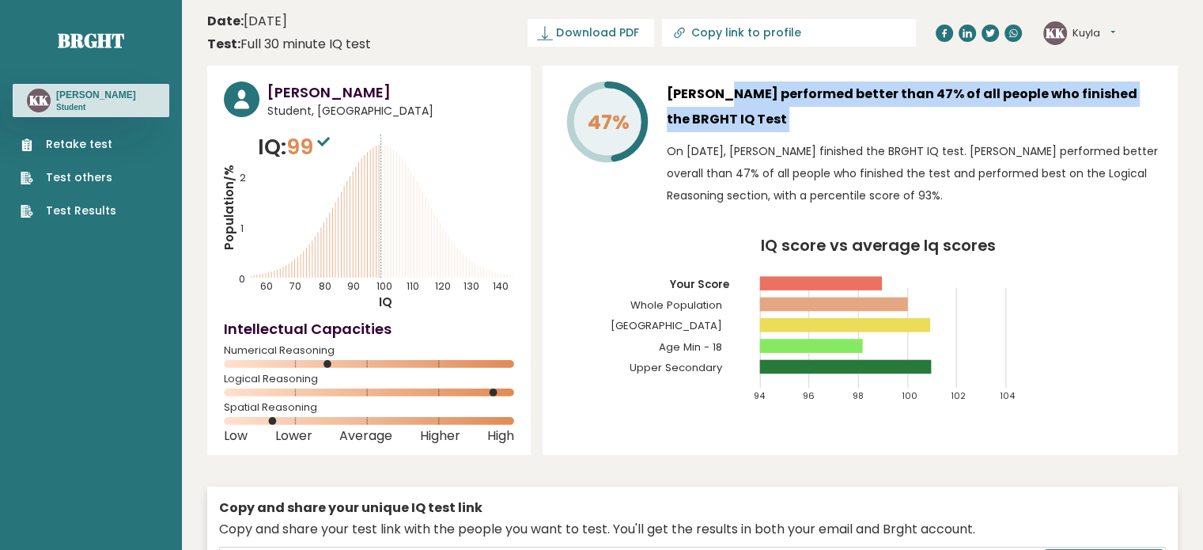
click at [829, 130] on h3 "[PERSON_NAME] performed better than 47% of all people who finished the BRGHT IQ…" at bounding box center [914, 106] width 494 height 51
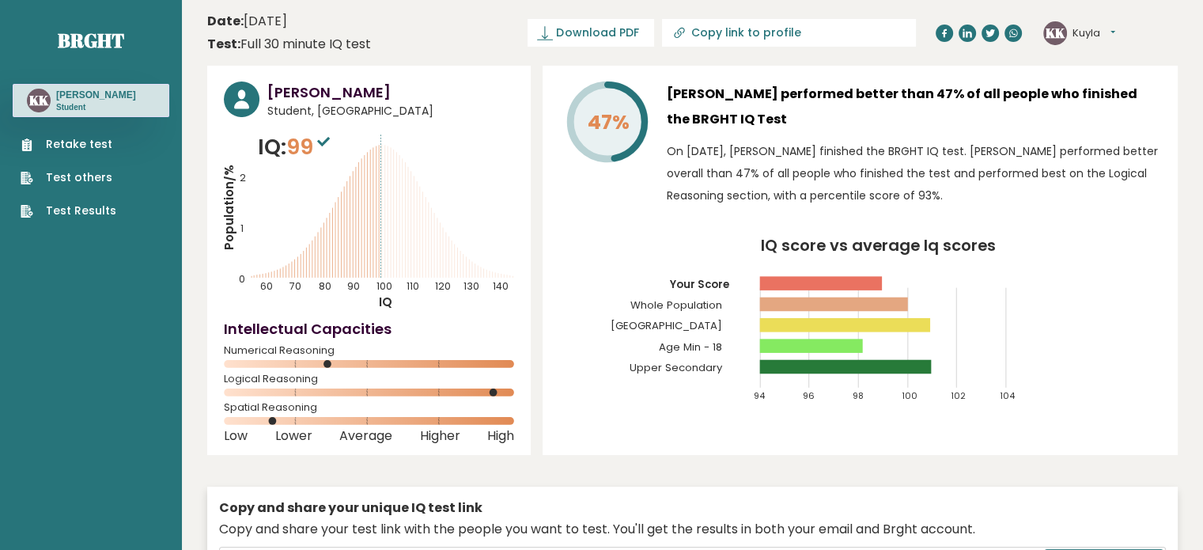
click at [844, 156] on p "On [DATE], [PERSON_NAME] finished the BRGHT IQ test. [PERSON_NAME] performed be…" at bounding box center [914, 173] width 494 height 66
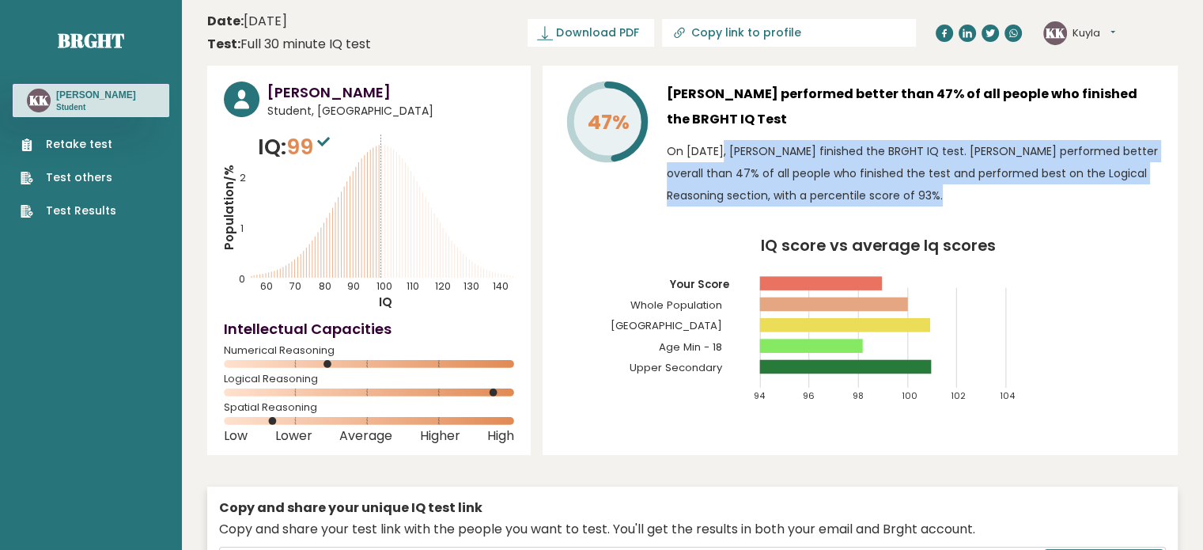
click at [844, 156] on p "On [DATE], [PERSON_NAME] finished the BRGHT IQ test. [PERSON_NAME] performed be…" at bounding box center [914, 173] width 494 height 66
drag, startPoint x: 844, startPoint y: 156, endPoint x: 863, endPoint y: 183, distance: 32.9
click at [863, 183] on p "On [DATE], [PERSON_NAME] finished the BRGHT IQ test. [PERSON_NAME] performed be…" at bounding box center [914, 173] width 494 height 66
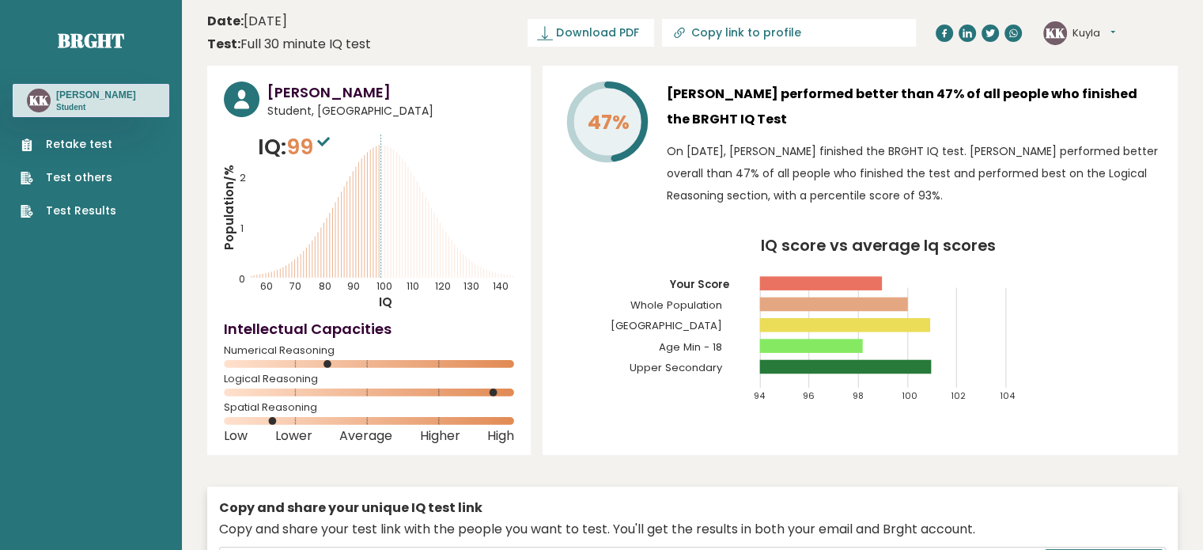
click at [863, 183] on p "On [DATE], [PERSON_NAME] finished the BRGHT IQ test. [PERSON_NAME] performed be…" at bounding box center [914, 173] width 494 height 66
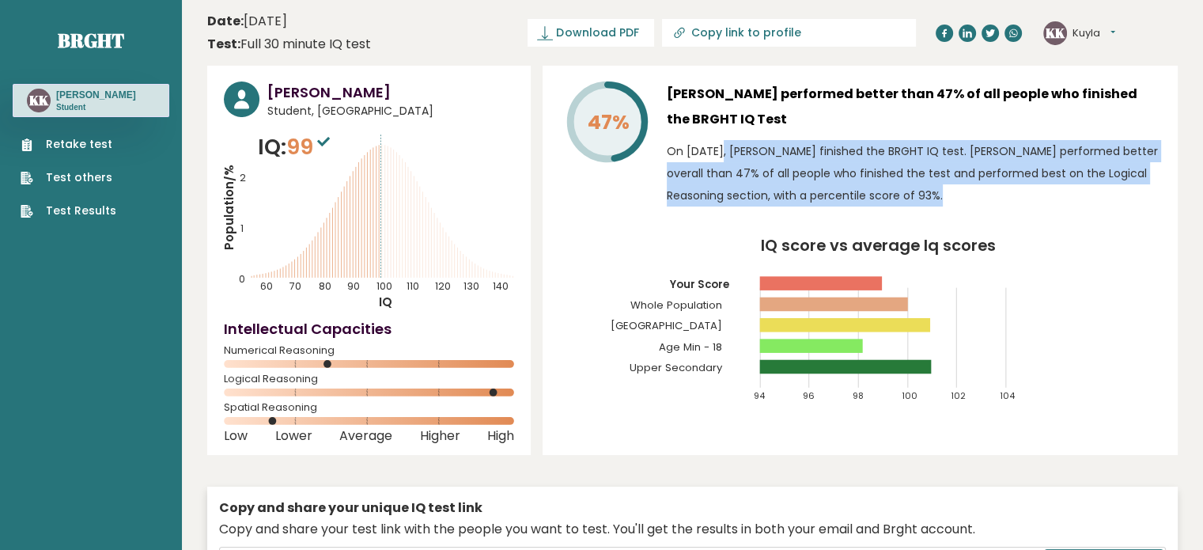
click at [863, 183] on p "On [DATE], [PERSON_NAME] finished the BRGHT IQ test. [PERSON_NAME] performed be…" at bounding box center [914, 173] width 494 height 66
drag, startPoint x: 863, startPoint y: 183, endPoint x: 1033, endPoint y: 239, distance: 179.0
click at [1033, 239] on div "47% [PERSON_NAME] performed better than 47% of all people who finished the BRGH…" at bounding box center [859, 260] width 635 height 389
click at [1033, 239] on icon "IQ score vs average Iq scores 94 96 98 100 102 104 Your Score Whole Population …" at bounding box center [860, 327] width 602 height 178
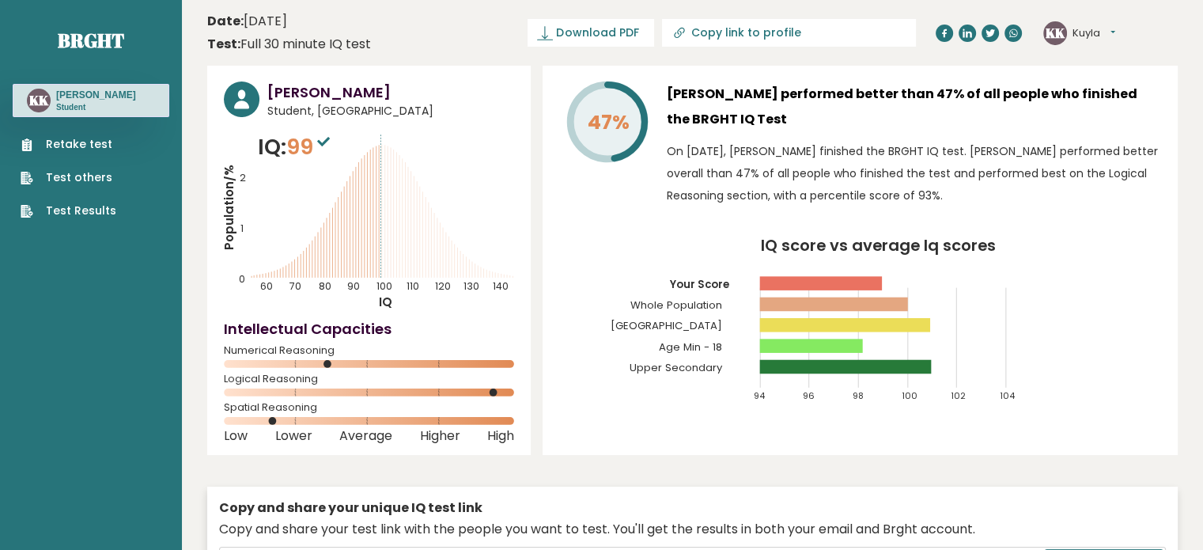
drag, startPoint x: 359, startPoint y: 227, endPoint x: 471, endPoint y: 252, distance: 115.1
click at [471, 252] on icon "Population/% IQ 0 1 2 60 70 80 90 100 110 120 130 140" at bounding box center [369, 220] width 290 height 179
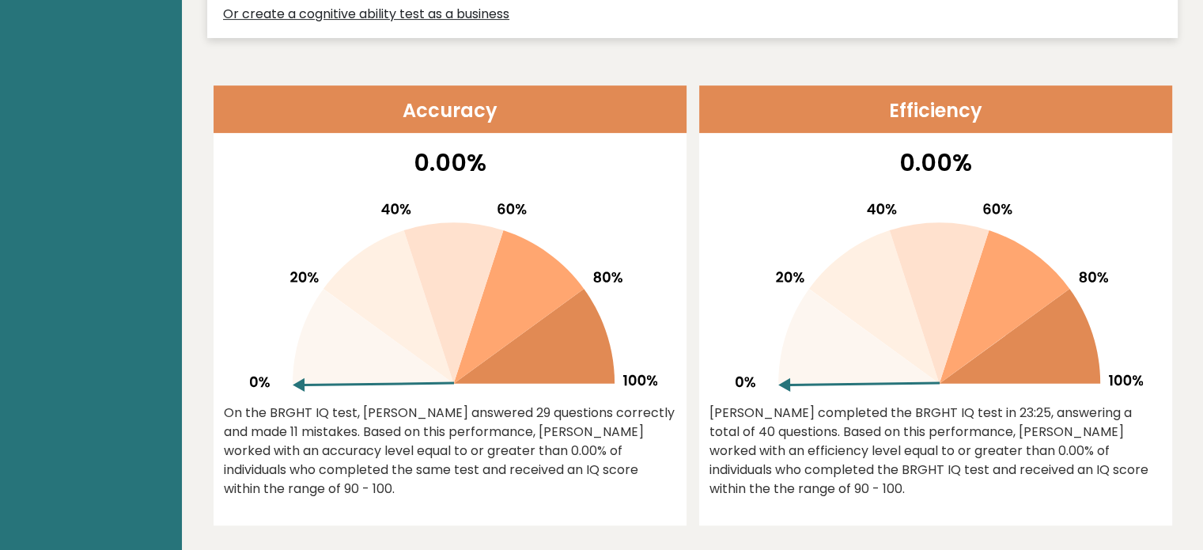
scroll to position [604, 0]
click at [417, 422] on div "On the BRGHT IQ test, [PERSON_NAME] answered 29 questions correctly and made 11…" at bounding box center [450, 450] width 452 height 95
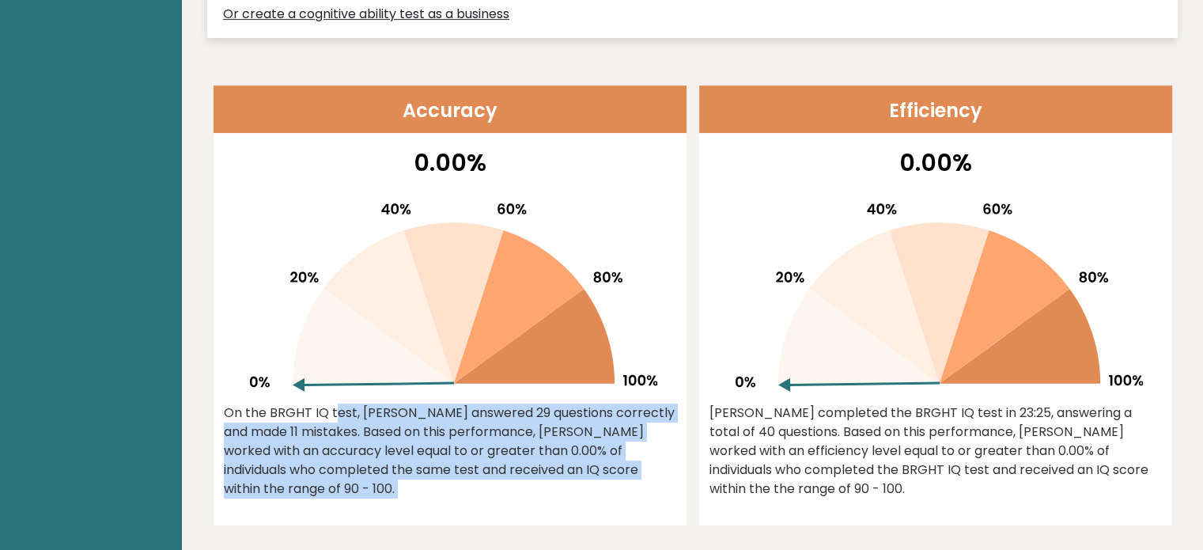
click at [417, 422] on div "On the BRGHT IQ test, [PERSON_NAME] answered 29 questions correctly and made 11…" at bounding box center [450, 450] width 452 height 95
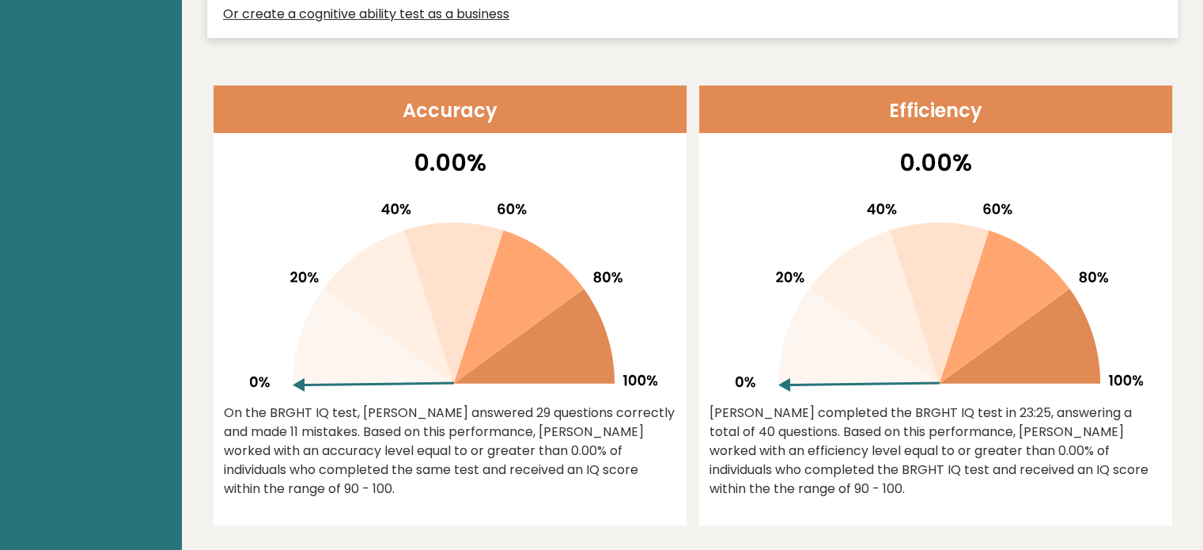
click at [841, 435] on div "[PERSON_NAME] completed the BRGHT IQ test in 23:25, answering a total of 40 que…" at bounding box center [935, 450] width 452 height 95
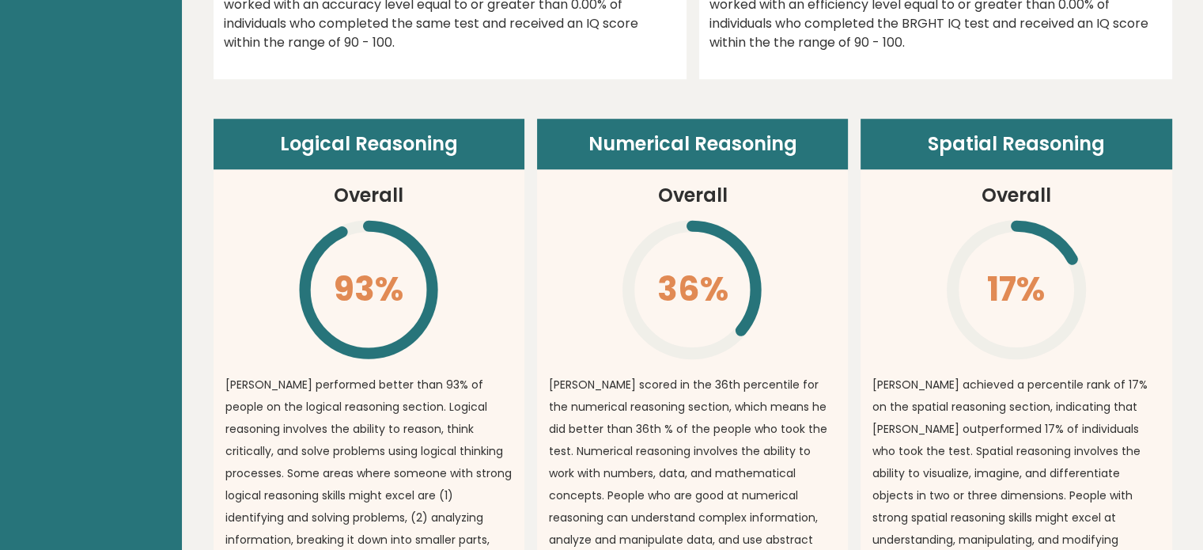
scroll to position [1138, 0]
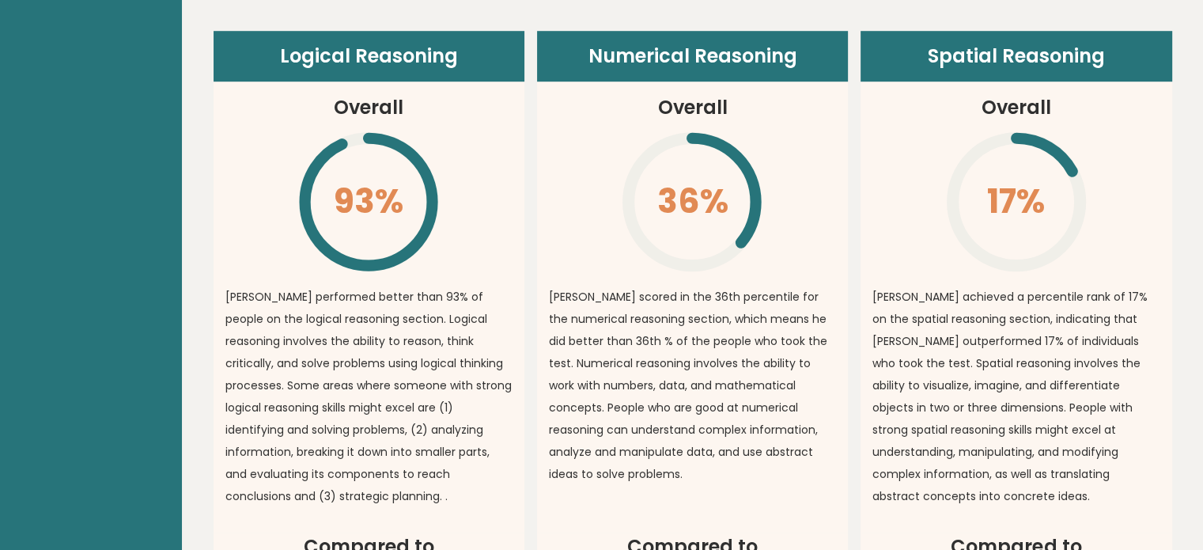
click at [705, 391] on p "[PERSON_NAME] scored in the 36th percentile for the numerical reasoning section…" at bounding box center [692, 384] width 287 height 199
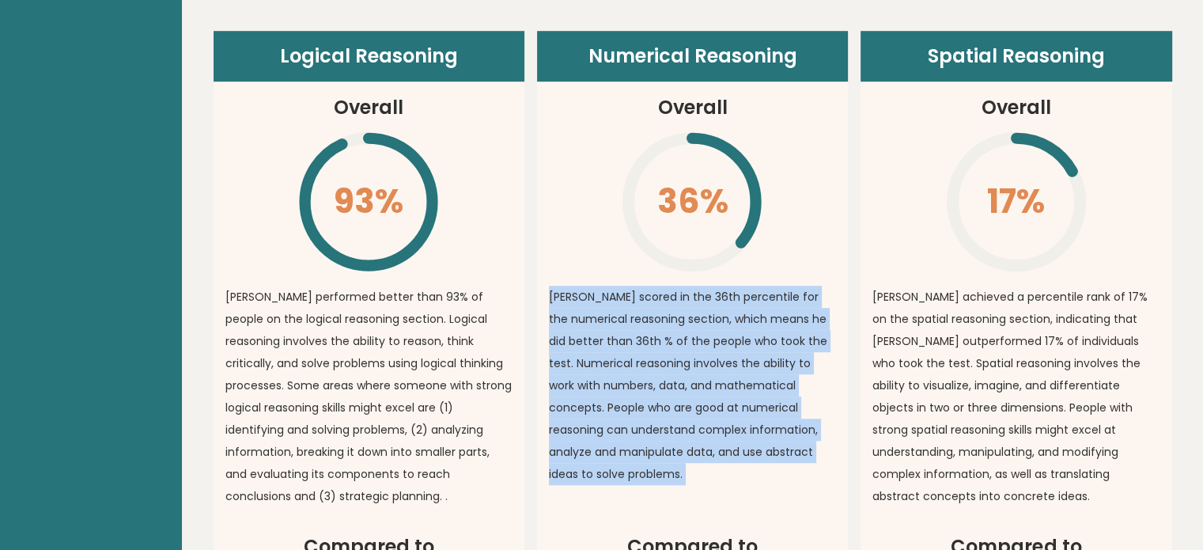
click at [705, 391] on p "[PERSON_NAME] scored in the 36th percentile for the numerical reasoning section…" at bounding box center [692, 384] width 287 height 199
click at [724, 395] on p "[PERSON_NAME] scored in the 36th percentile for the numerical reasoning section…" at bounding box center [692, 384] width 287 height 199
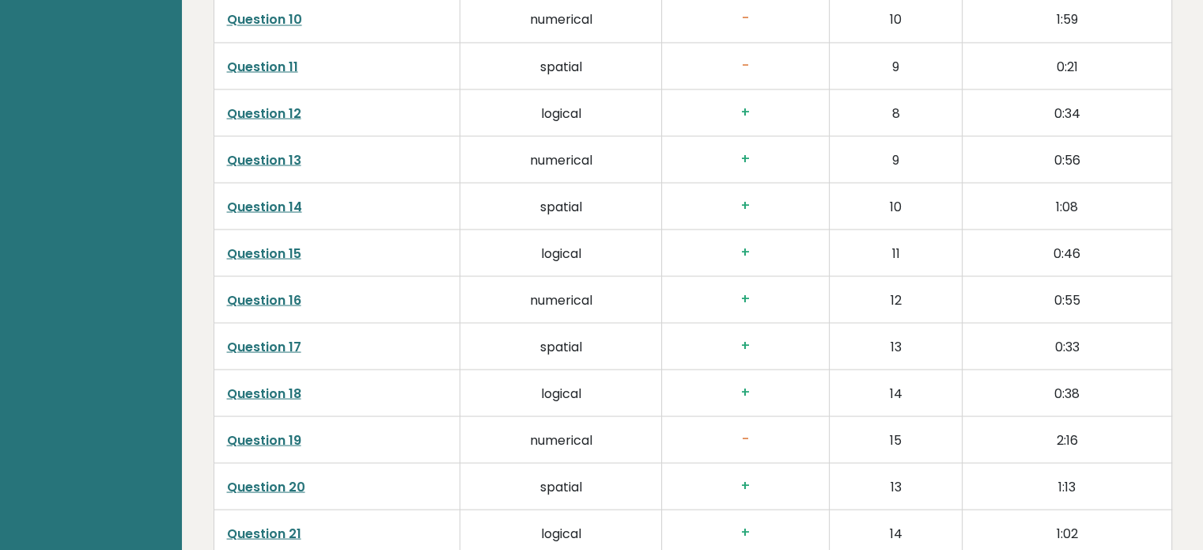
scroll to position [3017, 0]
